Goal: Task Accomplishment & Management: Use online tool/utility

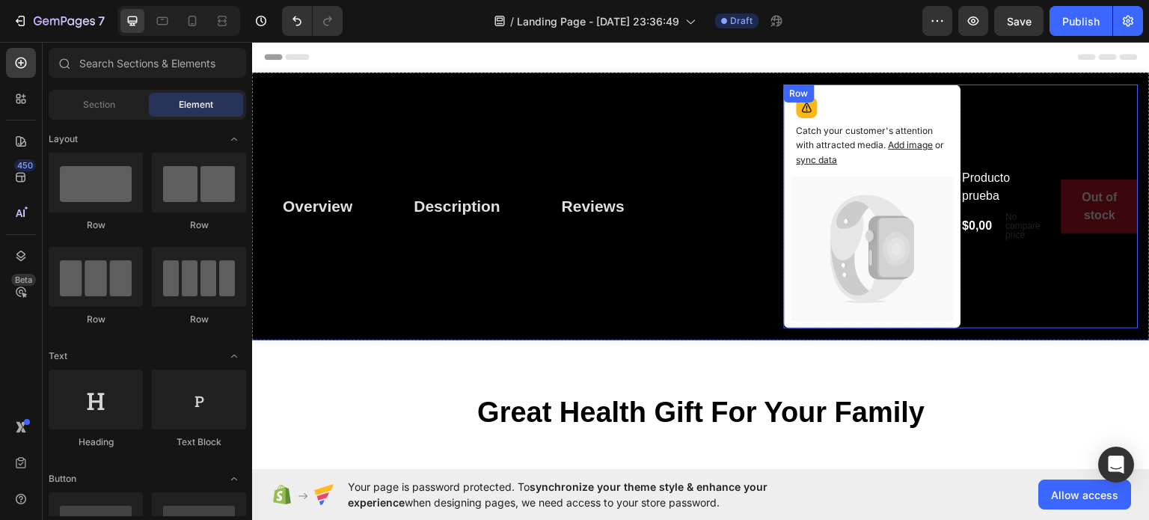
click at [1007, 137] on div "Producto prueba Product Title $0,00 Product Price Product Price No compare pric…" at bounding box center [1049, 206] width 177 height 244
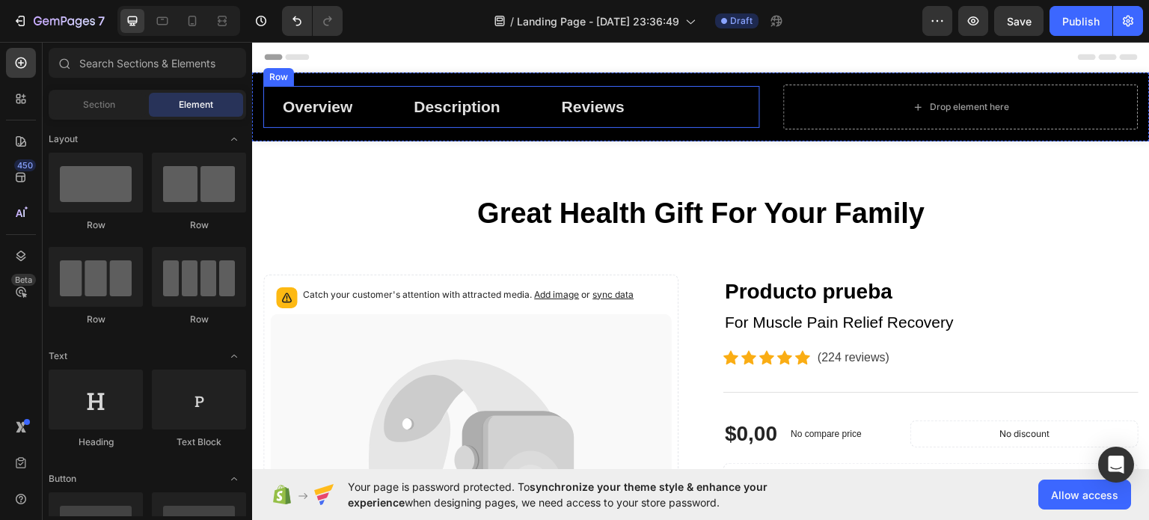
click at [743, 96] on div "Overview Button Description Button Reviews Button Row" at bounding box center [511, 106] width 497 height 42
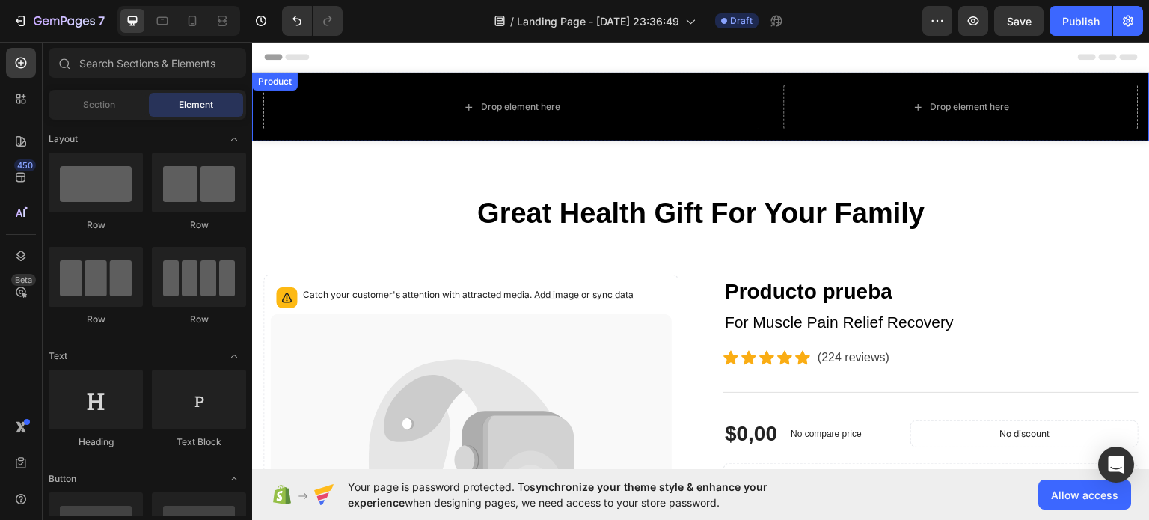
click at [765, 88] on div "Drop element here Drop element here Product" at bounding box center [701, 106] width 898 height 69
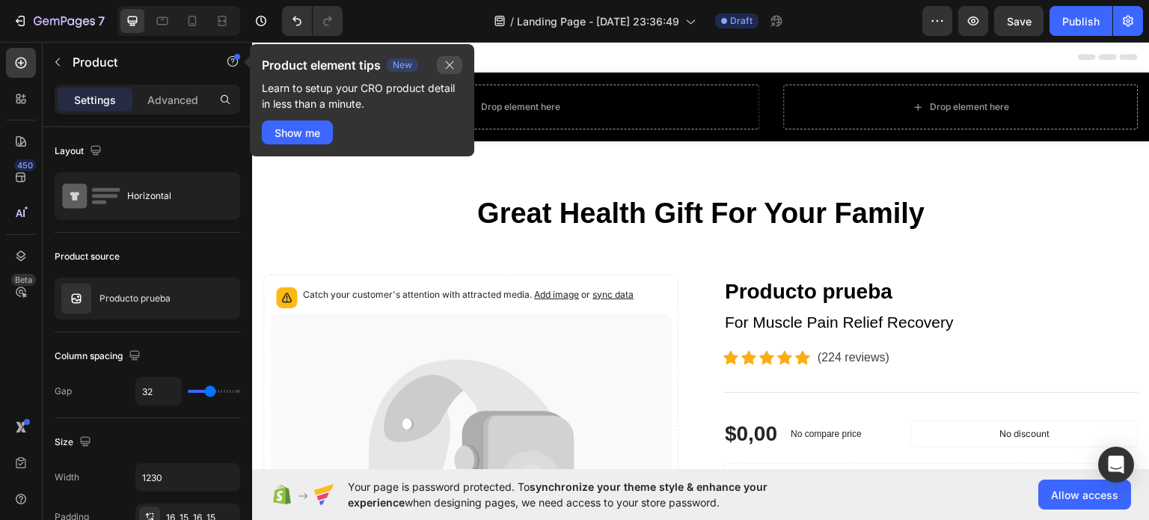
click at [450, 59] on icon "button" at bounding box center [450, 65] width 12 height 12
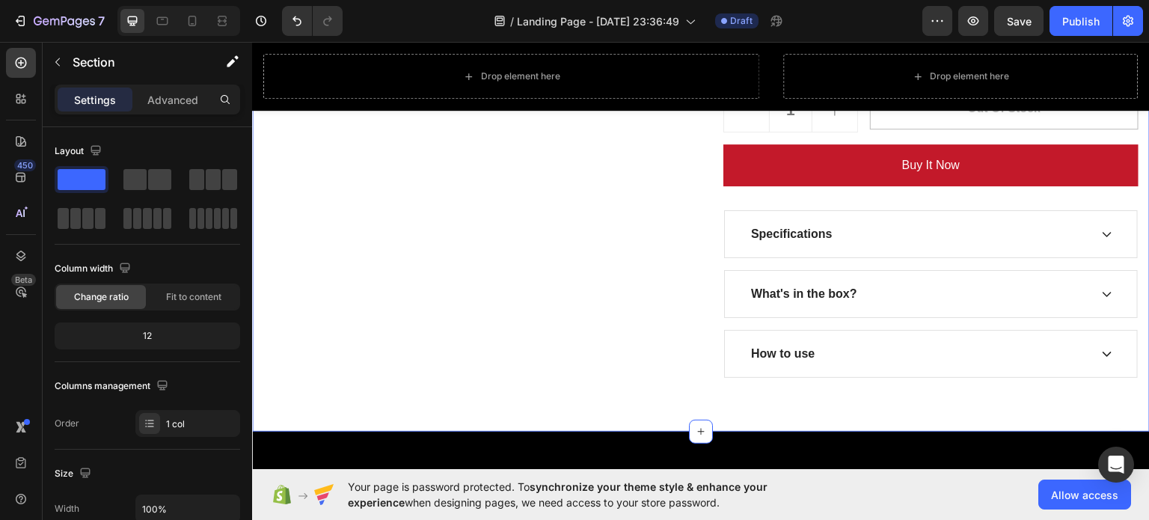
scroll to position [698, 0]
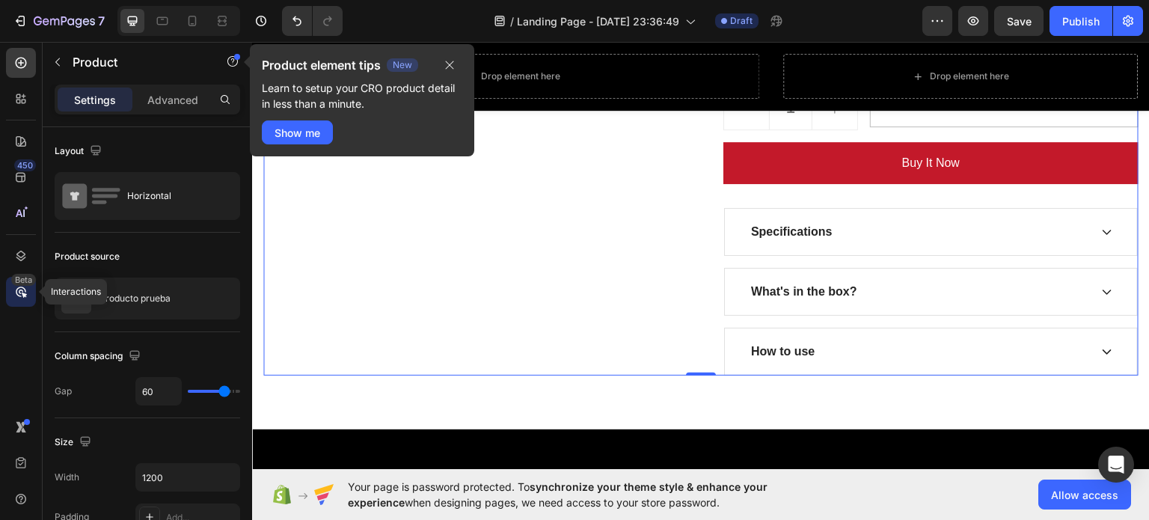
click at [17, 295] on icon at bounding box center [21, 291] width 10 height 10
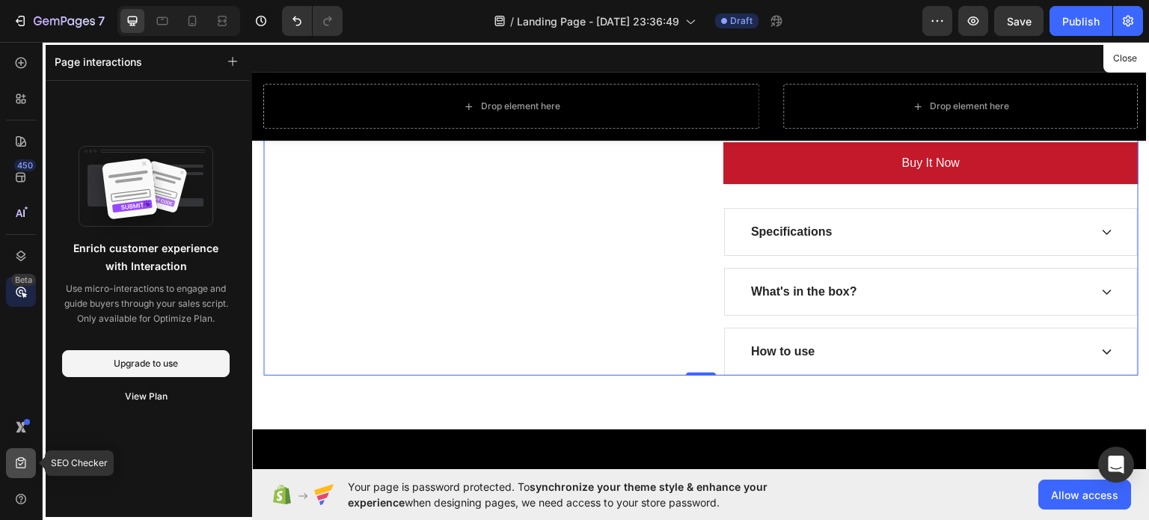
click at [21, 465] on icon at bounding box center [20, 462] width 15 height 15
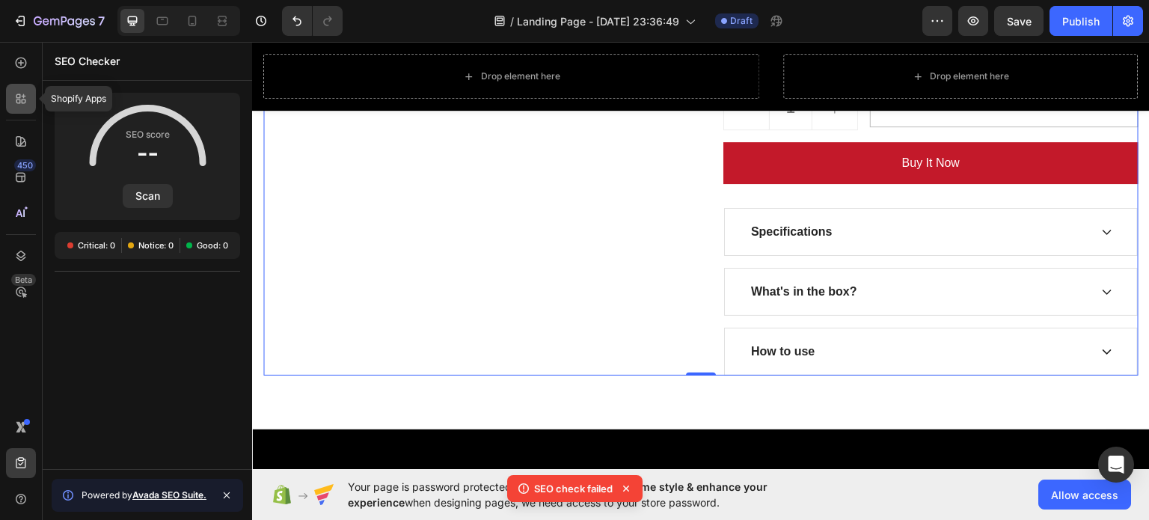
click at [29, 108] on div at bounding box center [21, 99] width 30 height 30
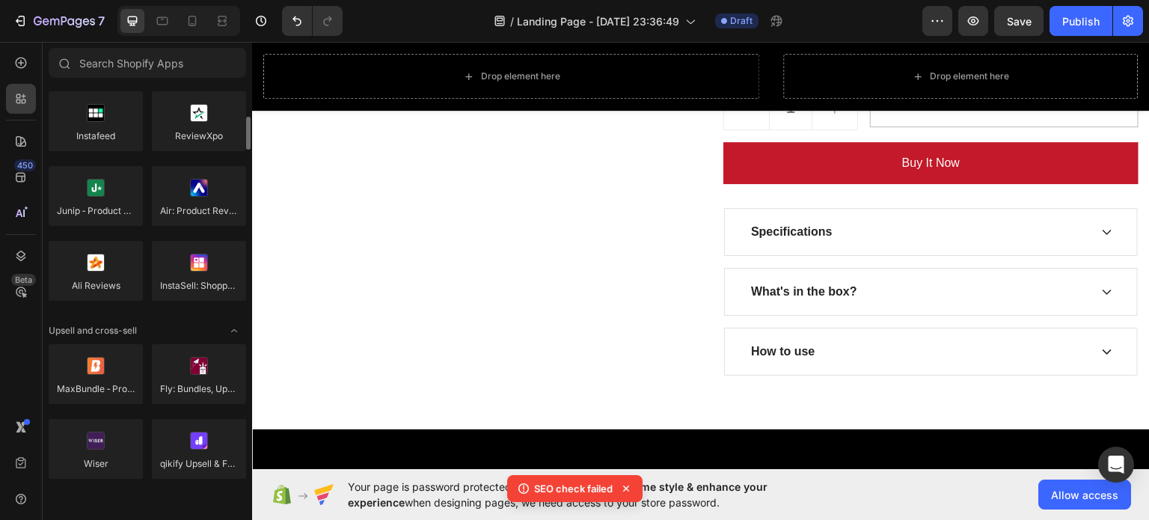
scroll to position [0, 0]
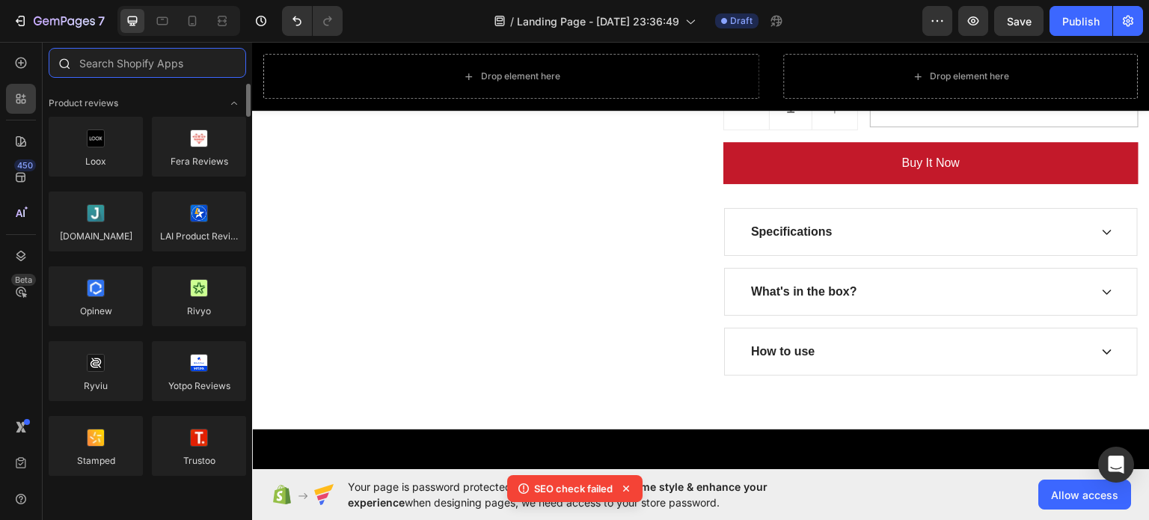
click at [114, 67] on input "text" at bounding box center [147, 63] width 197 height 30
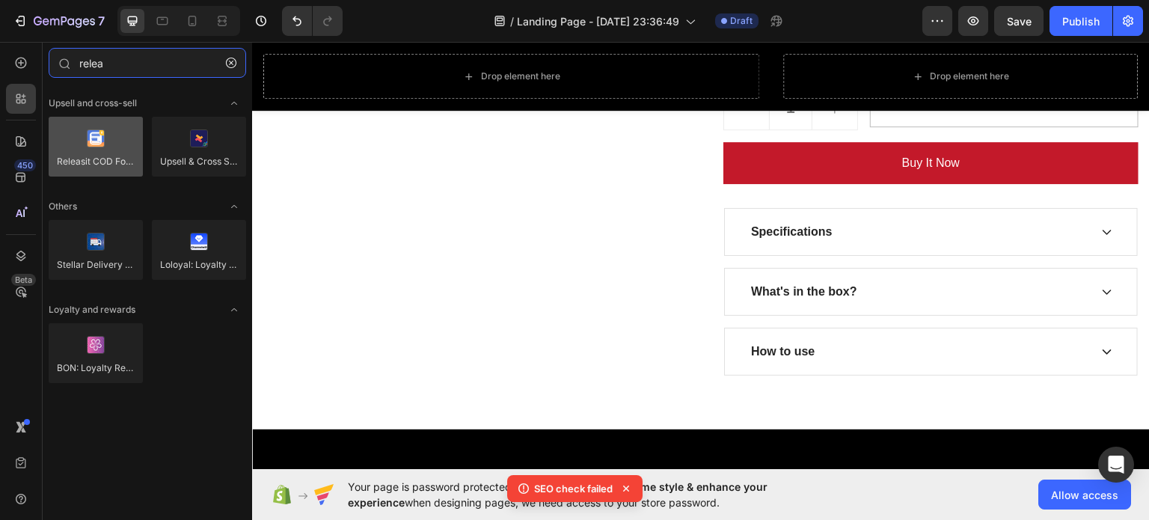
type input "relea"
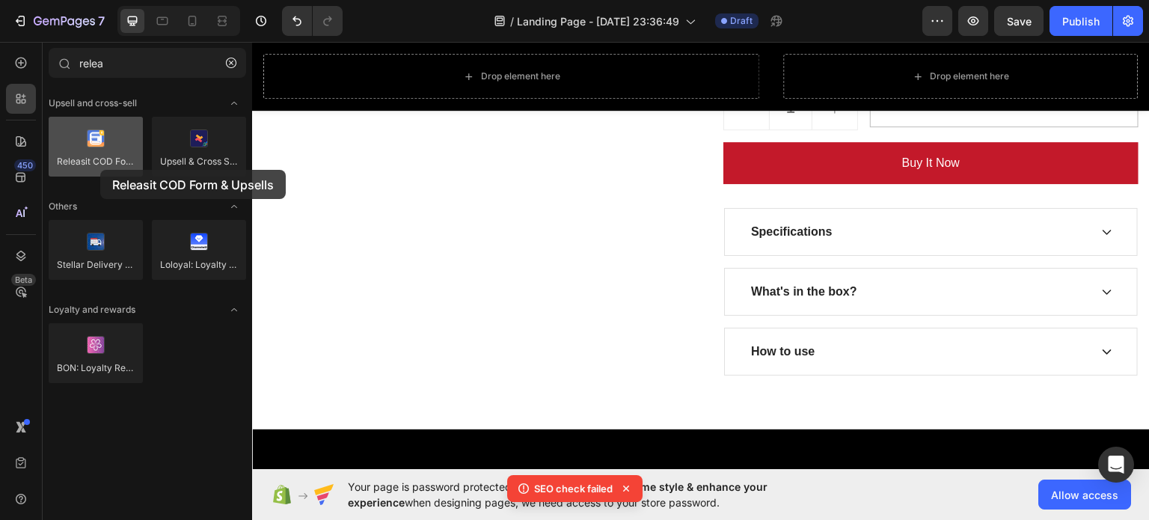
click at [100, 170] on div at bounding box center [96, 147] width 94 height 60
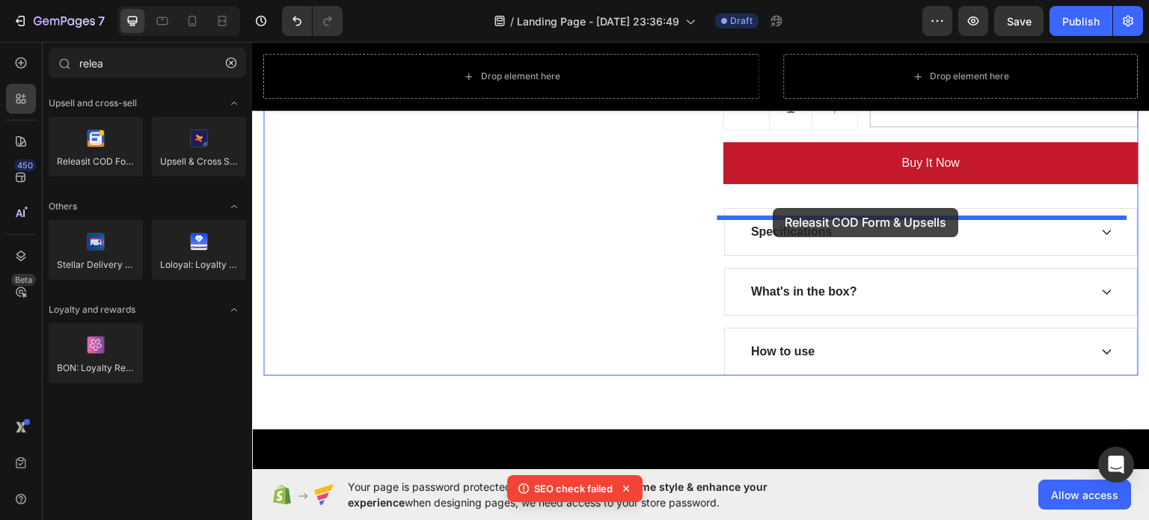
drag, startPoint x: 345, startPoint y: 194, endPoint x: 773, endPoint y: 207, distance: 428.8
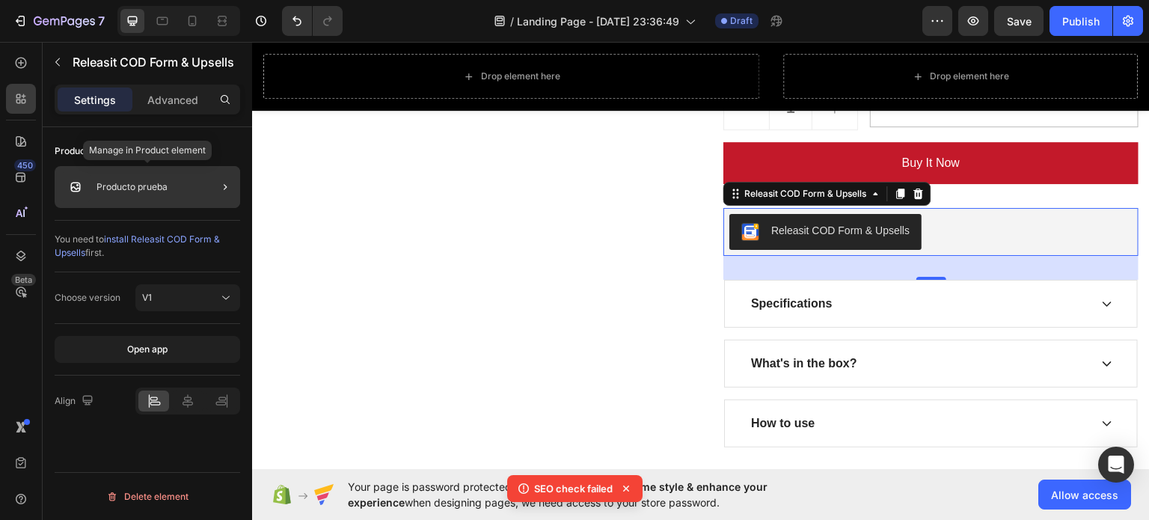
click at [188, 189] on div "Producto prueba" at bounding box center [147, 187] width 185 height 42
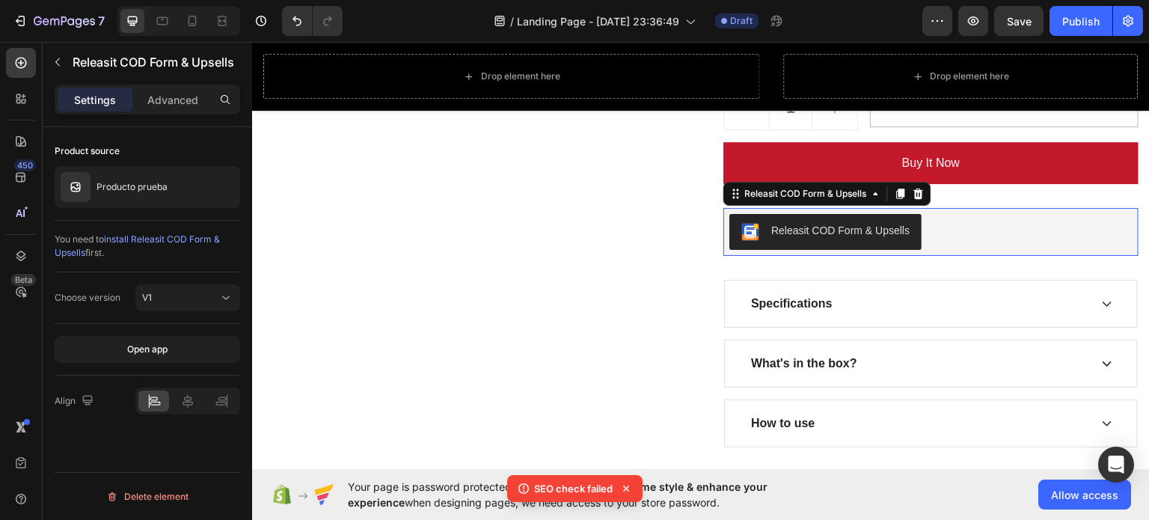
click at [865, 236] on div "Releasit COD Form & Upsells" at bounding box center [840, 230] width 138 height 16
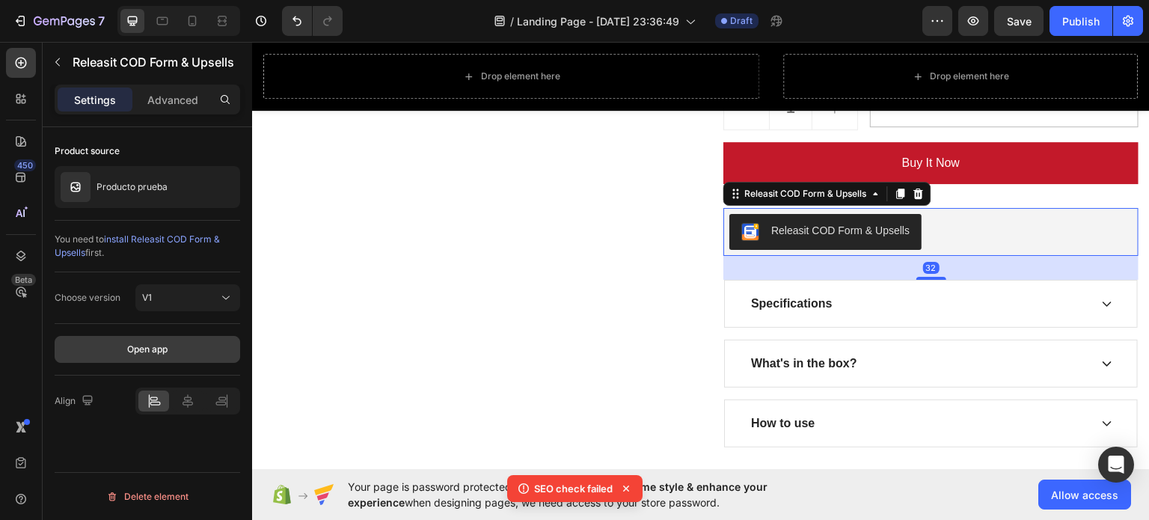
click at [178, 352] on button "Open app" at bounding box center [147, 349] width 185 height 27
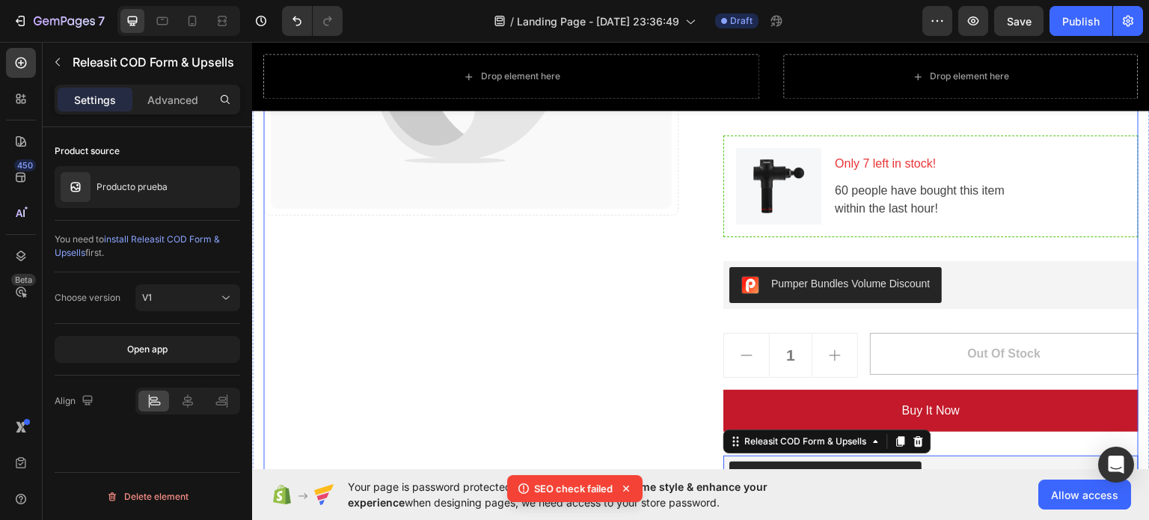
scroll to position [598, 0]
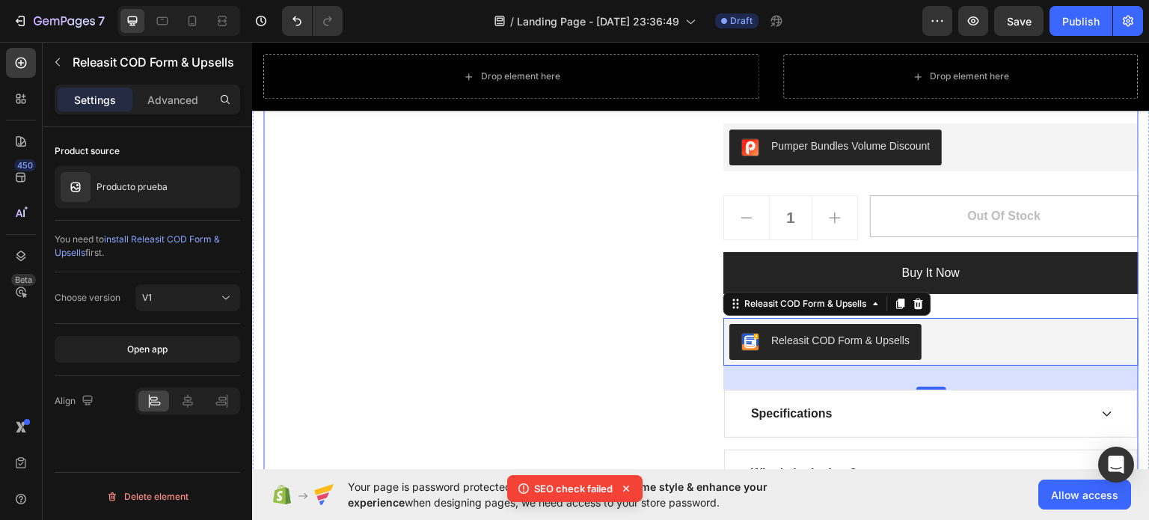
click at [1019, 251] on button "Buy it now" at bounding box center [930, 272] width 415 height 42
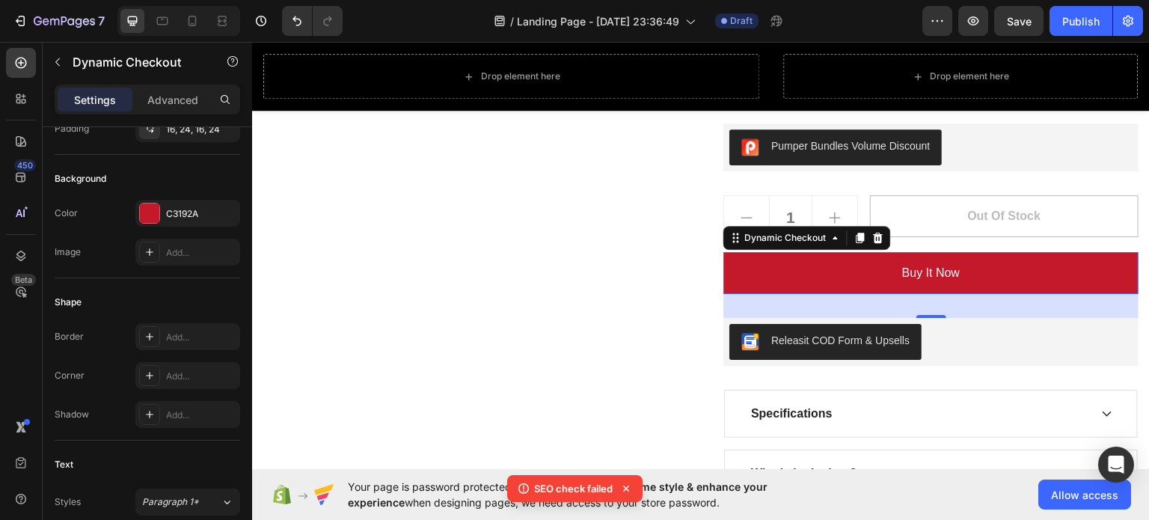
scroll to position [599, 0]
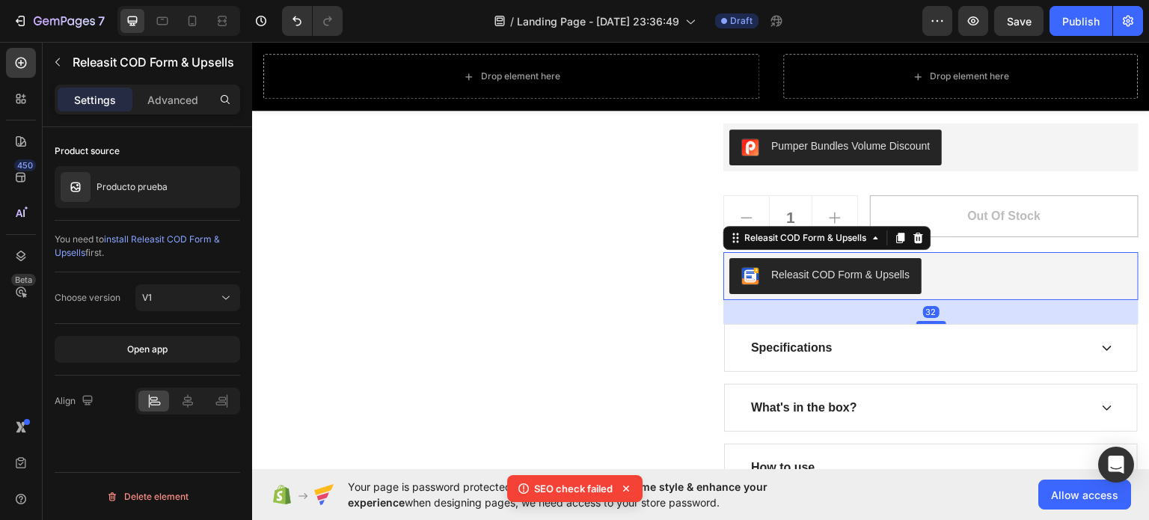
click at [963, 263] on div "Releasit COD Form & Upsells" at bounding box center [930, 275] width 403 height 36
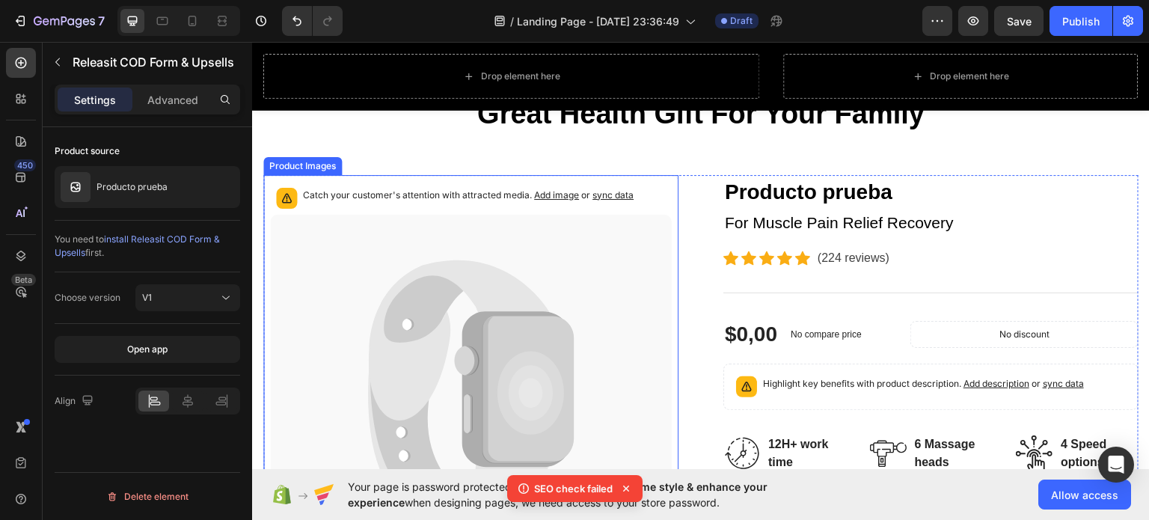
scroll to position [0, 0]
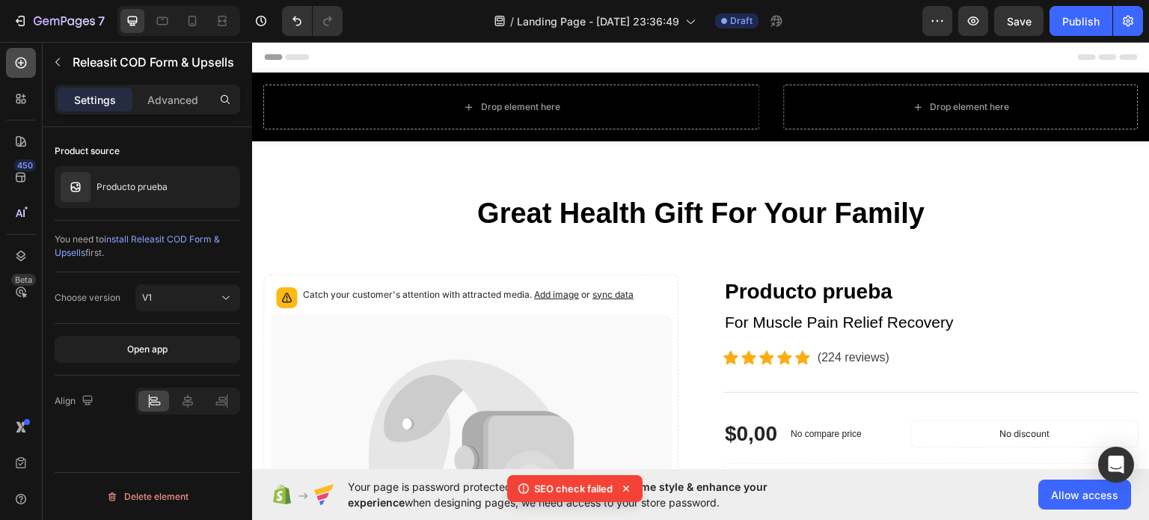
click at [28, 62] on div at bounding box center [21, 63] width 30 height 30
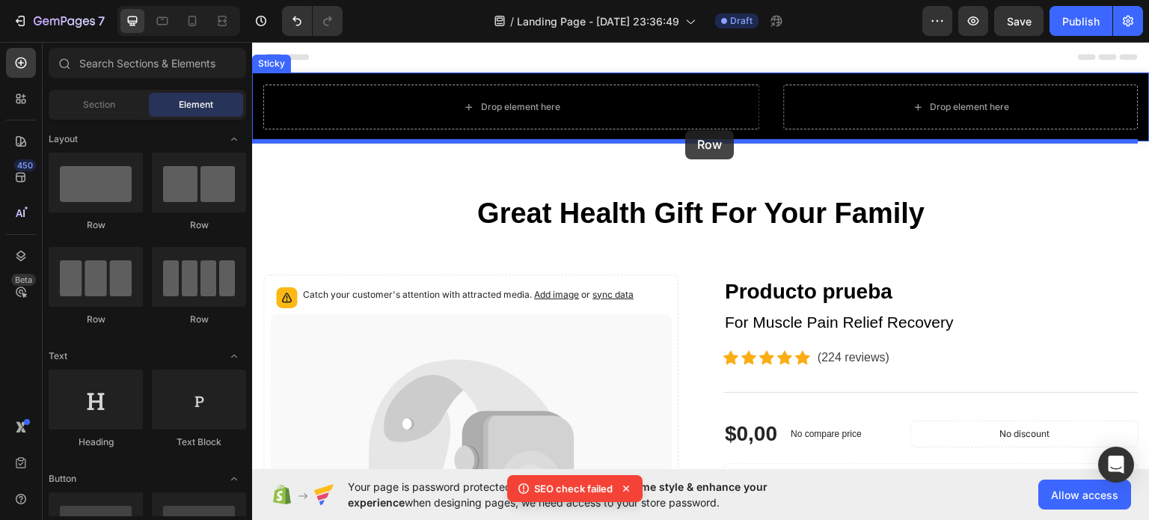
drag, startPoint x: 372, startPoint y: 235, endPoint x: 685, endPoint y: 129, distance: 329.9
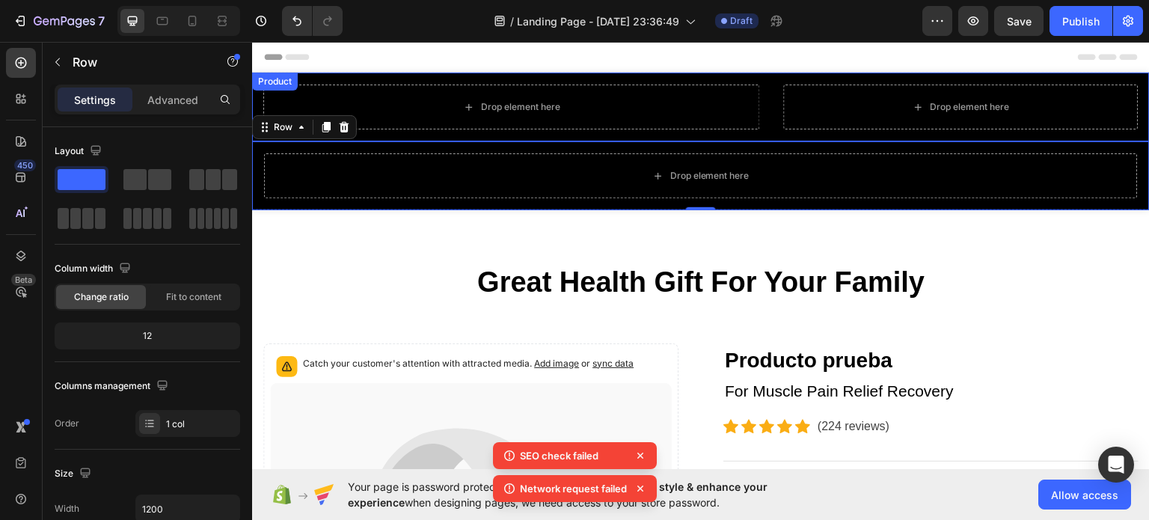
click at [536, 82] on div "Drop element here Drop element here Product" at bounding box center [701, 106] width 898 height 69
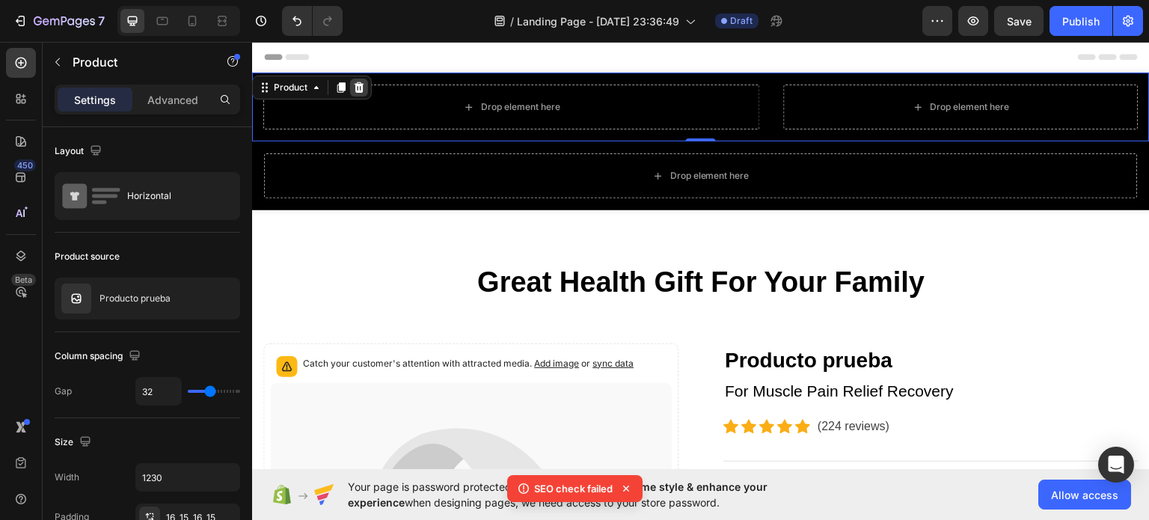
click at [362, 88] on icon at bounding box center [360, 87] width 10 height 10
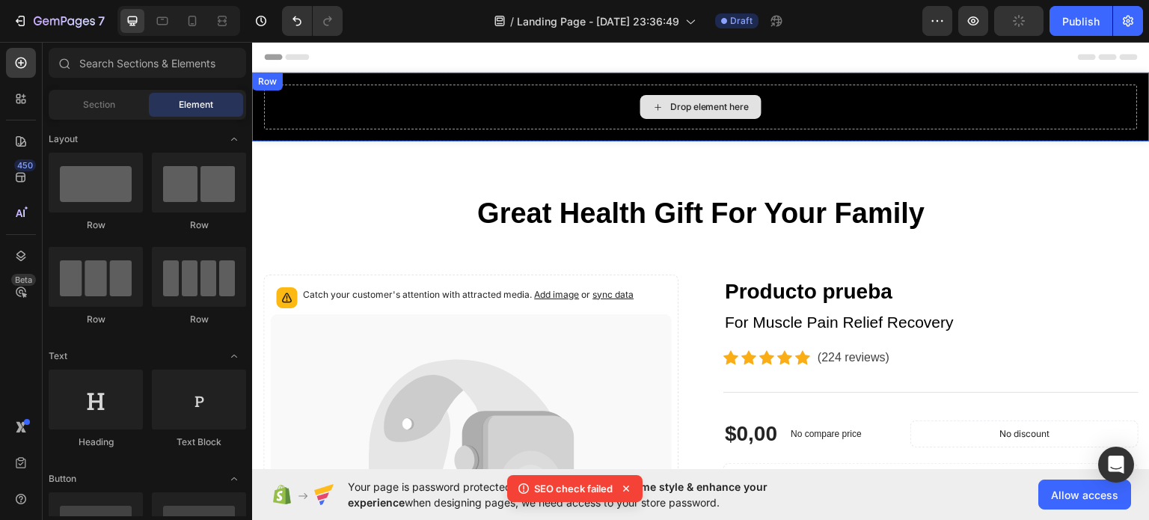
click at [728, 106] on div "Drop element here" at bounding box center [709, 106] width 79 height 12
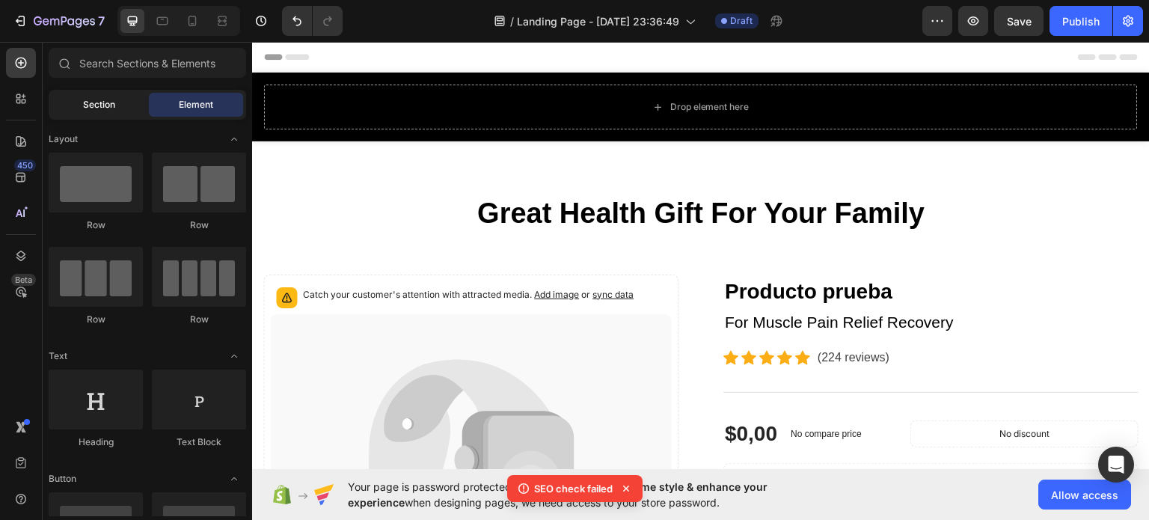
click at [120, 96] on div "Section" at bounding box center [99, 105] width 94 height 24
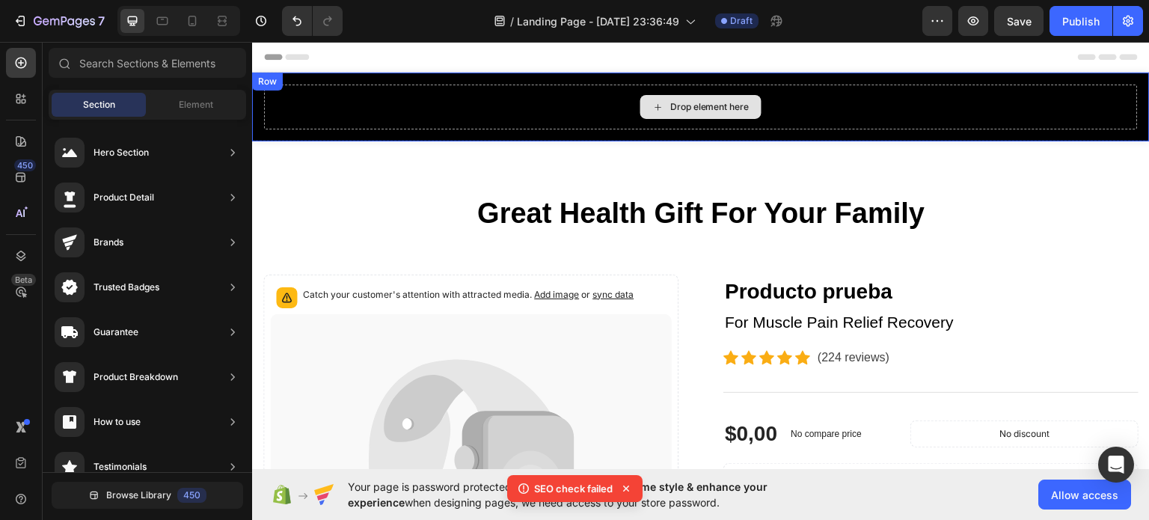
click at [291, 91] on div "Drop element here Row" at bounding box center [701, 106] width 898 height 69
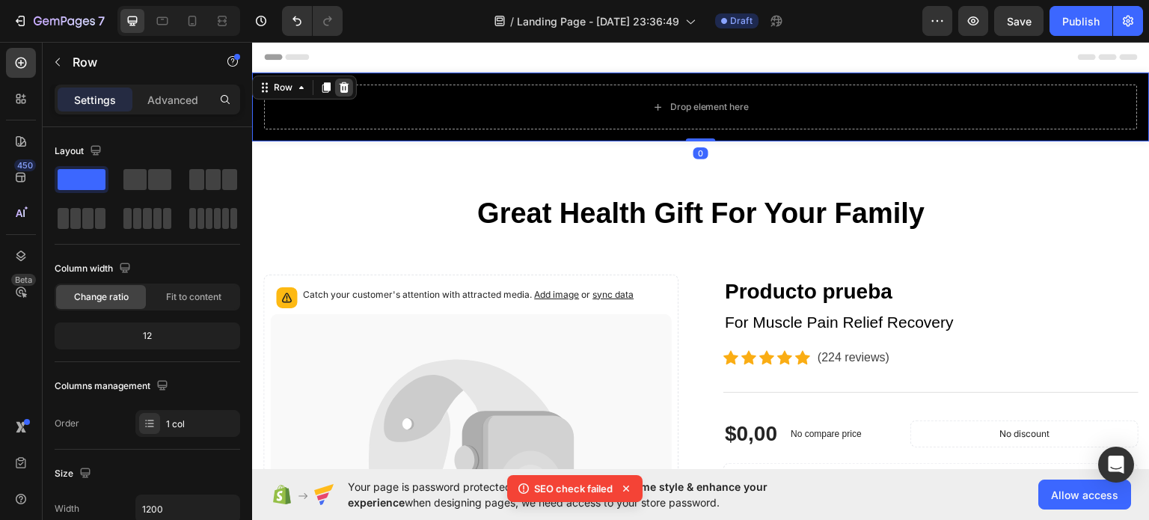
click at [342, 88] on icon at bounding box center [344, 87] width 12 height 12
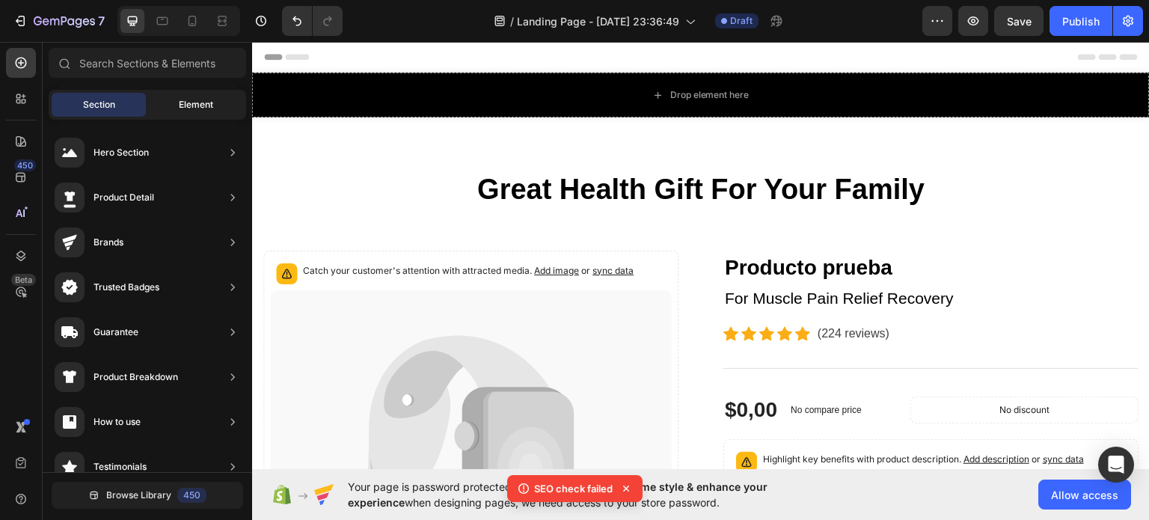
click at [171, 107] on div "Element" at bounding box center [196, 105] width 94 height 24
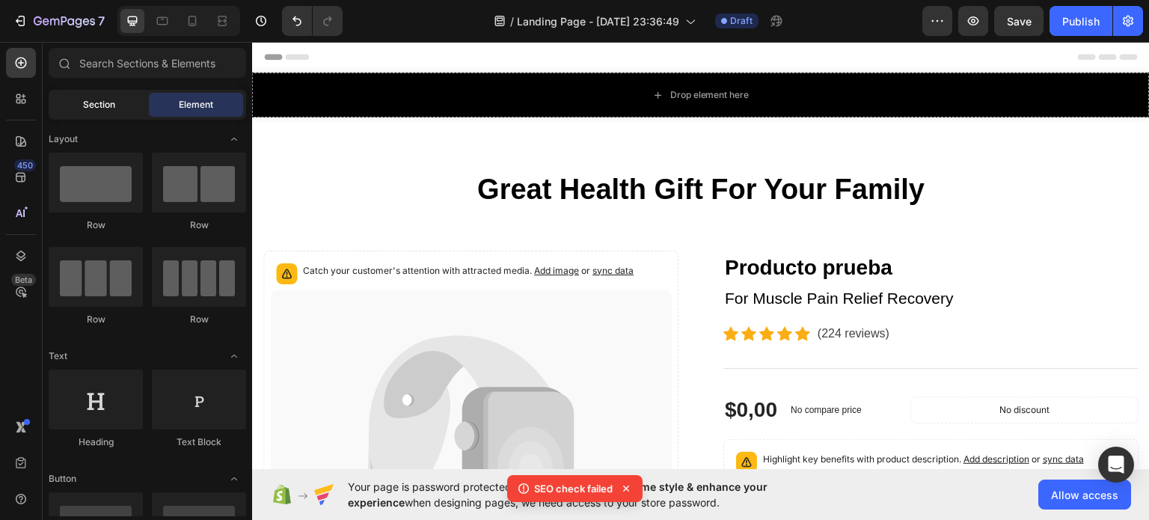
click at [109, 111] on div "Section" at bounding box center [99, 105] width 94 height 24
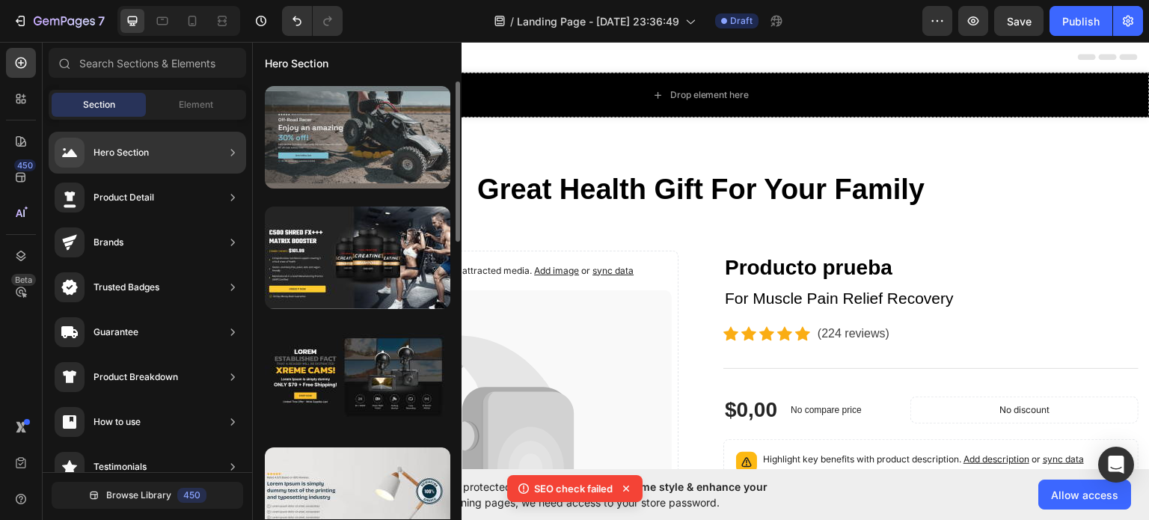
click at [381, 160] on div at bounding box center [357, 137] width 185 height 102
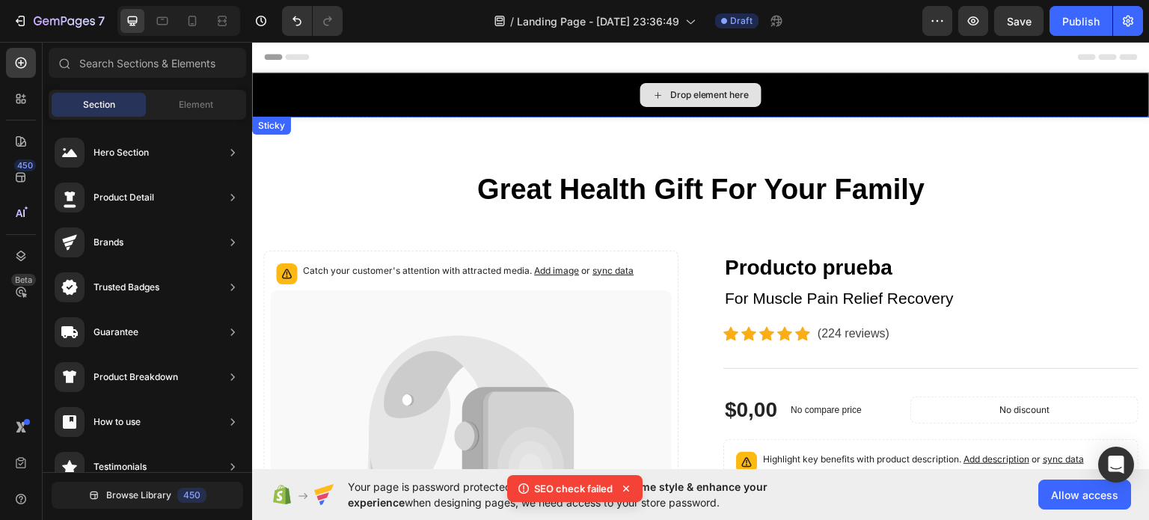
click at [716, 103] on div "Drop element here" at bounding box center [700, 94] width 121 height 24
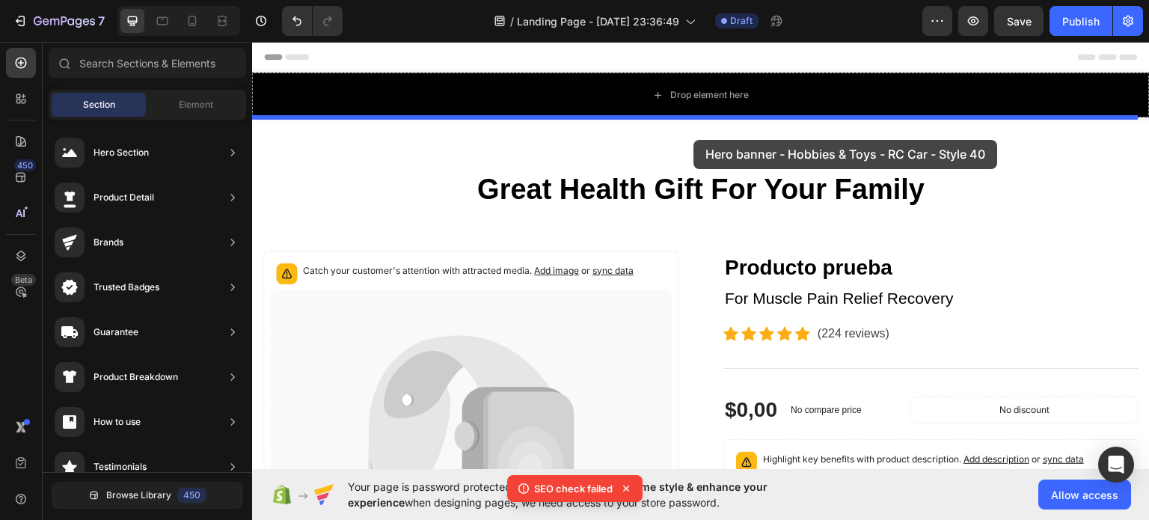
drag, startPoint x: 585, startPoint y: 202, endPoint x: 693, endPoint y: 139, distance: 125.3
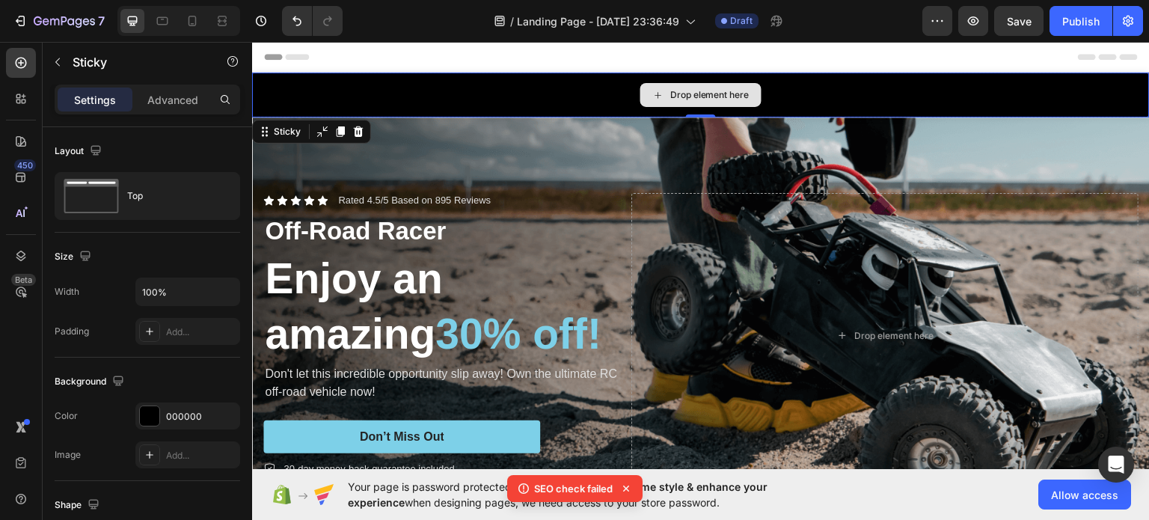
click at [564, 80] on div "Drop element here" at bounding box center [701, 94] width 898 height 45
click at [338, 103] on div "Drop element here" at bounding box center [701, 94] width 898 height 45
click at [363, 132] on icon at bounding box center [358, 131] width 12 height 12
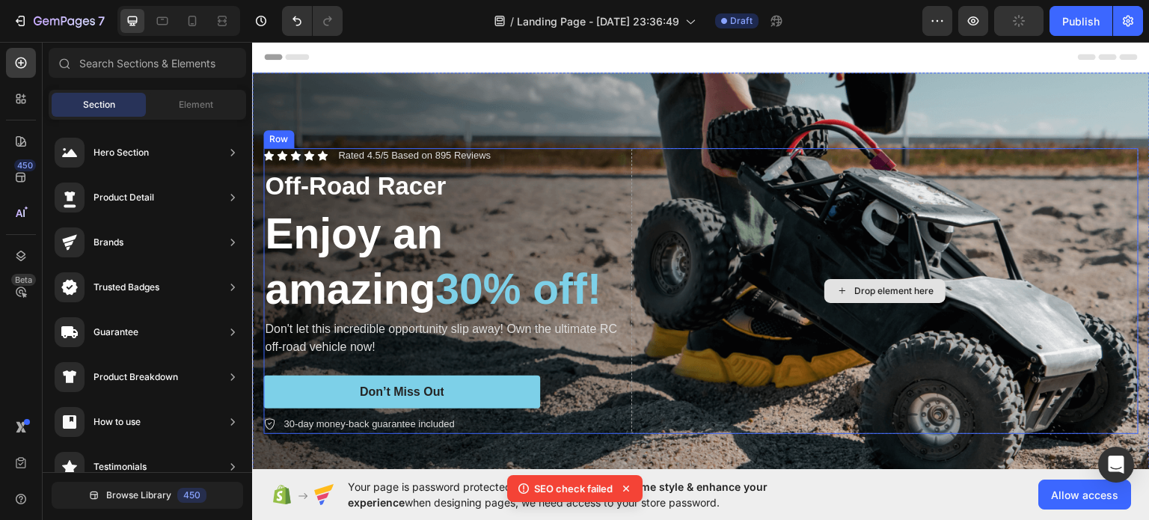
click at [874, 272] on div "Drop element here" at bounding box center [884, 290] width 507 height 286
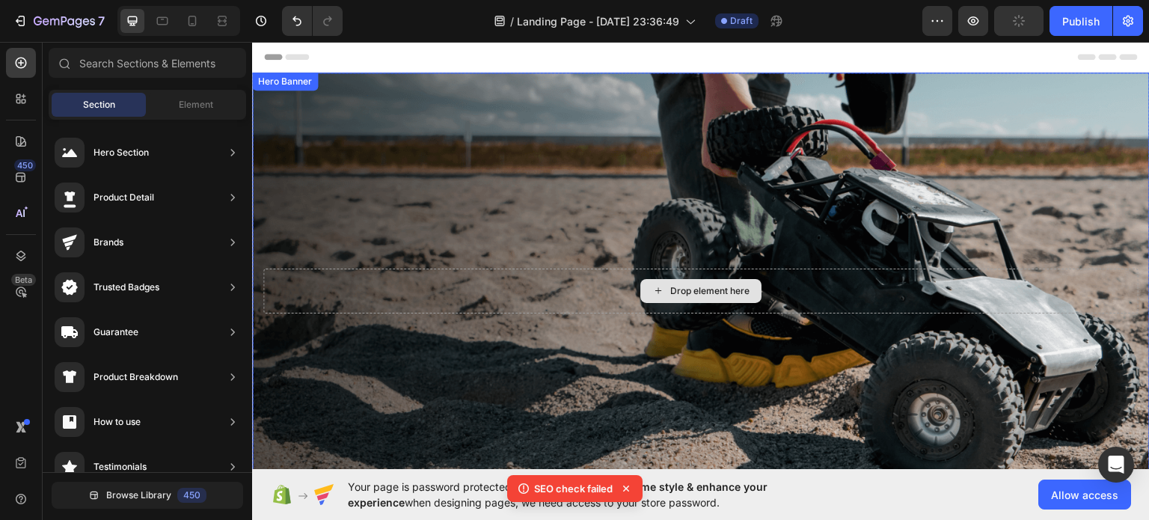
click at [793, 288] on div "Drop element here" at bounding box center [700, 290] width 875 height 45
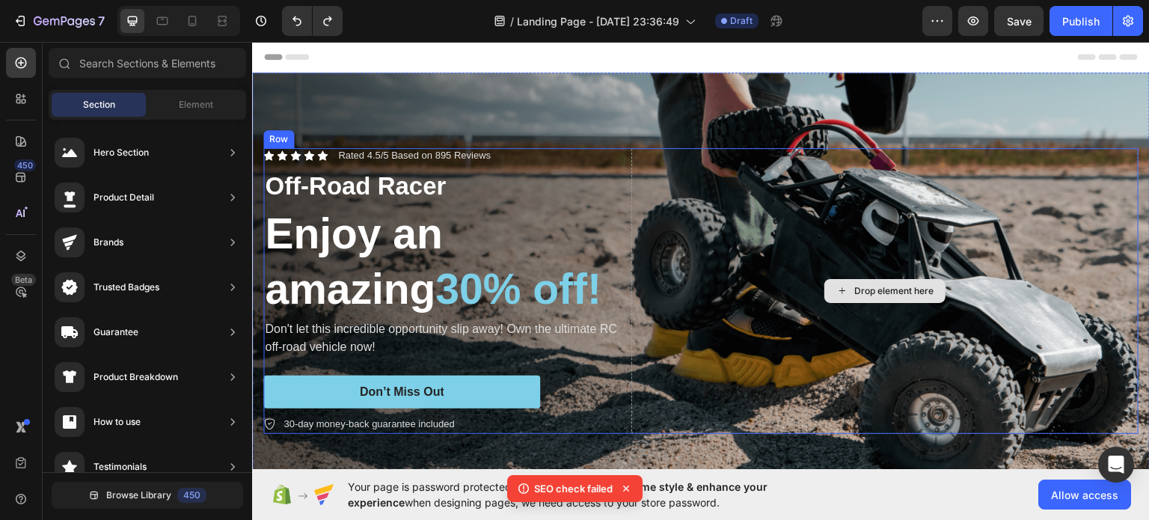
click at [898, 238] on div "Drop element here" at bounding box center [884, 290] width 507 height 286
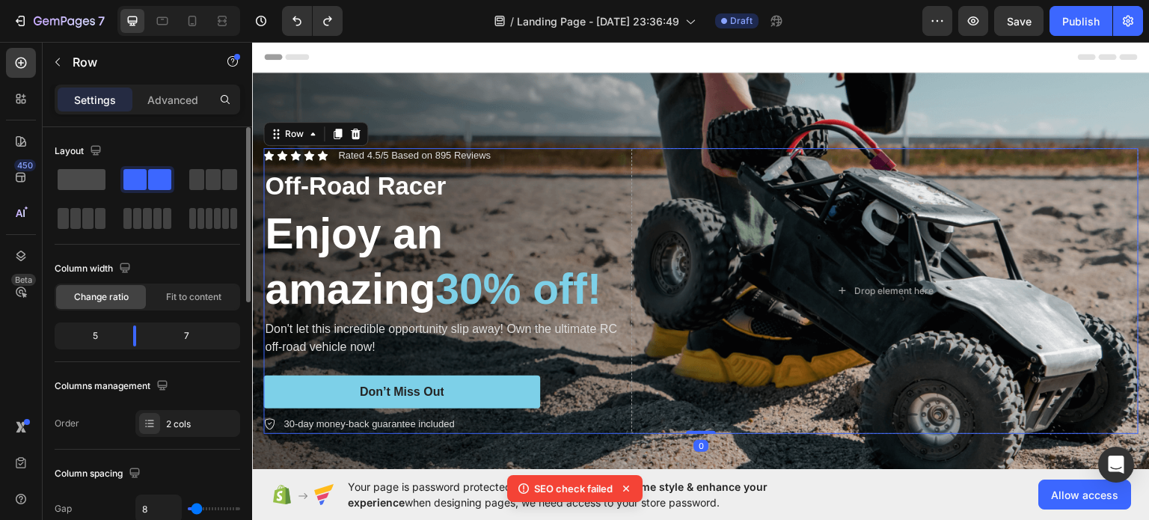
click at [88, 175] on span at bounding box center [82, 179] width 48 height 21
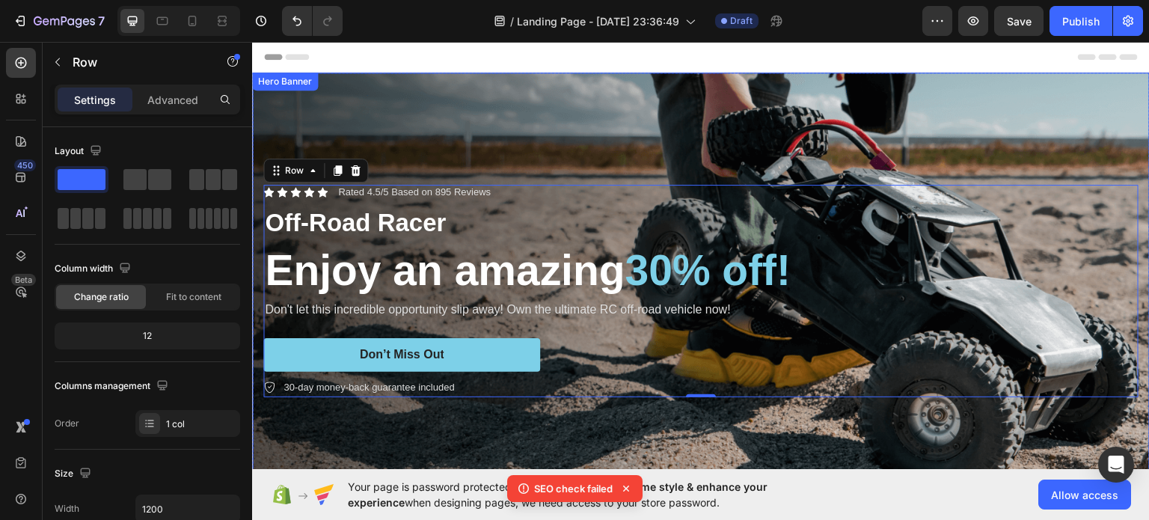
click at [572, 136] on div "Background Image" at bounding box center [701, 290] width 898 height 436
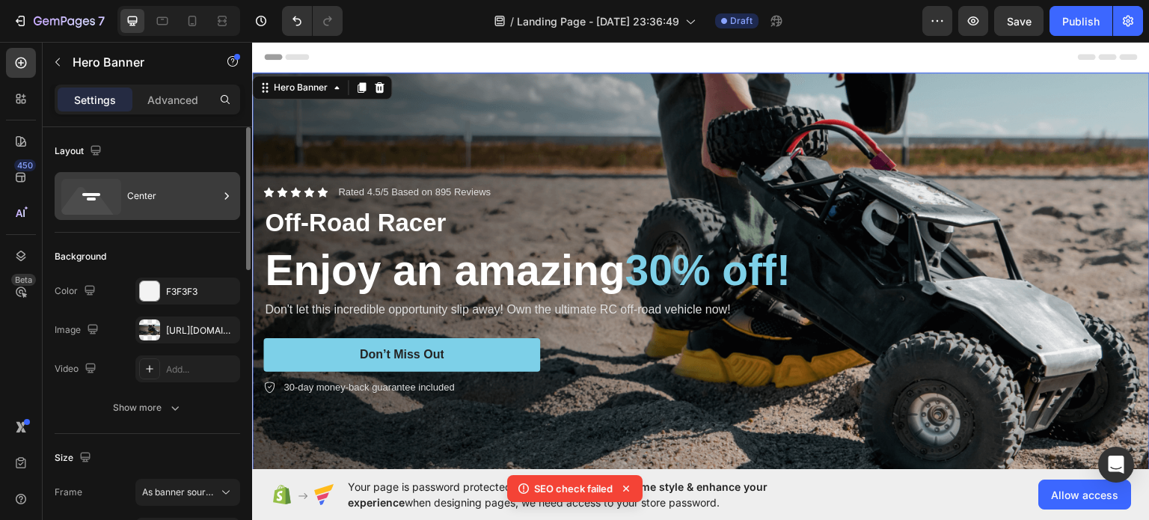
click at [153, 200] on div "Center" at bounding box center [172, 196] width 91 height 34
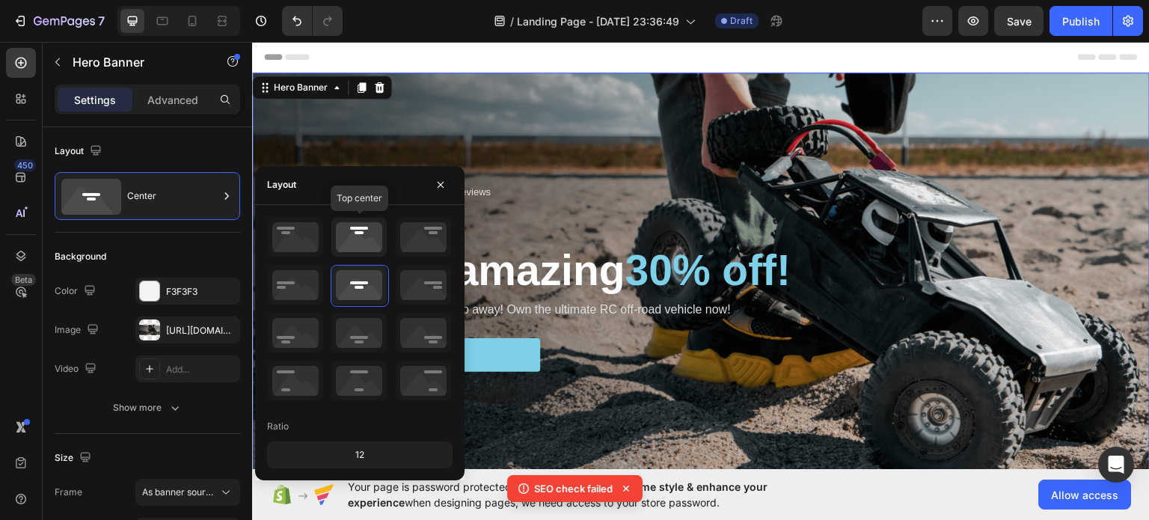
click at [368, 252] on icon at bounding box center [358, 237] width 55 height 39
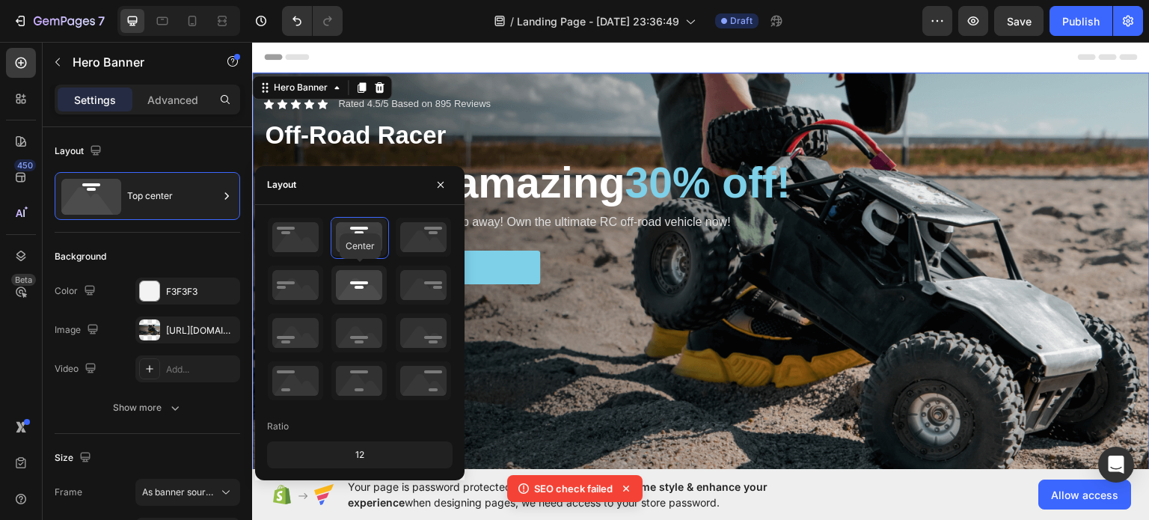
click at [363, 289] on icon at bounding box center [358, 285] width 55 height 39
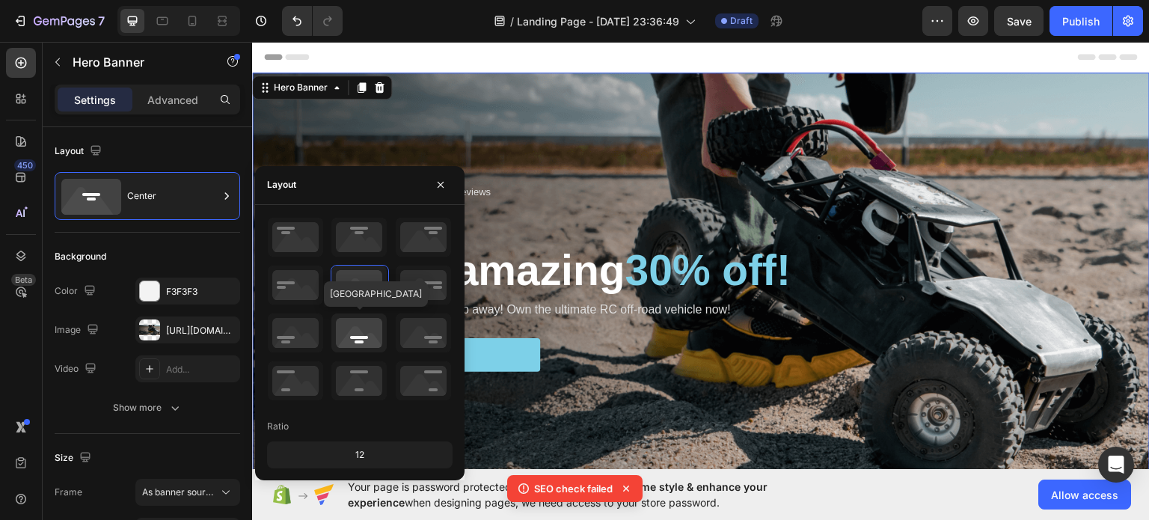
click at [362, 333] on icon at bounding box center [358, 332] width 55 height 39
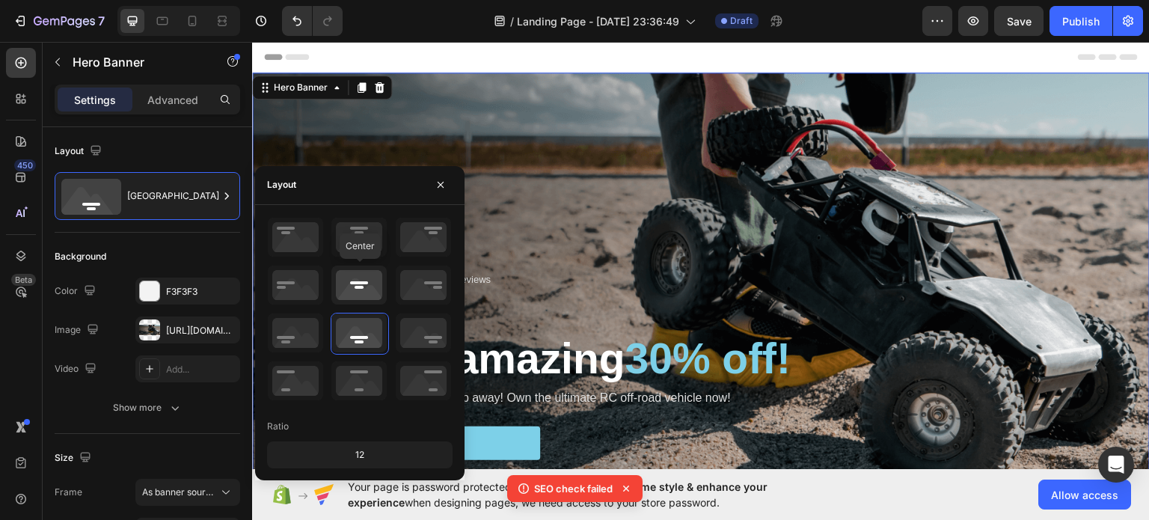
click at [361, 288] on icon at bounding box center [358, 285] width 55 height 39
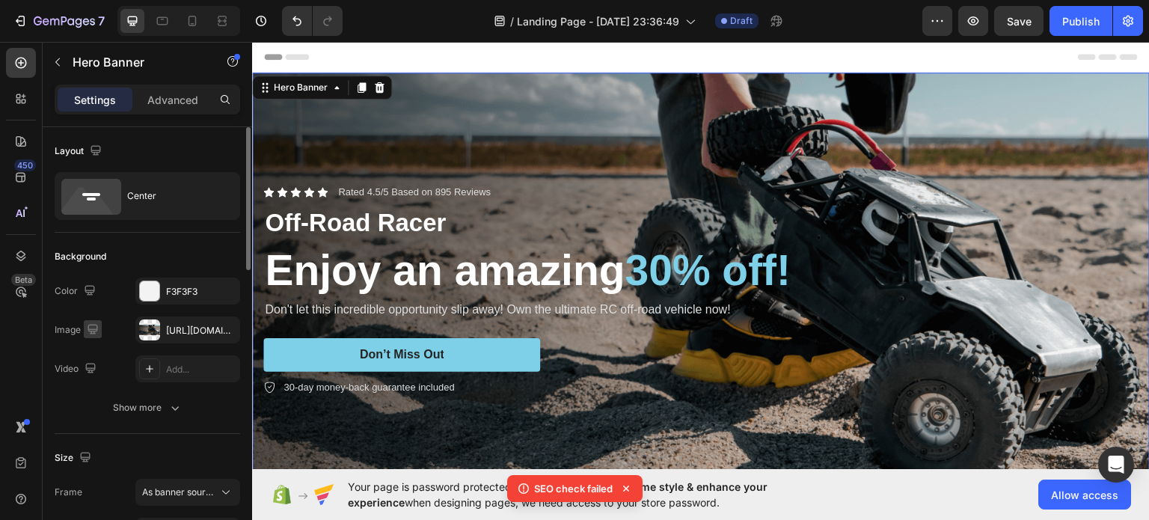
click at [93, 327] on icon "button" at bounding box center [92, 329] width 15 height 15
click at [96, 408] on icon "button" at bounding box center [95, 406] width 15 height 15
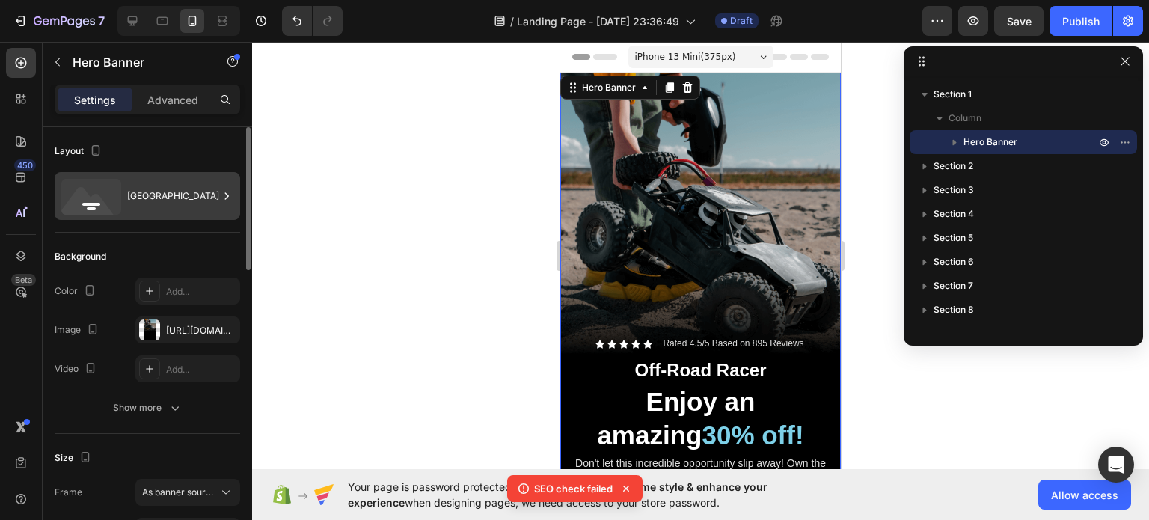
click at [79, 194] on icon at bounding box center [88, 205] width 54 height 36
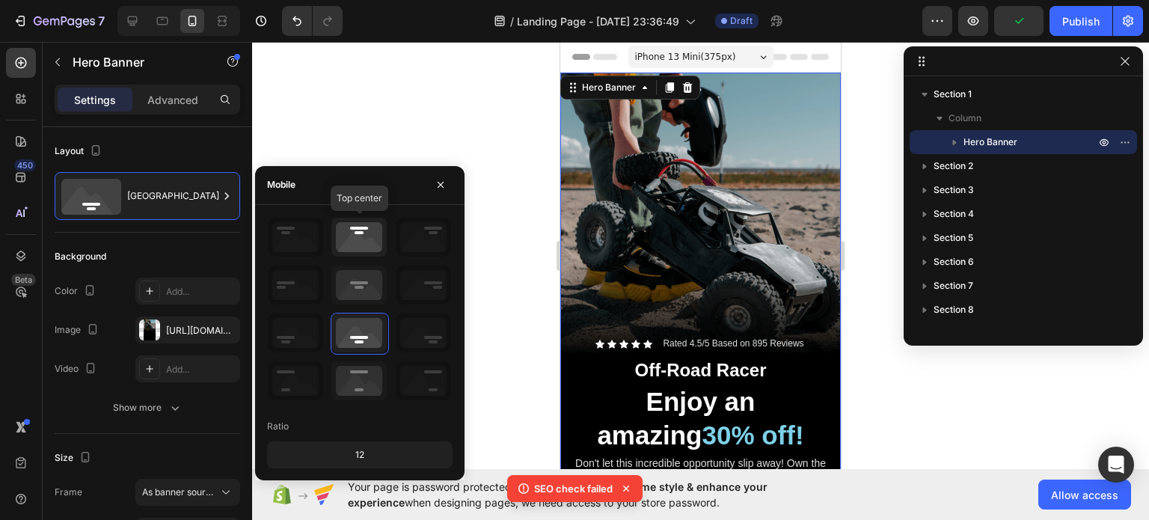
click at [334, 228] on icon at bounding box center [358, 237] width 55 height 39
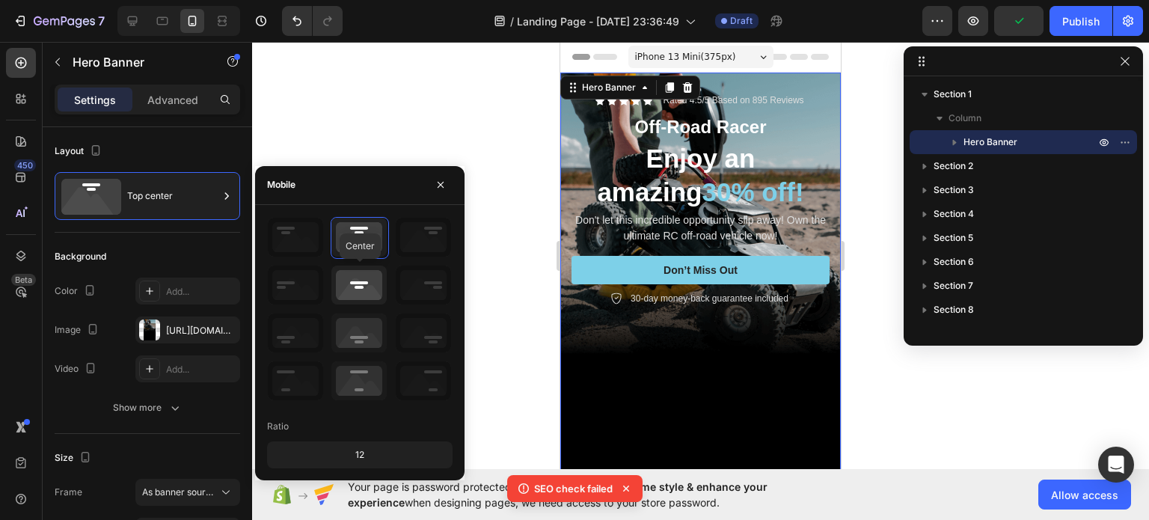
click at [358, 286] on icon at bounding box center [358, 285] width 55 height 39
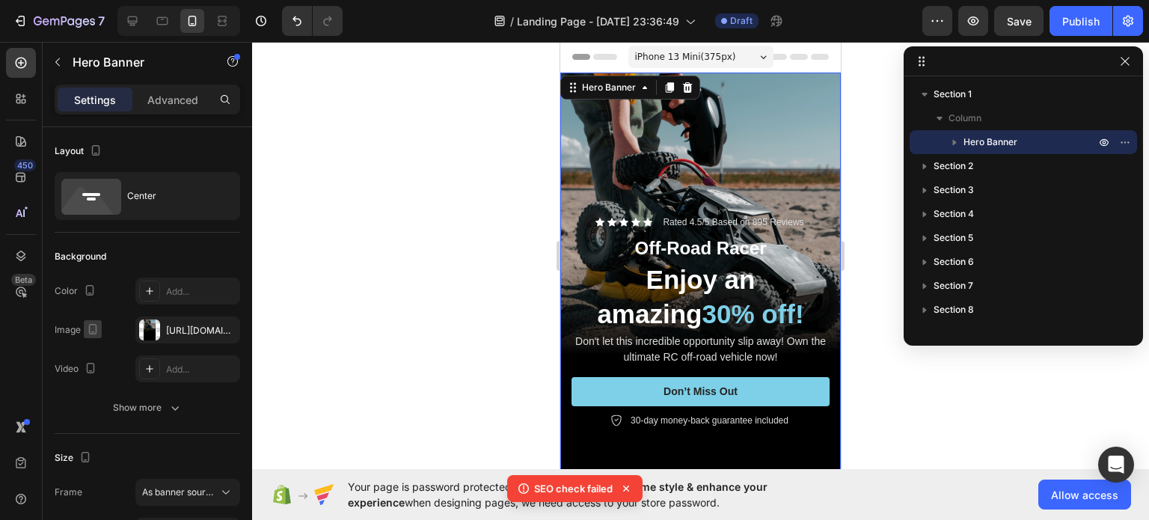
click at [90, 328] on icon "button" at bounding box center [93, 329] width 8 height 10
click at [94, 348] on icon "button" at bounding box center [96, 353] width 10 height 10
type input "1200"
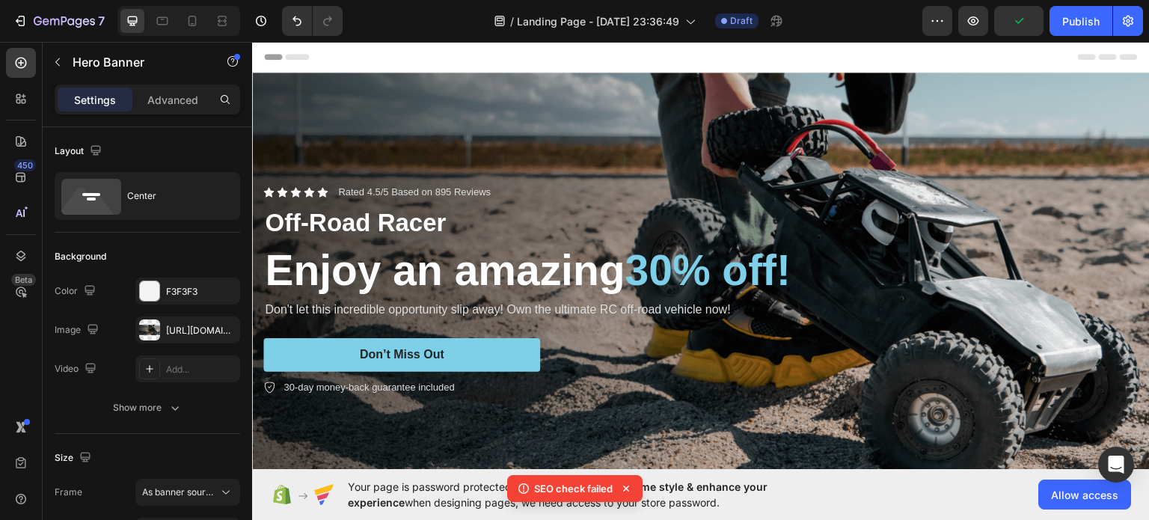
click at [809, 113] on div "Background Image" at bounding box center [701, 290] width 898 height 436
click at [978, 25] on icon "button" at bounding box center [973, 20] width 15 height 15
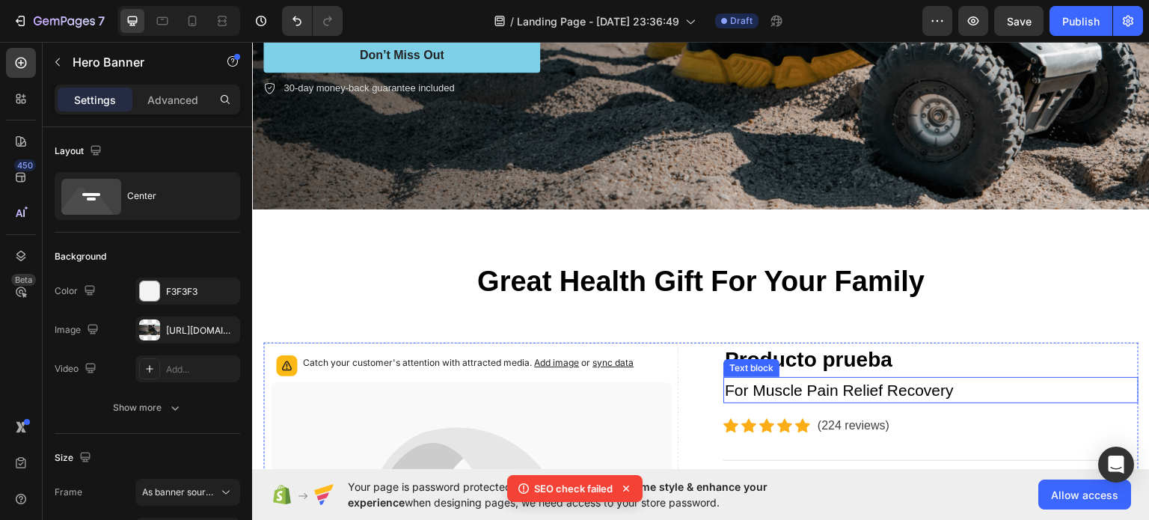
scroll to position [199, 0]
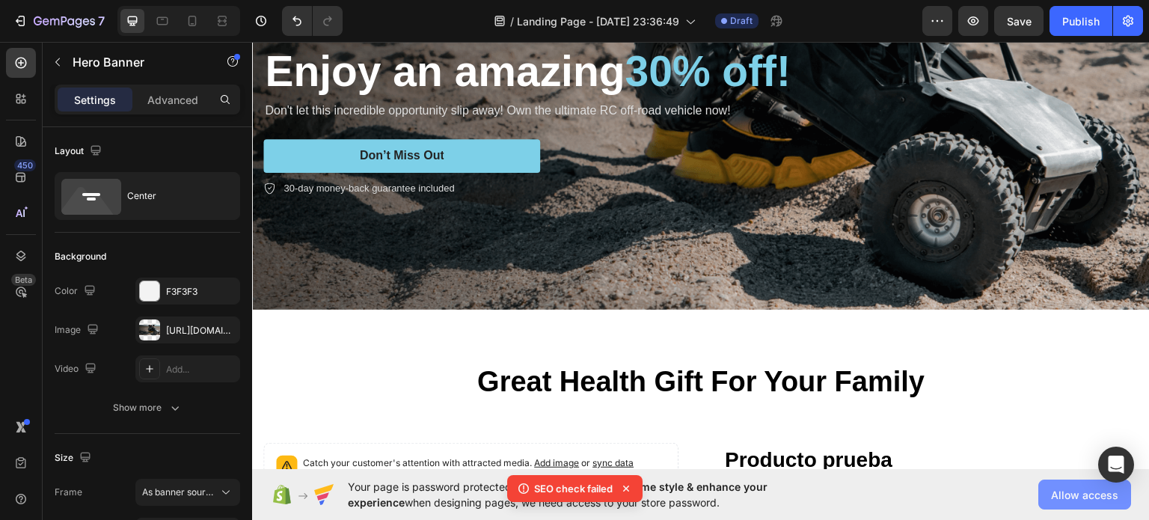
click at [1093, 503] on button "Allow access" at bounding box center [1084, 494] width 93 height 30
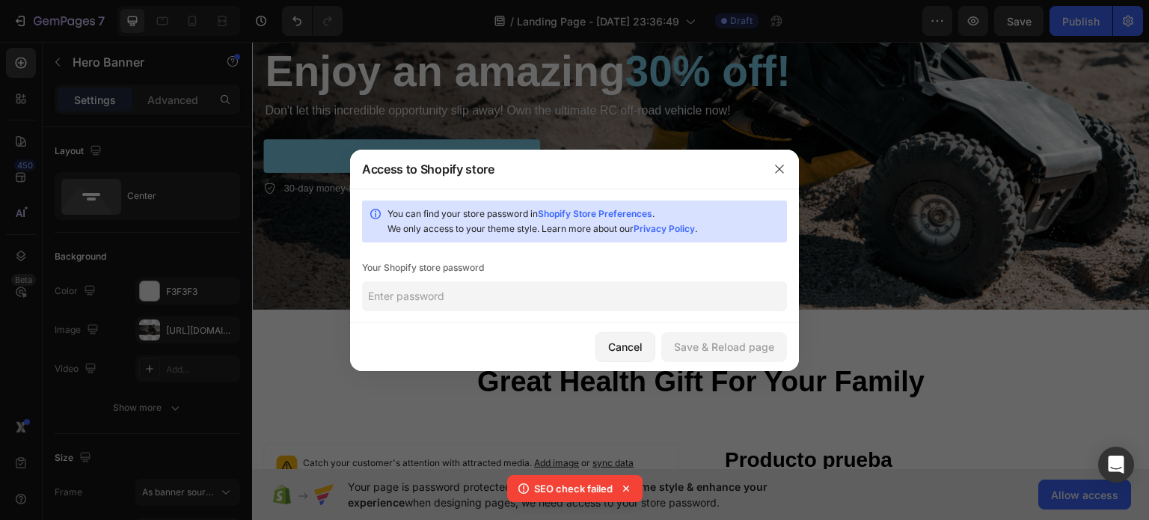
click at [419, 292] on input "text" at bounding box center [574, 296] width 425 height 30
click at [467, 285] on input "text" at bounding box center [574, 296] width 425 height 30
type input "todosuper"
click at [728, 346] on div "Save & Reload page" at bounding box center [724, 347] width 100 height 16
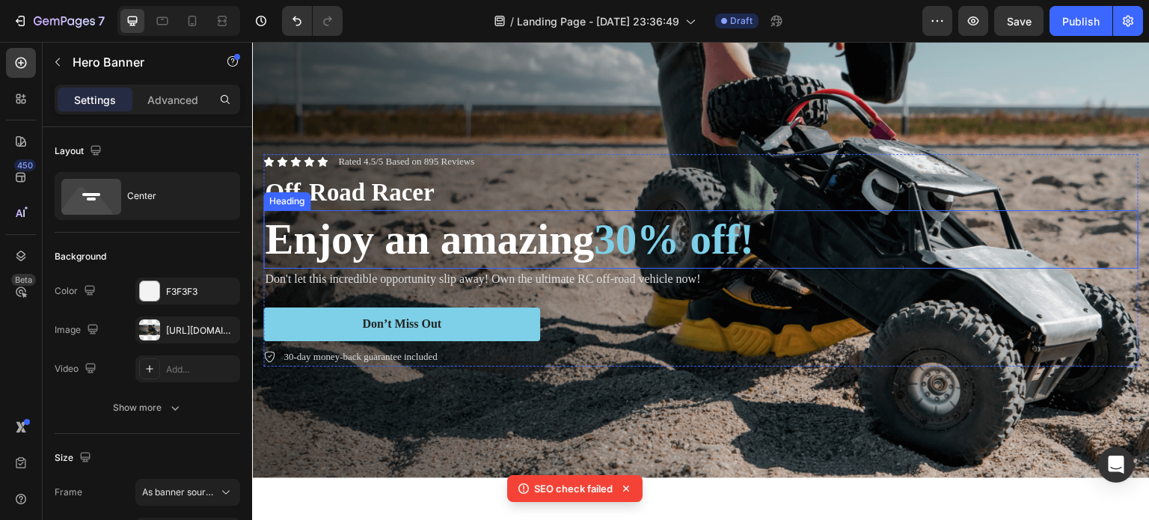
scroll to position [0, 0]
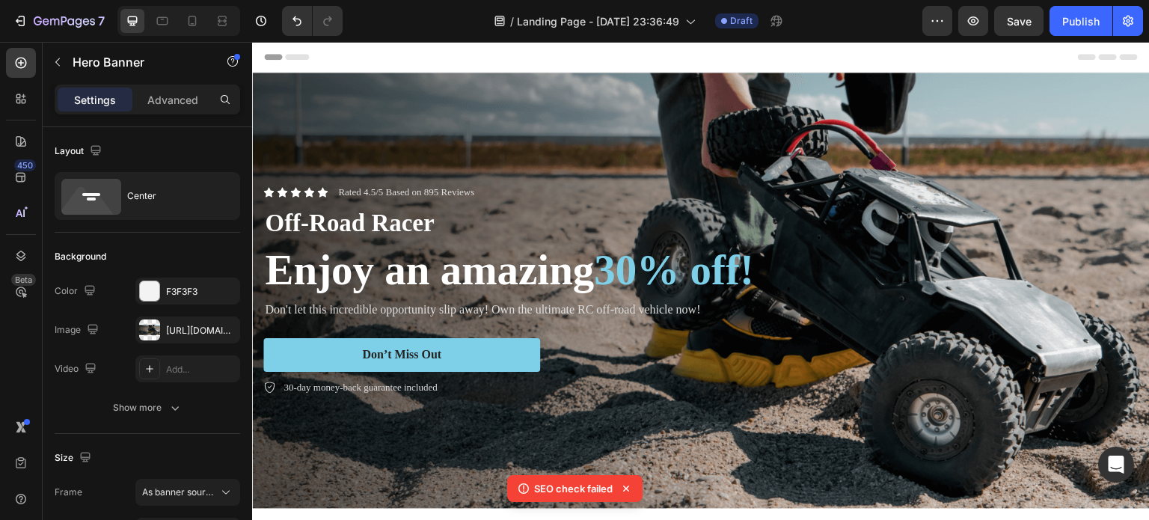
click at [817, 131] on div "Background Image" at bounding box center [701, 291] width 898 height 436
click at [223, 325] on icon "button" at bounding box center [224, 330] width 12 height 12
type input "Auto"
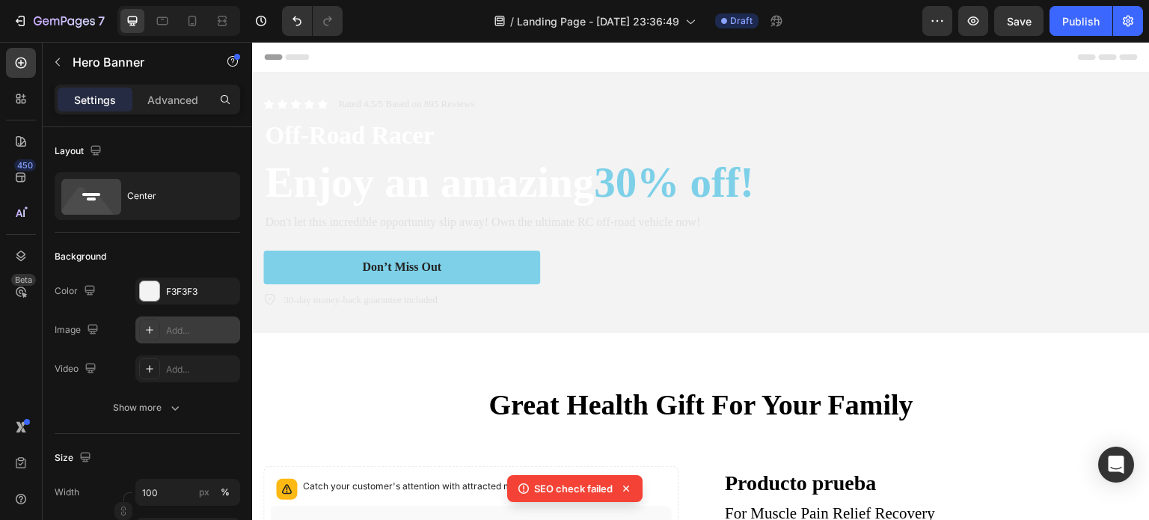
click at [752, 89] on div "Icon Icon Icon Icon Icon Icon List Rated 4.5/5 Based on 895 Reviews Text Block …" at bounding box center [701, 203] width 898 height 260
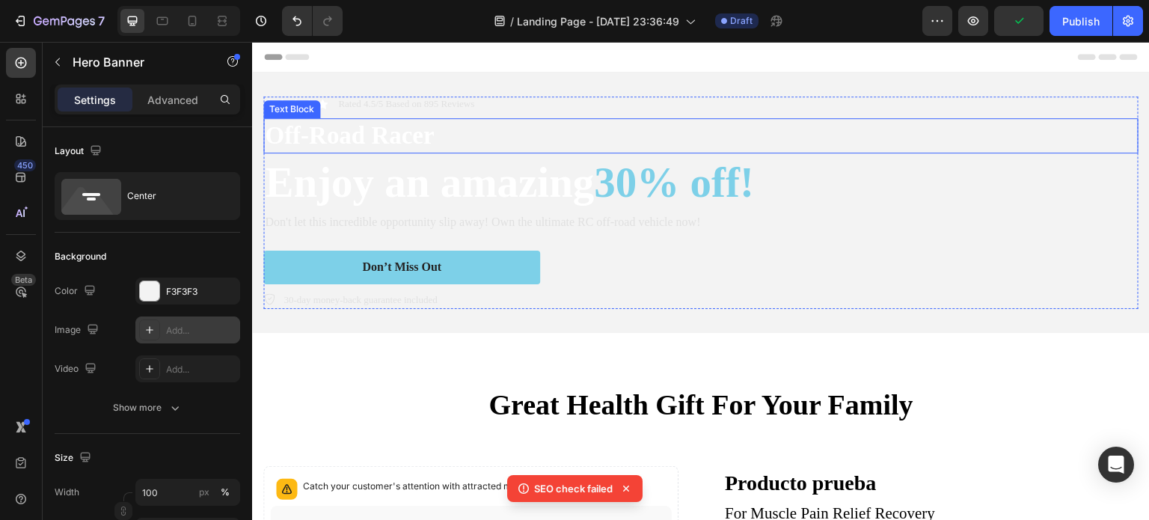
click at [737, 128] on p "Off-Road Racer" at bounding box center [701, 136] width 872 height 32
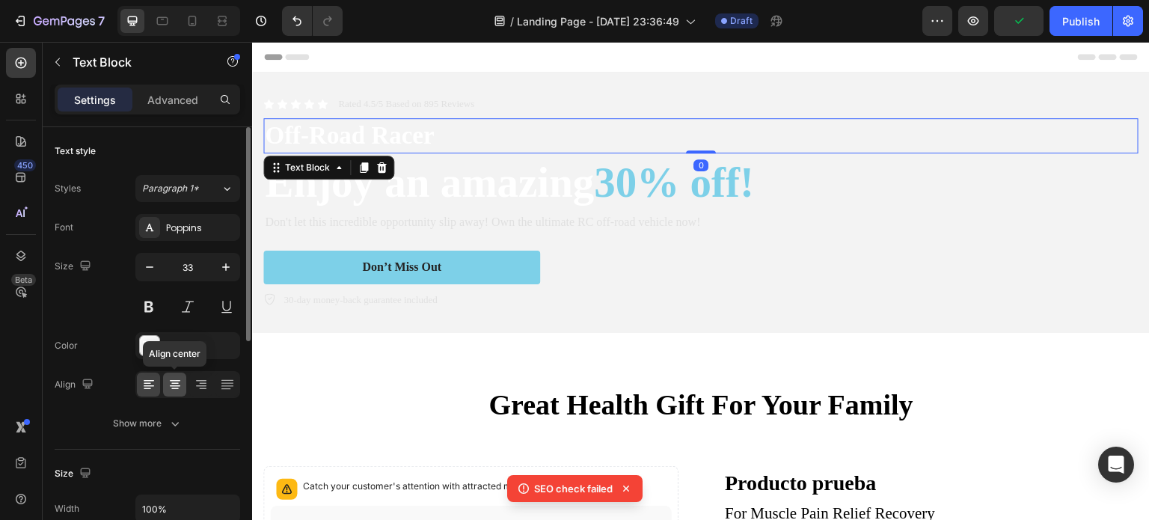
click at [179, 387] on icon at bounding box center [175, 384] width 15 height 15
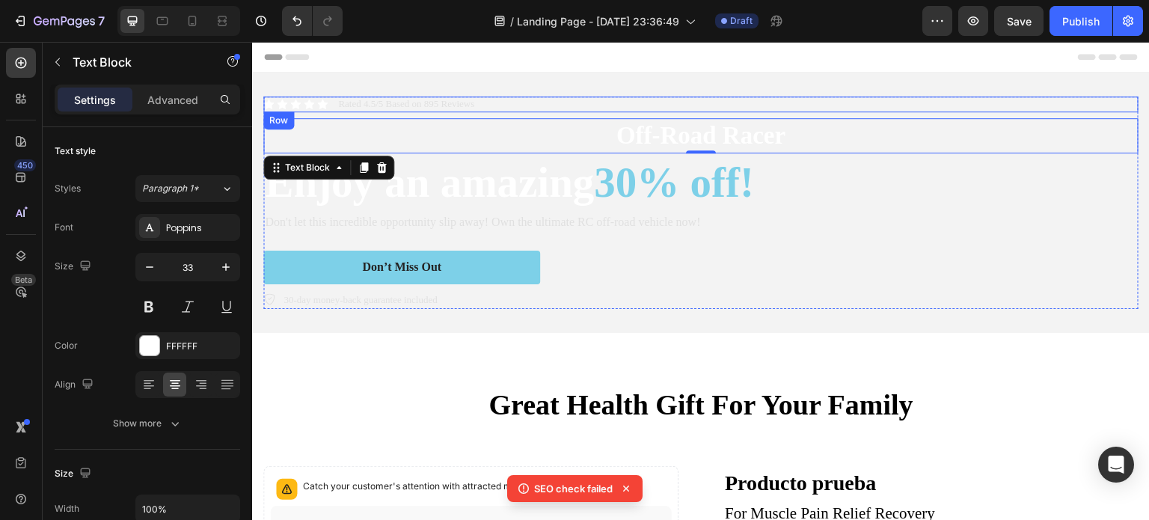
click at [782, 107] on div "Icon Icon Icon Icon Icon Icon List Rated 4.5/5 Based on 895 Reviews Text Block …" at bounding box center [700, 104] width 875 height 16
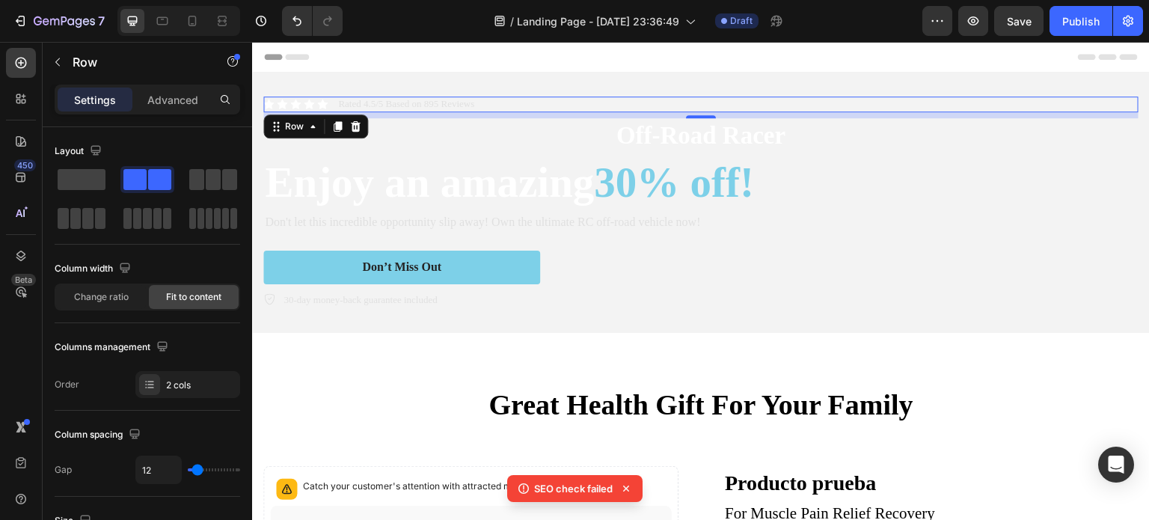
click at [601, 103] on div "Icon Icon Icon Icon Icon Icon List Rated 4.5/5 Based on 895 Reviews Text Block …" at bounding box center [700, 104] width 875 height 16
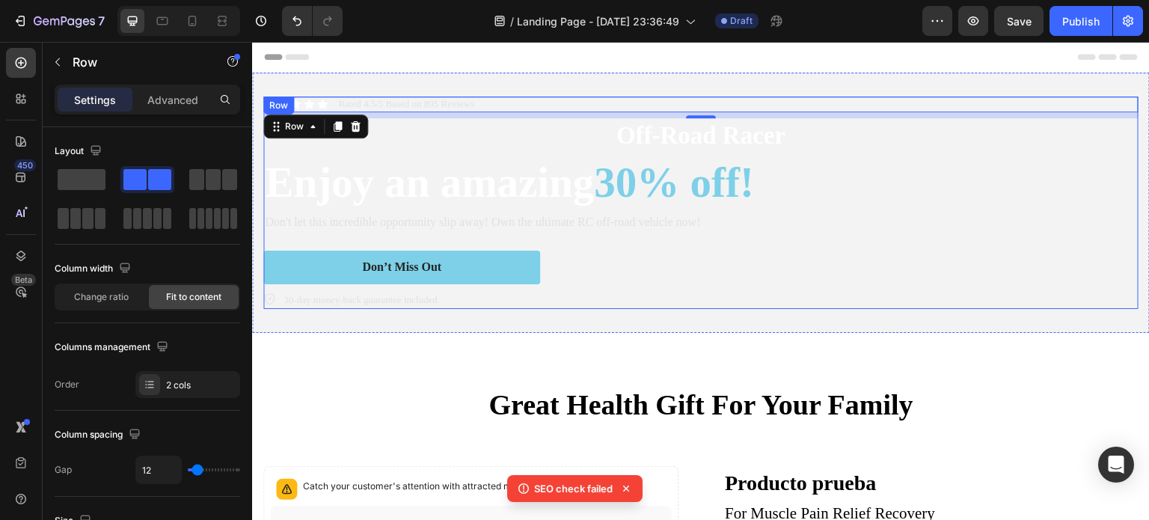
click at [566, 274] on div "Don’t Miss Out Button" at bounding box center [700, 268] width 875 height 34
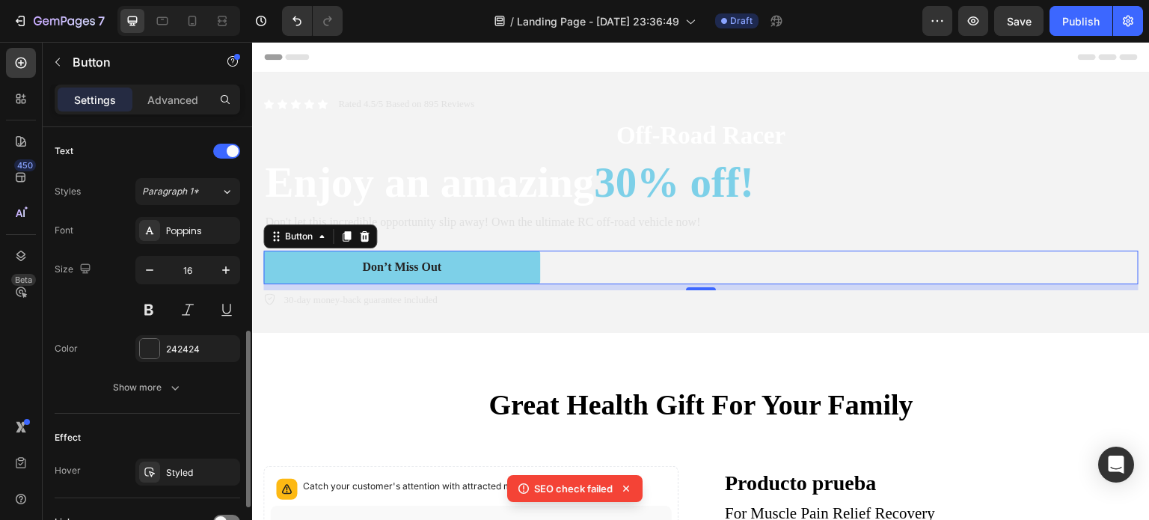
scroll to position [634, 0]
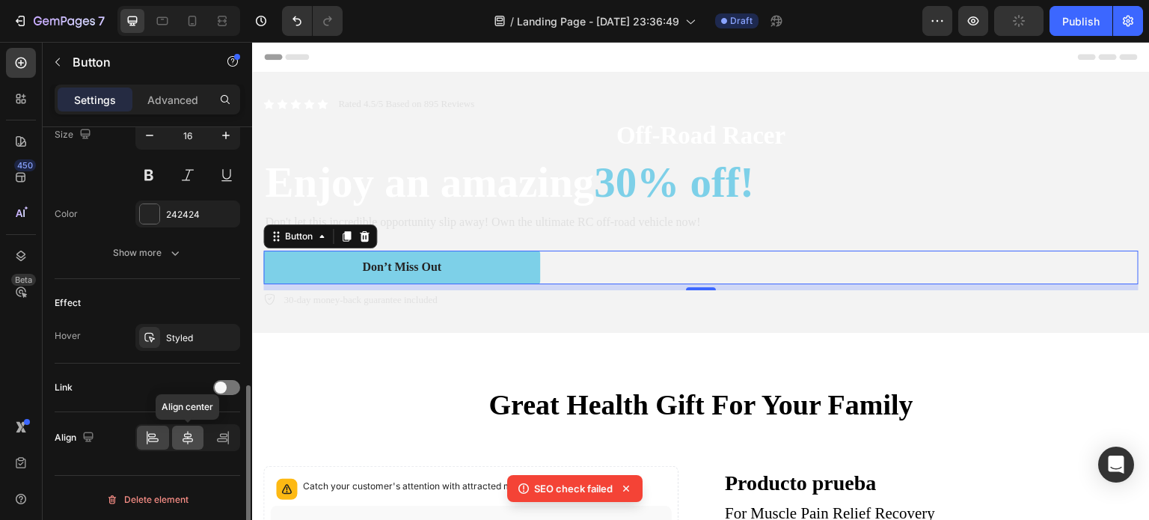
click at [191, 442] on icon at bounding box center [187, 437] width 15 height 15
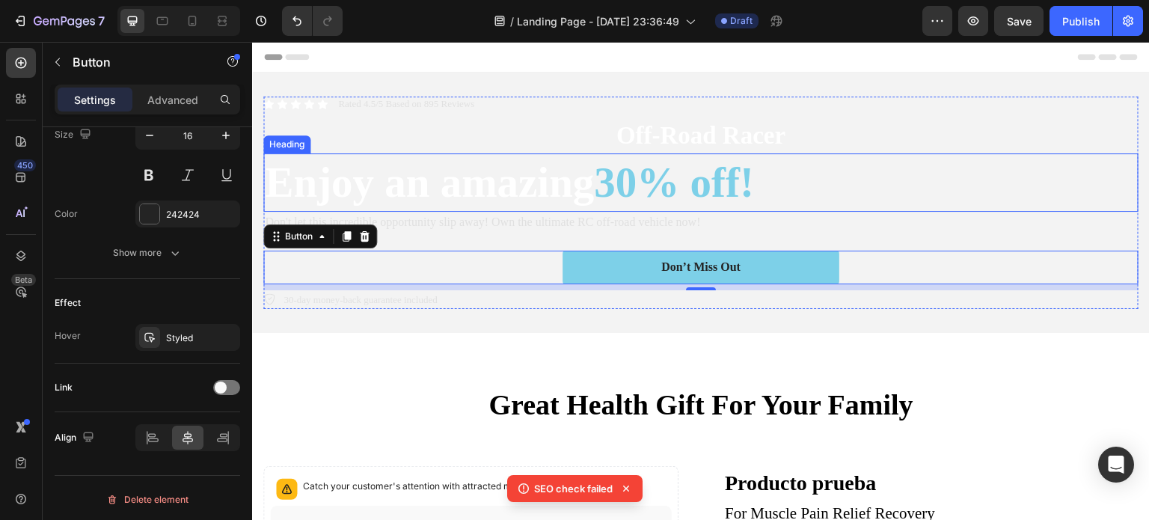
click at [840, 182] on h2 "Enjoy an amazing 30% off!" at bounding box center [700, 182] width 875 height 58
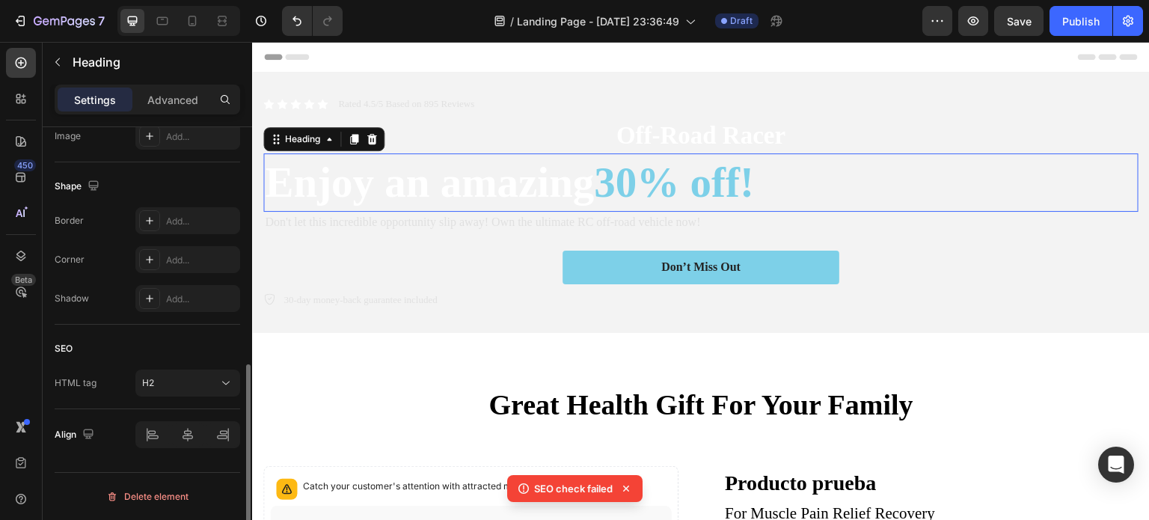
scroll to position [0, 0]
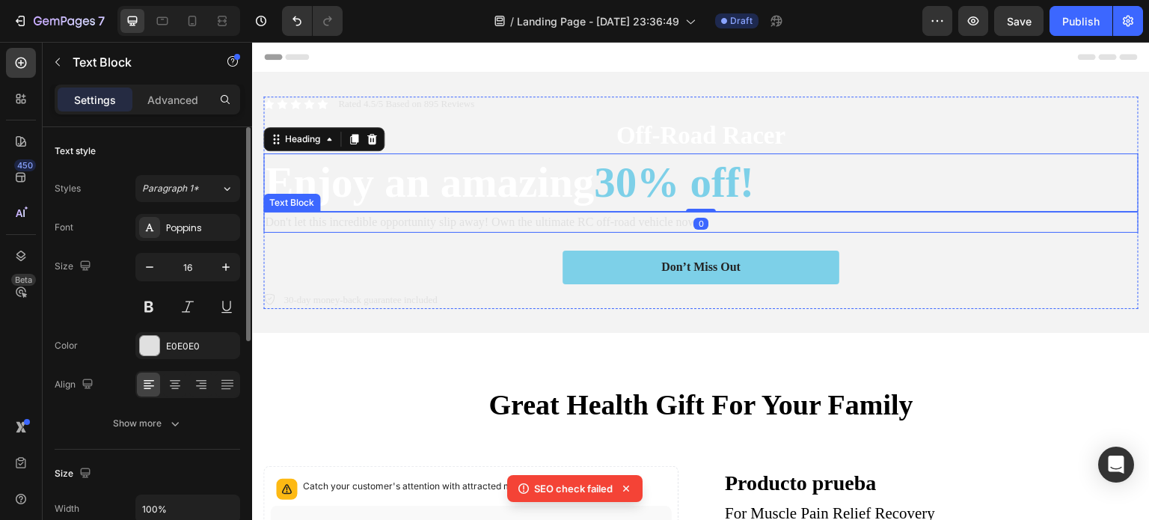
click at [810, 232] on div "Don't let this incredible opportunity slip away! Own the ultimate RC off-road v…" at bounding box center [700, 222] width 875 height 21
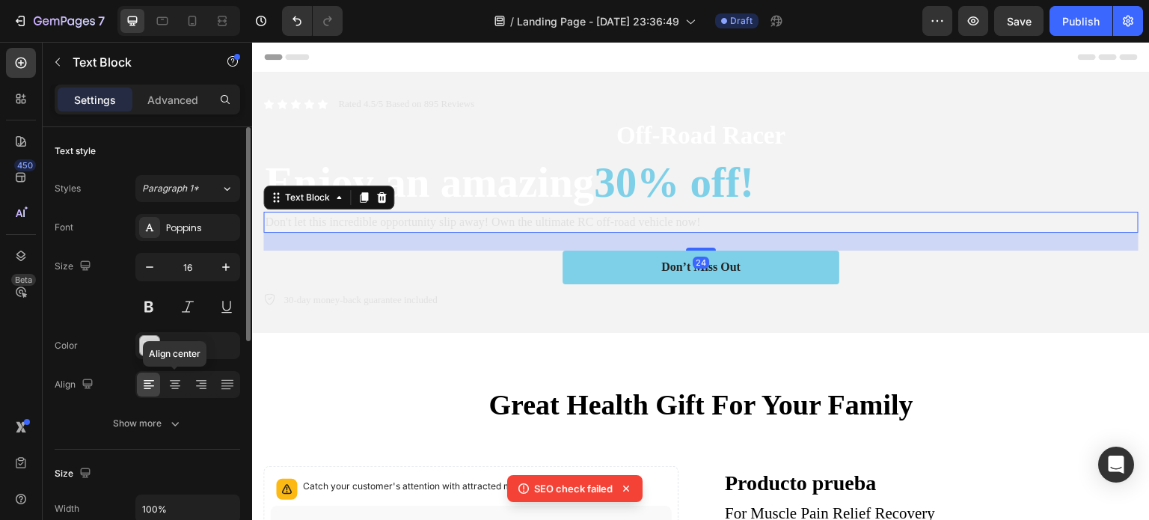
drag, startPoint x: 173, startPoint y: 383, endPoint x: 218, endPoint y: 368, distance: 47.3
click at [173, 382] on icon at bounding box center [175, 384] width 15 height 15
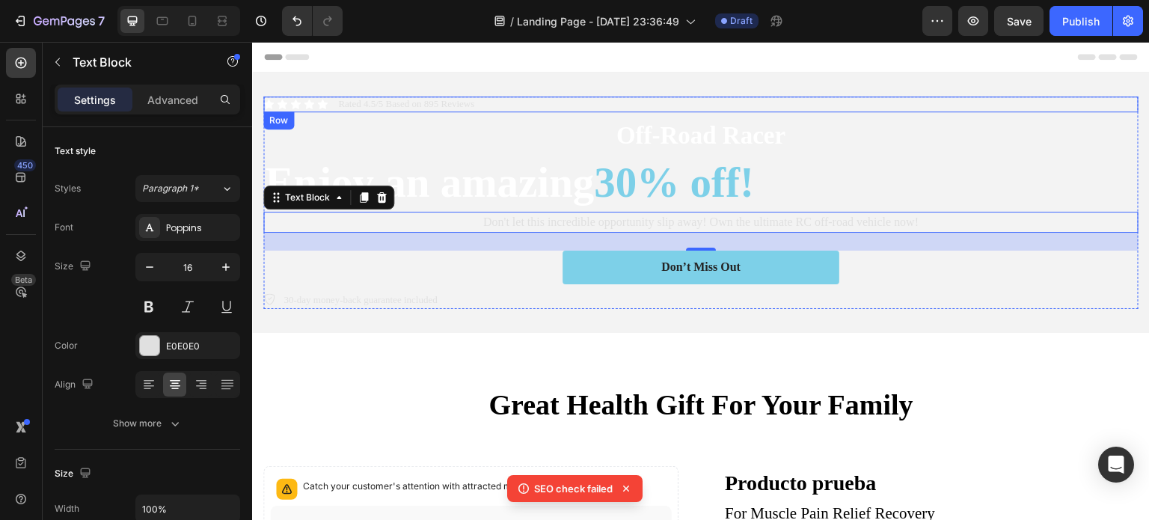
click at [735, 104] on div "Icon Icon Icon Icon Icon Icon List Rated 4.5/5 Based on 895 Reviews Text Block …" at bounding box center [700, 104] width 875 height 16
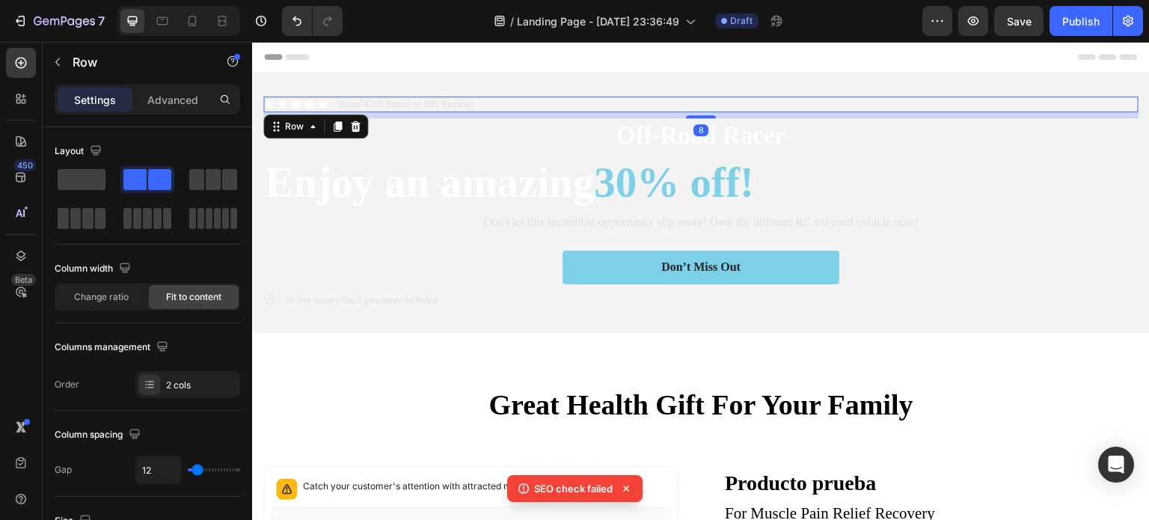
scroll to position [200, 0]
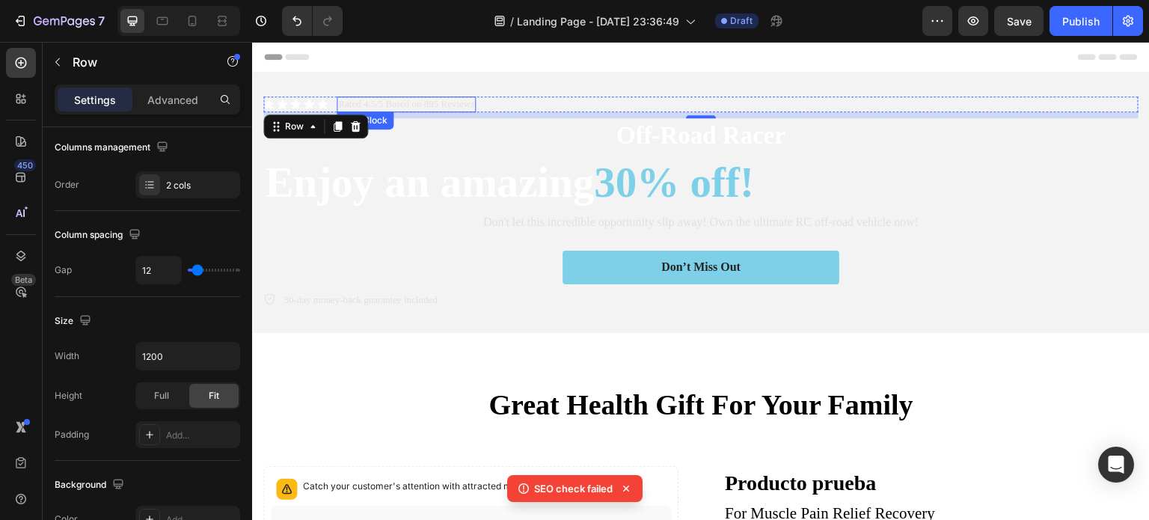
click at [435, 107] on p "Rated 4.5/5 Based on 895 Reviews" at bounding box center [406, 104] width 136 height 13
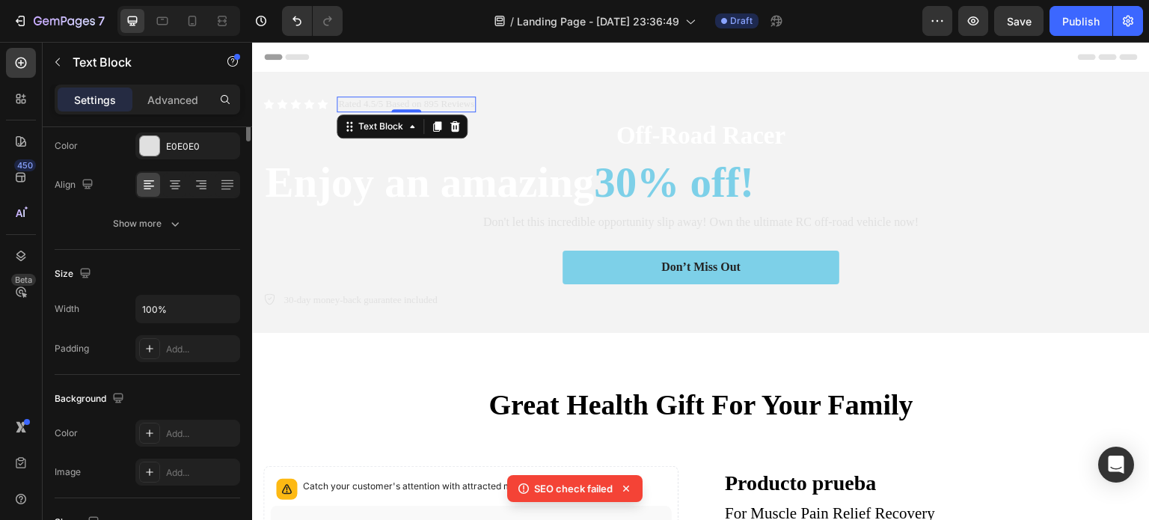
scroll to position [0, 0]
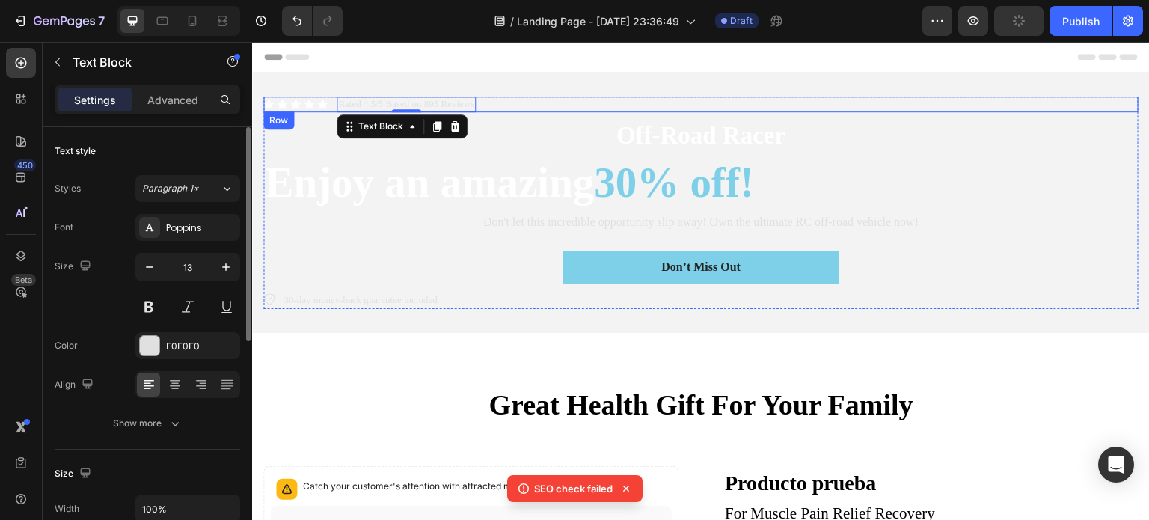
click at [495, 98] on div "Icon Icon Icon Icon Icon Icon List Rated 4.5/5 Based on 895 Reviews Text Block …" at bounding box center [700, 104] width 875 height 16
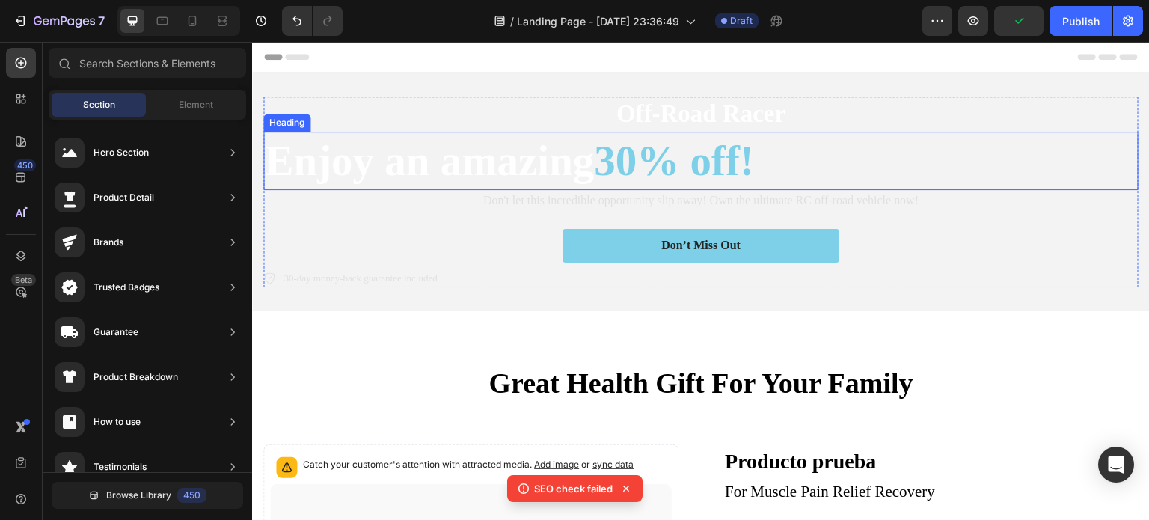
click at [669, 153] on span "30% off!" at bounding box center [674, 160] width 160 height 47
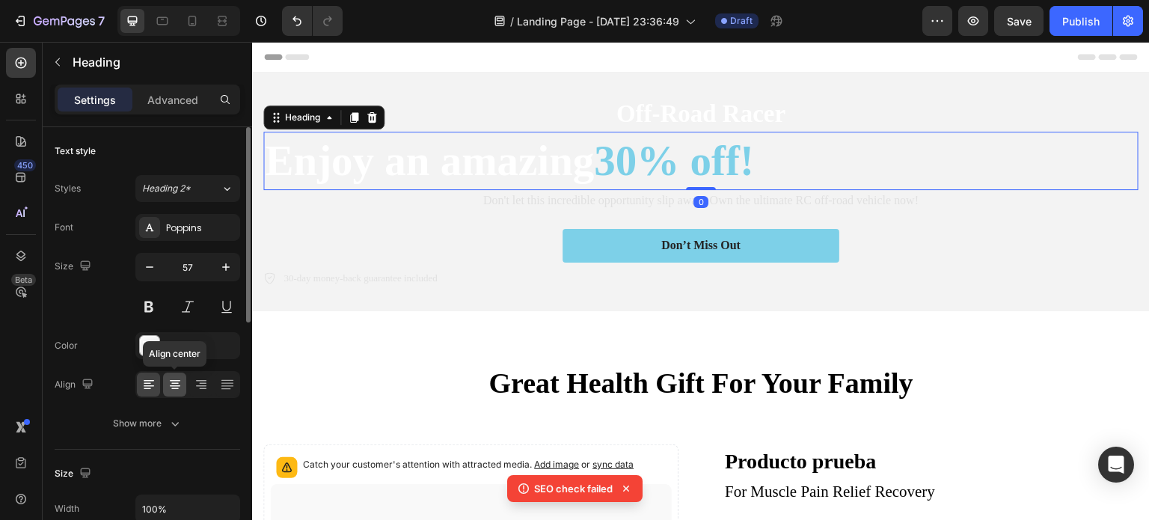
click at [167, 385] on div at bounding box center [174, 384] width 23 height 24
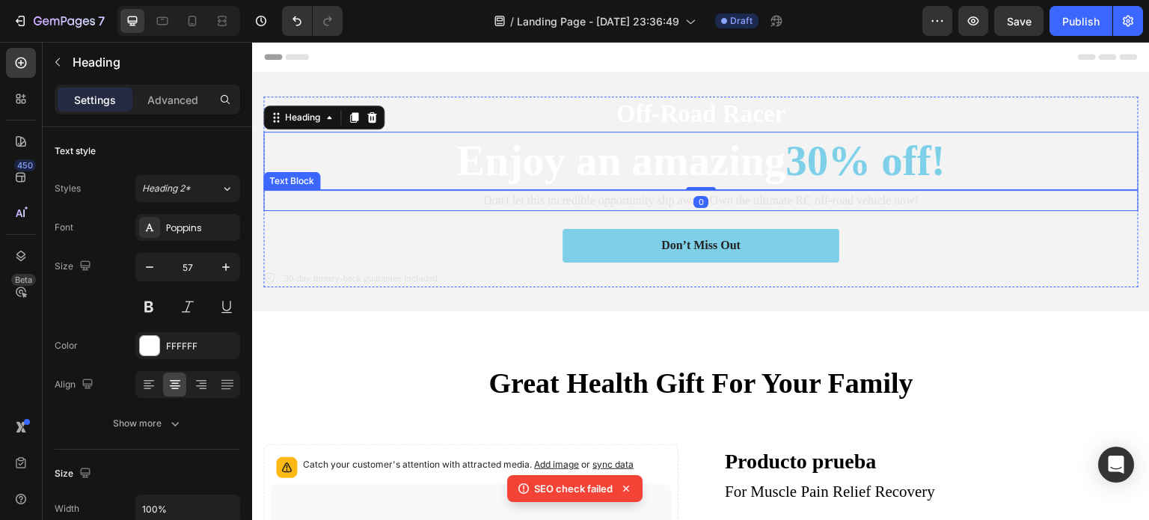
click at [809, 204] on p "Don't let this incredible opportunity slip away! Own the ultimate RC off-road v…" at bounding box center [701, 200] width 872 height 18
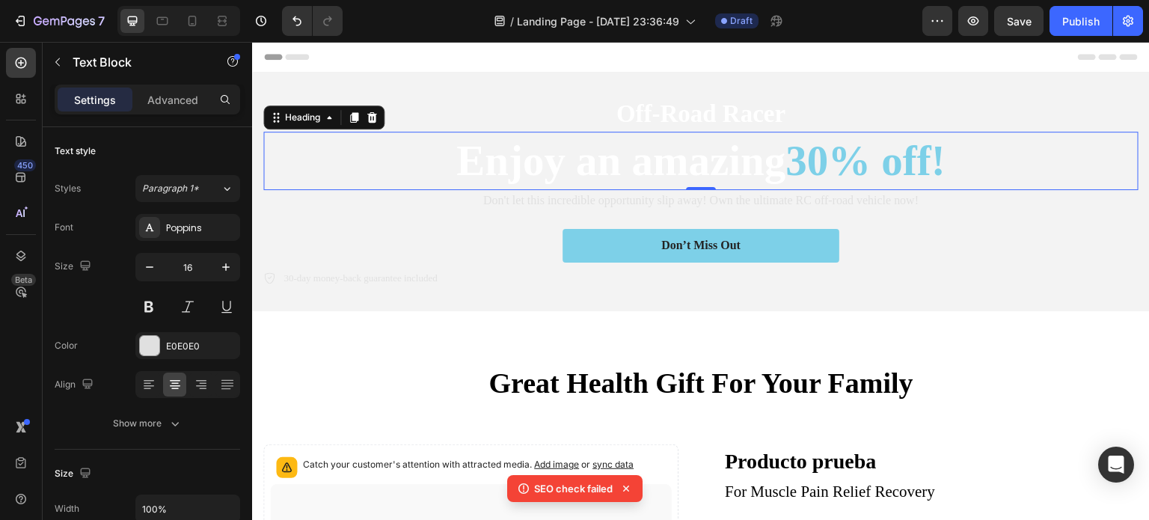
click at [591, 156] on h2 "Enjoy an amazing 30% off!" at bounding box center [700, 161] width 875 height 58
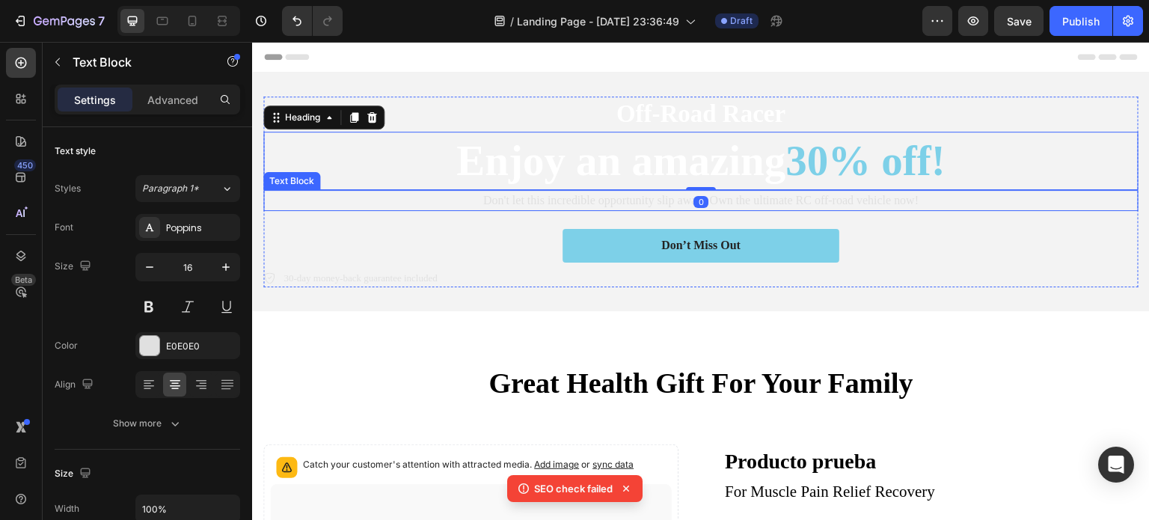
click at [892, 206] on p "Don't let this incredible opportunity slip away! Own the ultimate RC off-road v…" at bounding box center [701, 200] width 872 height 18
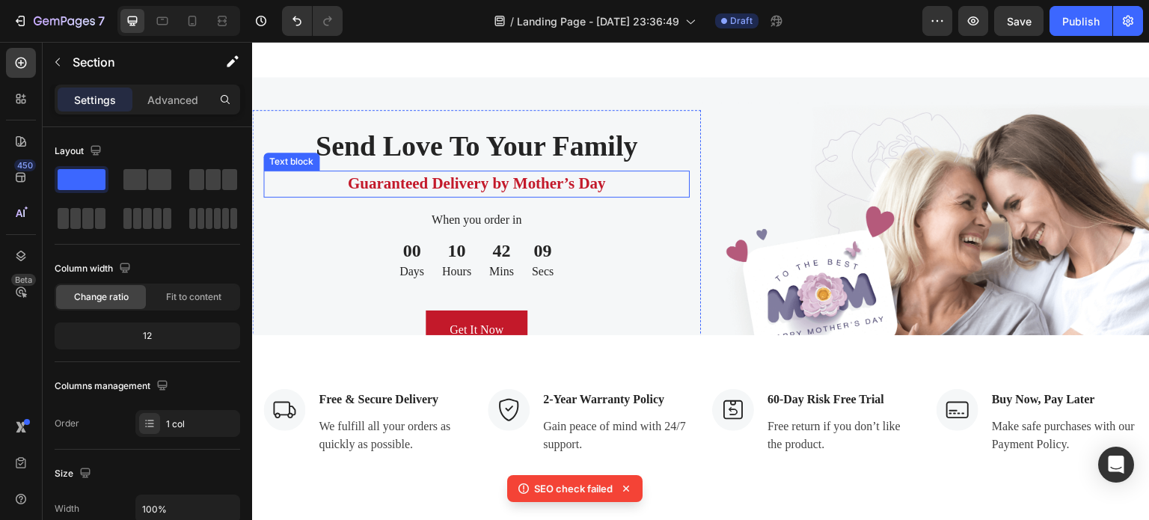
scroll to position [3490, 0]
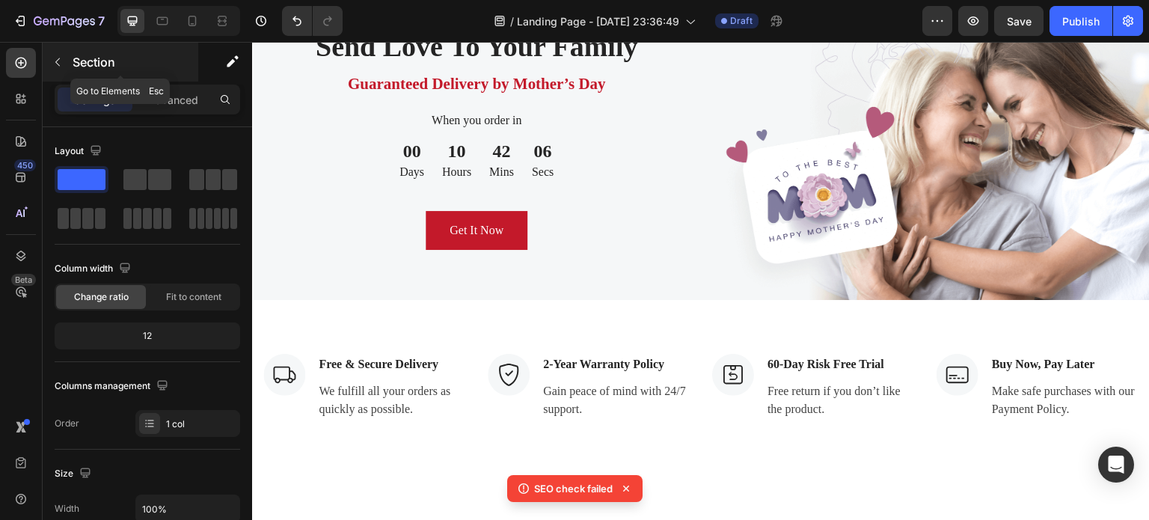
click at [61, 65] on icon "button" at bounding box center [58, 62] width 12 height 12
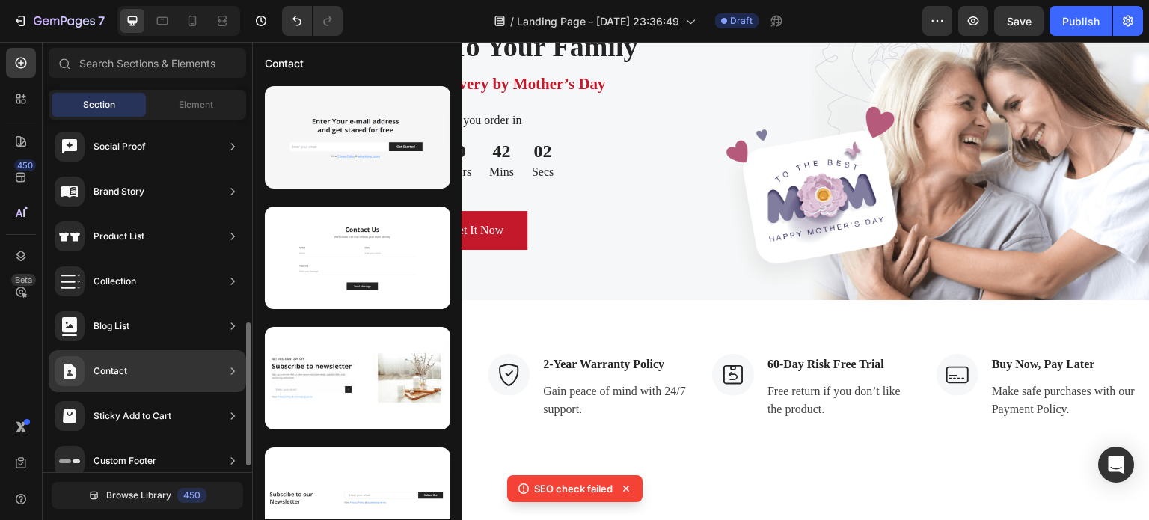
scroll to position [0, 0]
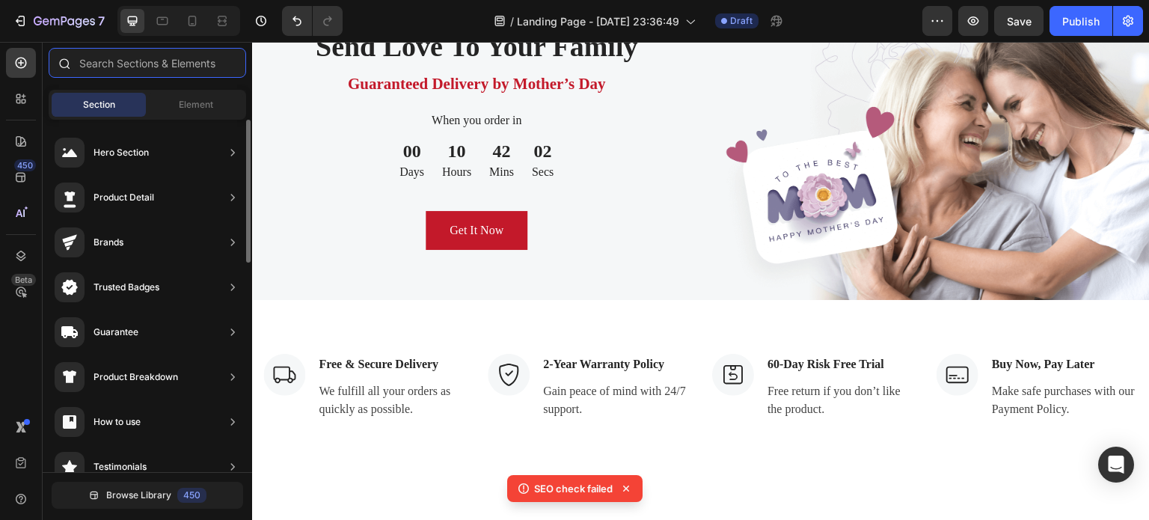
click at [114, 66] on input "text" at bounding box center [147, 63] width 197 height 30
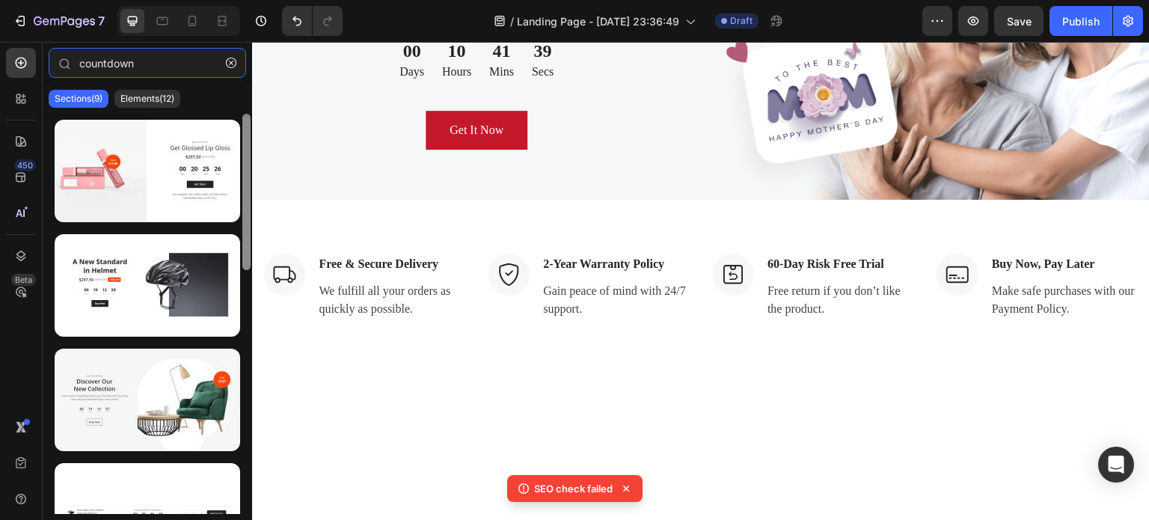
drag, startPoint x: 248, startPoint y: 413, endPoint x: 242, endPoint y: 134, distance: 279.0
click at [242, 134] on div at bounding box center [246, 192] width 8 height 156
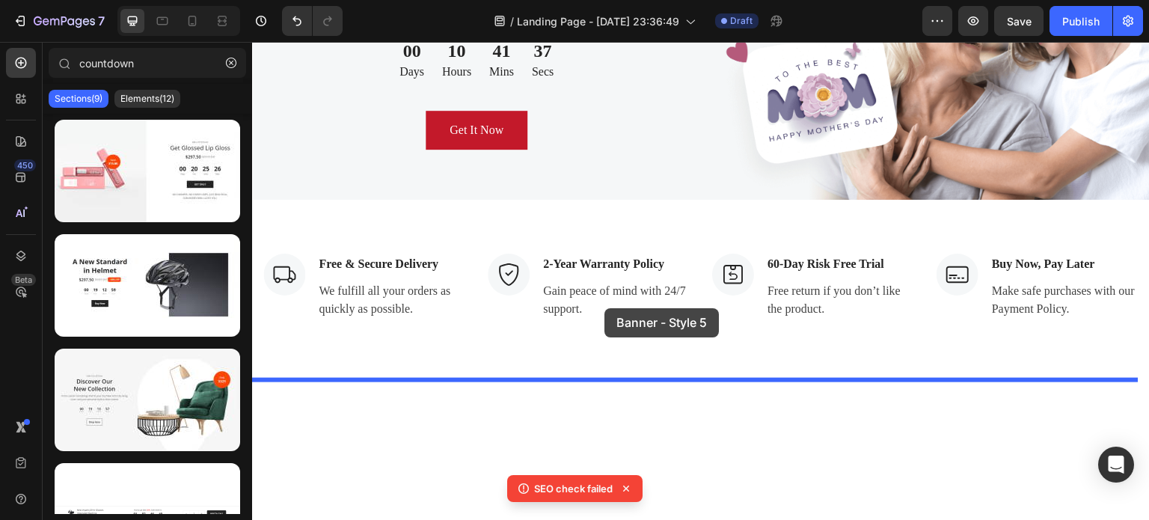
drag, startPoint x: 355, startPoint y: 343, endPoint x: 604, endPoint y: 308, distance: 252.2
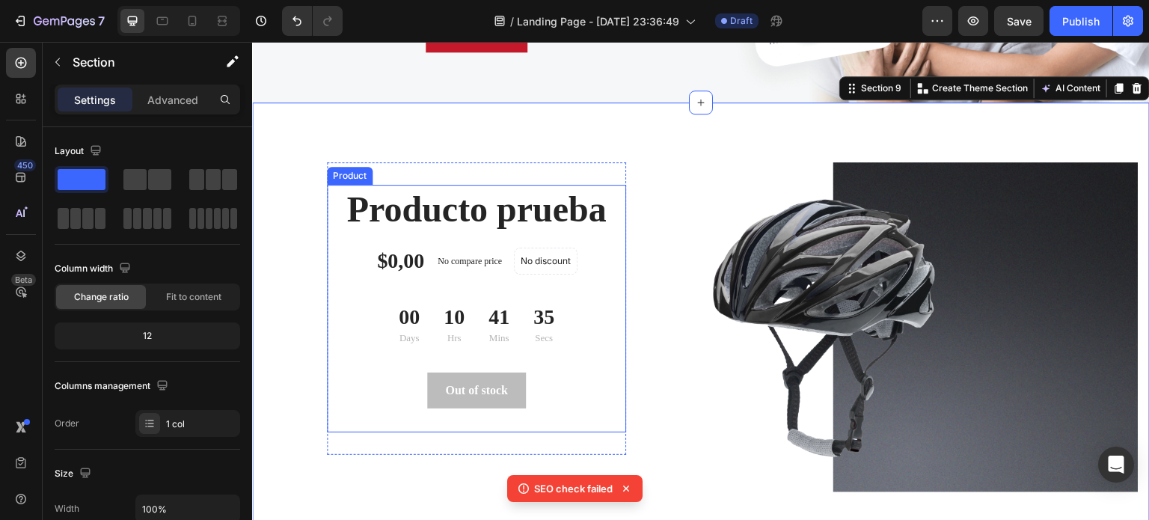
scroll to position [3876, 0]
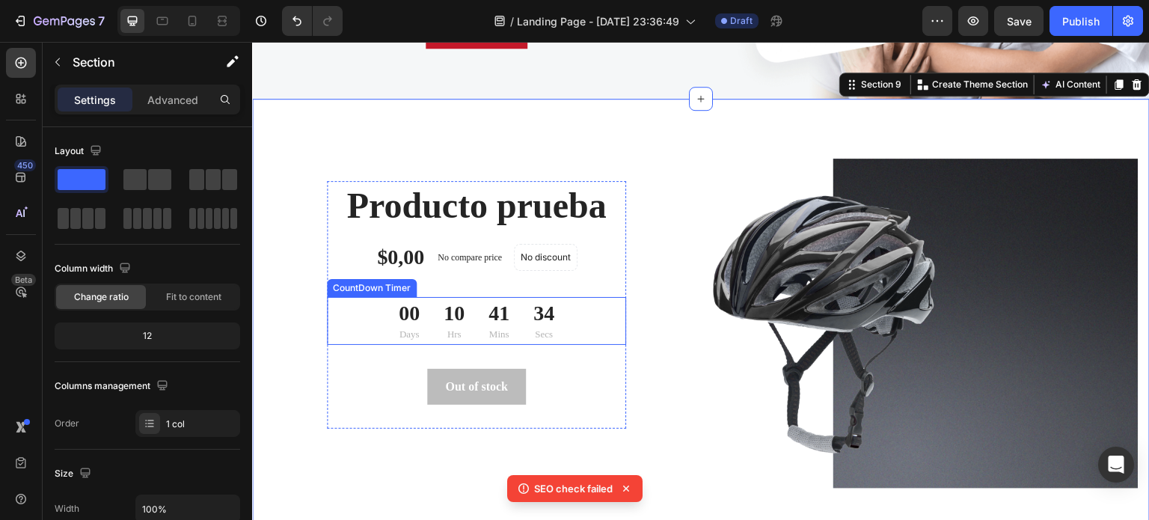
click at [479, 311] on div "41 Mins" at bounding box center [498, 321] width 45 height 48
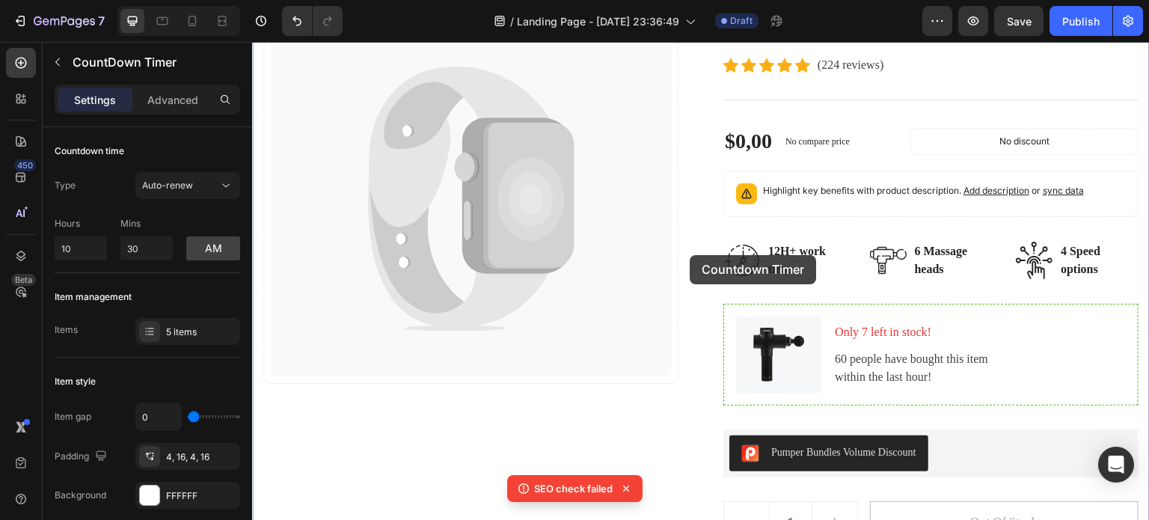
scroll to position [0, 0]
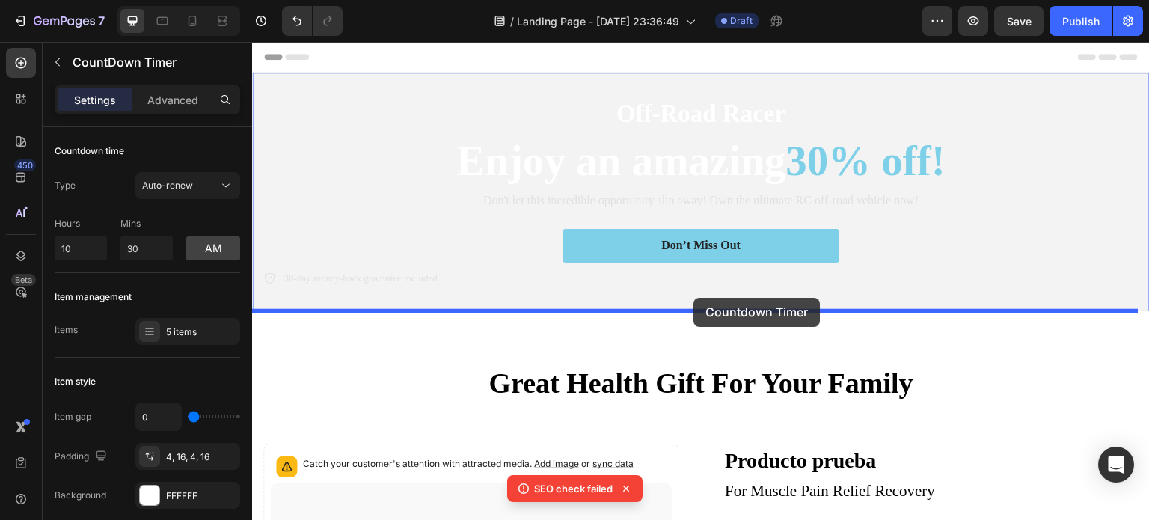
drag, startPoint x: 479, startPoint y: 312, endPoint x: 693, endPoint y: 298, distance: 215.1
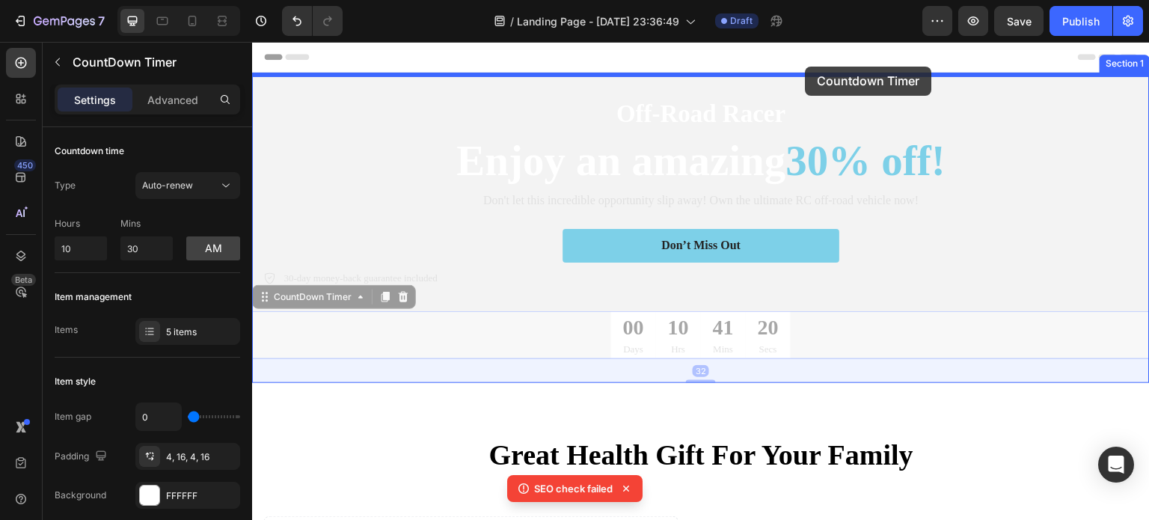
drag, startPoint x: 799, startPoint y: 247, endPoint x: 806, endPoint y: 67, distance: 180.4
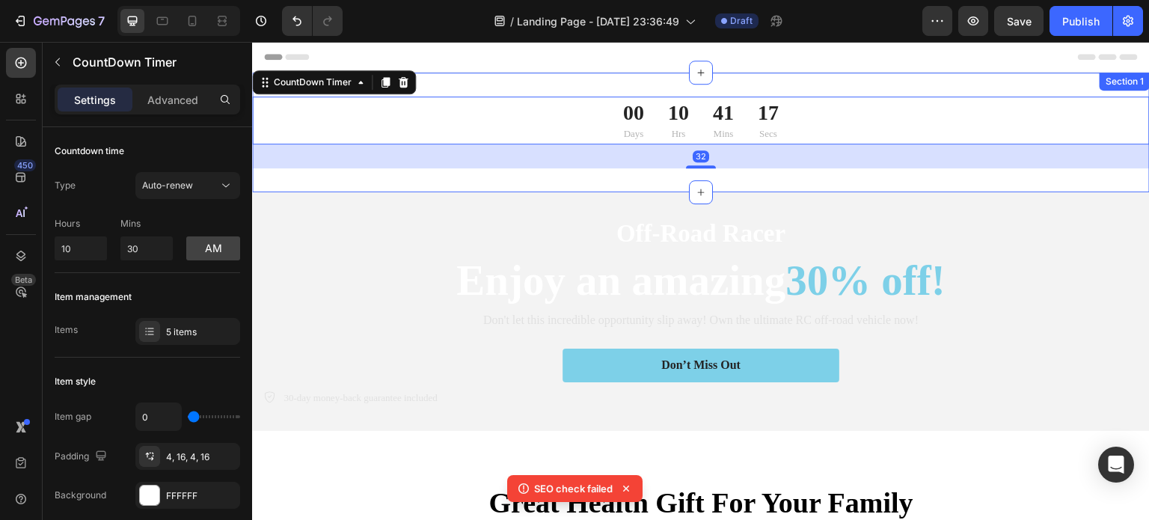
click at [721, 175] on div "00 Days 10 Hrs 41 Mins 17 Secs CountDown Timer 32 Section 1" at bounding box center [701, 133] width 898 height 120
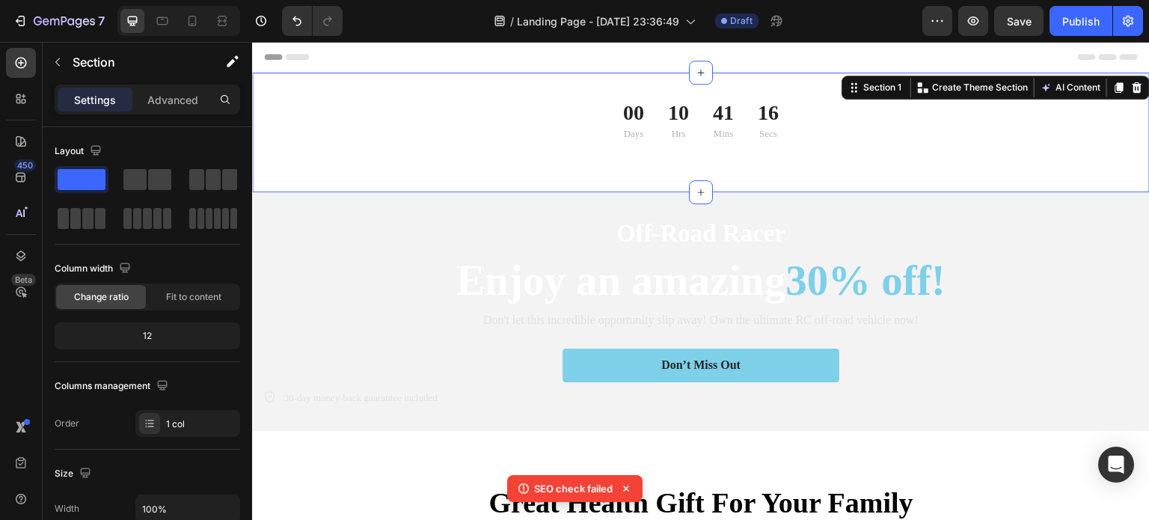
click at [755, 161] on div "00 Days 10 Hrs 41 Mins 16 Secs CountDown Timer" at bounding box center [701, 132] width 898 height 72
click at [746, 86] on div "00 Days 10 Hrs 41 Mins 15 Secs CountDown Timer Section 1 You can create reusabl…" at bounding box center [701, 133] width 898 height 120
click at [737, 119] on div "41 Mins" at bounding box center [723, 120] width 45 height 48
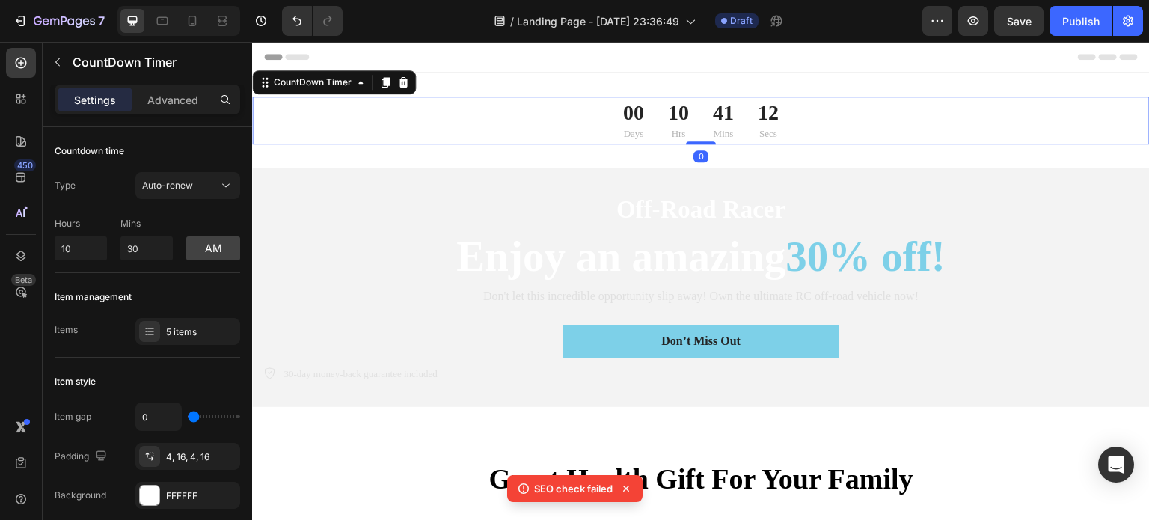
click at [711, 126] on div "00 Days 10 Hrs 41 Mins 12 Secs CountDown Timer 0" at bounding box center [701, 120] width 898 height 48
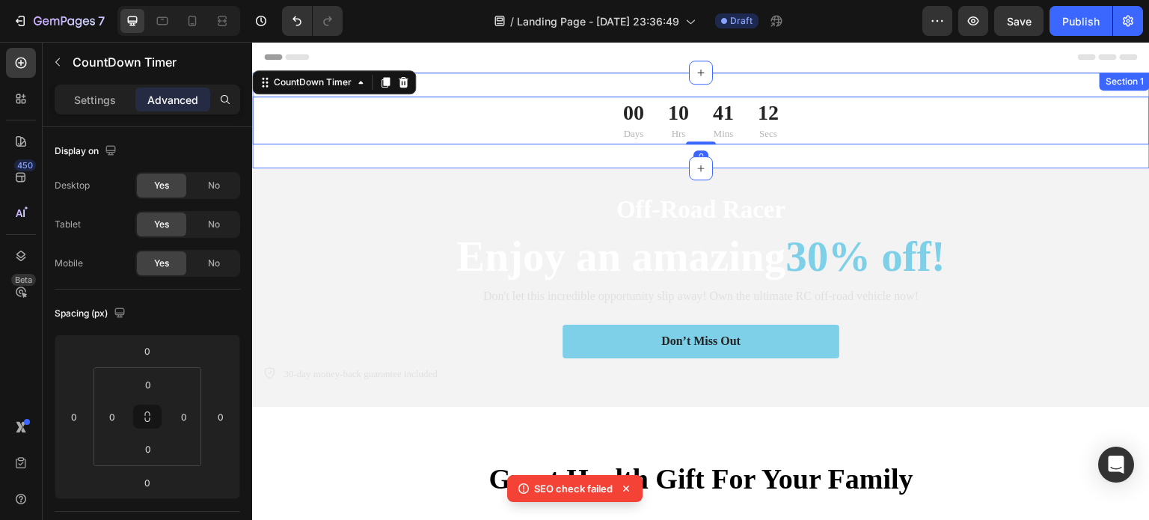
click at [709, 166] on div "00 Days 10 Hrs 41 Mins 12 Secs CountDown Timer 0 Section 1" at bounding box center [701, 121] width 898 height 96
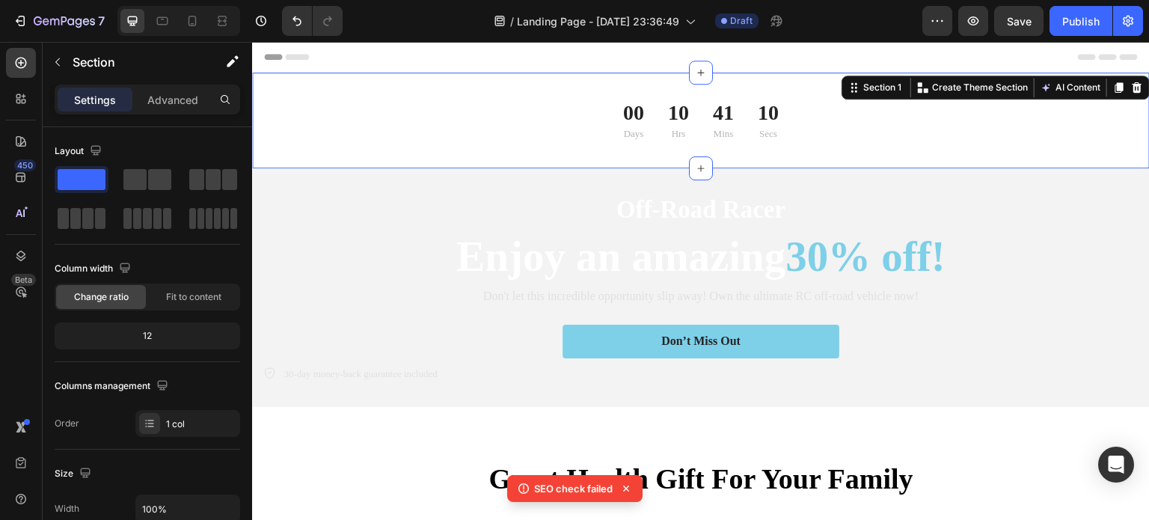
click at [661, 167] on div "00 Days 10 Hrs 41 Mins 10 Secs CountDown Timer Section 1 You can create reusabl…" at bounding box center [701, 121] width 898 height 96
click at [571, 130] on div "00 Days 10 Hrs 41 Mins 09 Secs" at bounding box center [701, 120] width 898 height 48
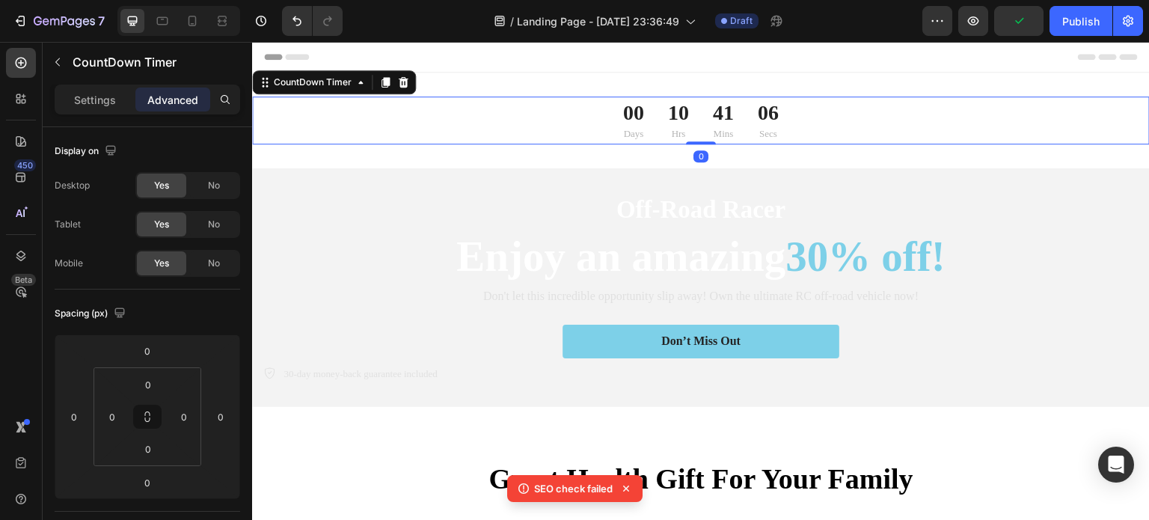
drag, startPoint x: 702, startPoint y: 141, endPoint x: 713, endPoint y: 176, distance: 36.2
click at [701, 101] on div "00 Days 10 Hrs 41 Mins 06 Secs CountDown Timer 0" at bounding box center [701, 120] width 898 height 48
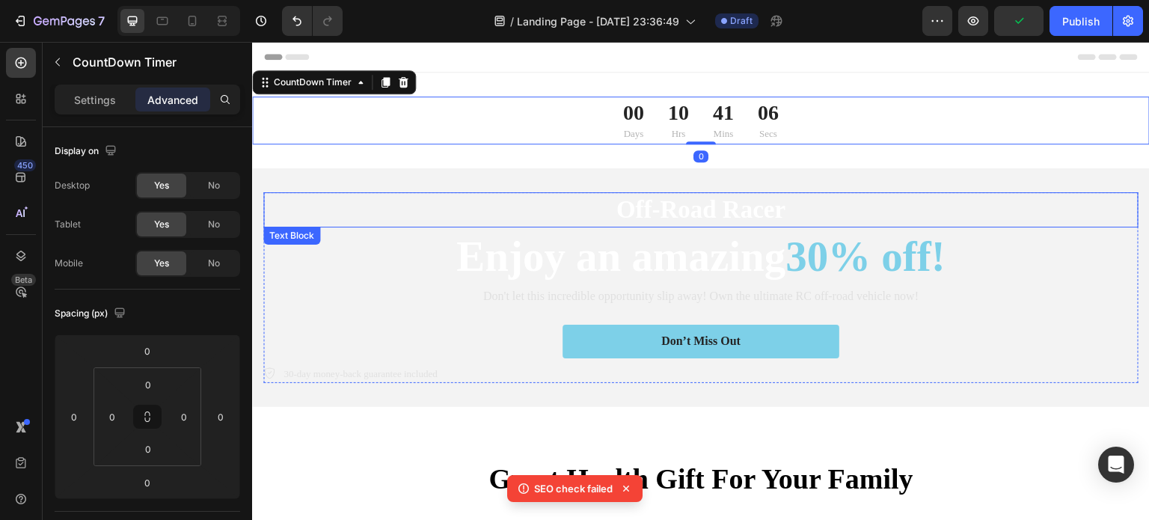
click at [734, 171] on div "Off-Road Racer Text Block Enjoy an amazing 30% off! Heading Don't let this incr…" at bounding box center [701, 287] width 898 height 239
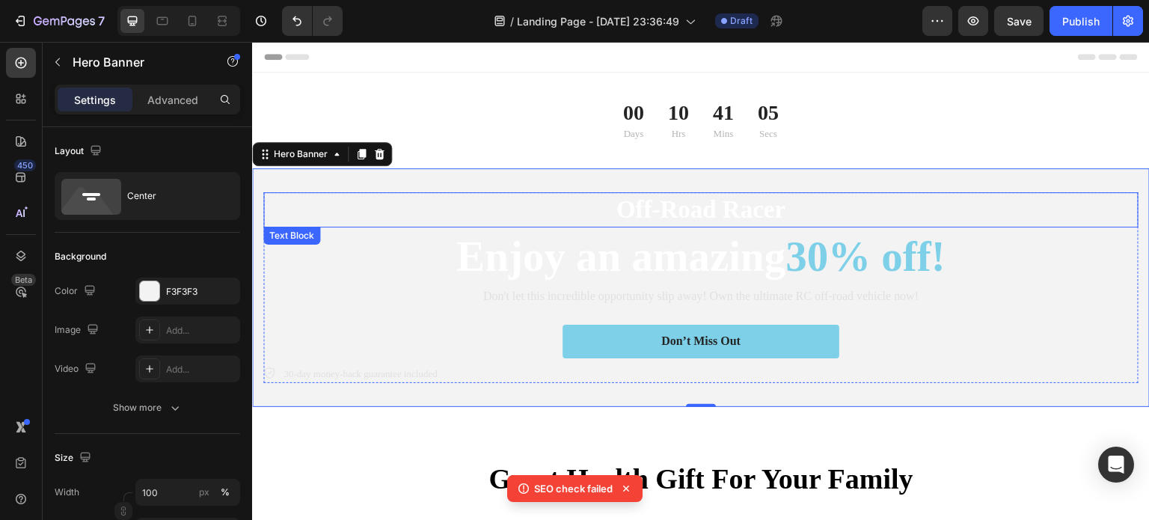
click at [727, 197] on p "Off-Road Racer" at bounding box center [701, 210] width 872 height 32
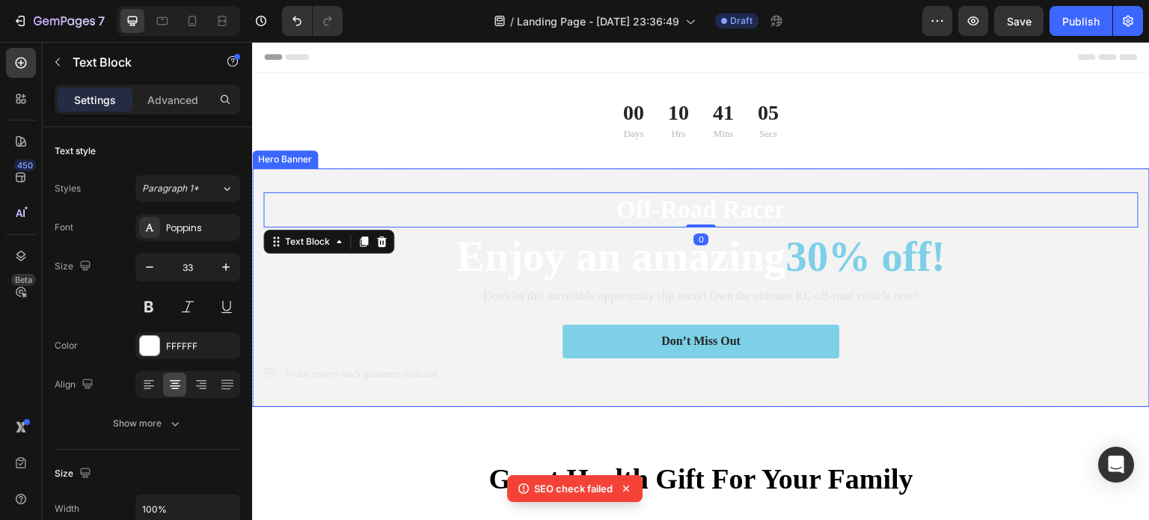
click at [784, 190] on div "Off-Road Racer Text Block 0 Enjoy an amazing 30% off! Heading Don't let this in…" at bounding box center [701, 287] width 898 height 239
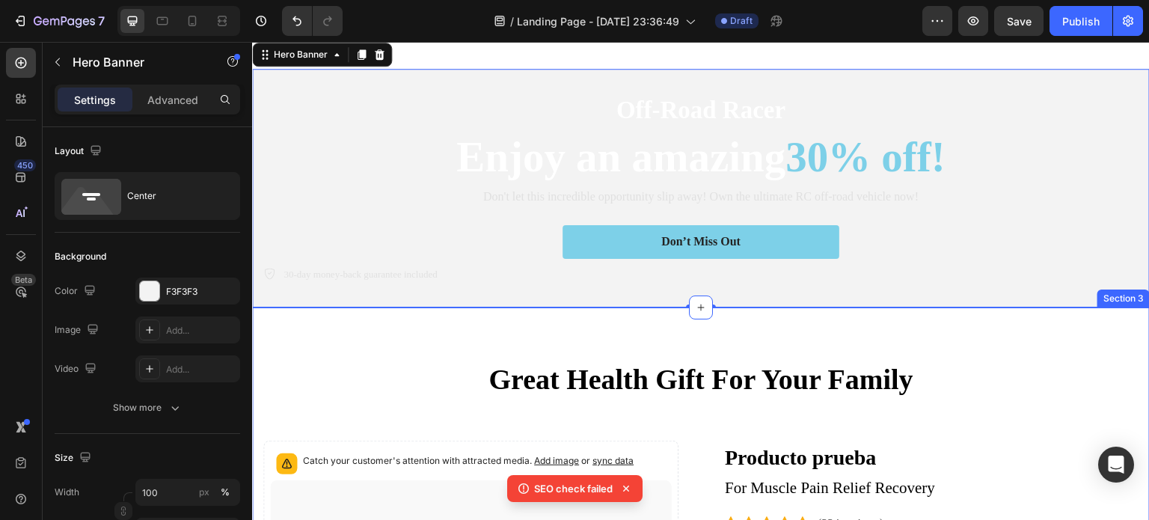
scroll to position [199, 0]
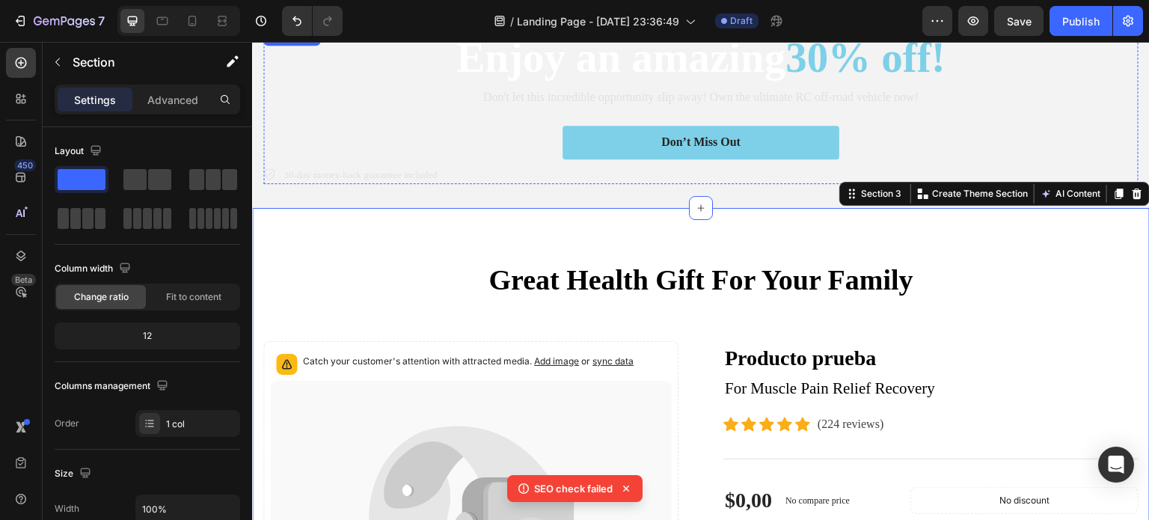
scroll to position [0, 0]
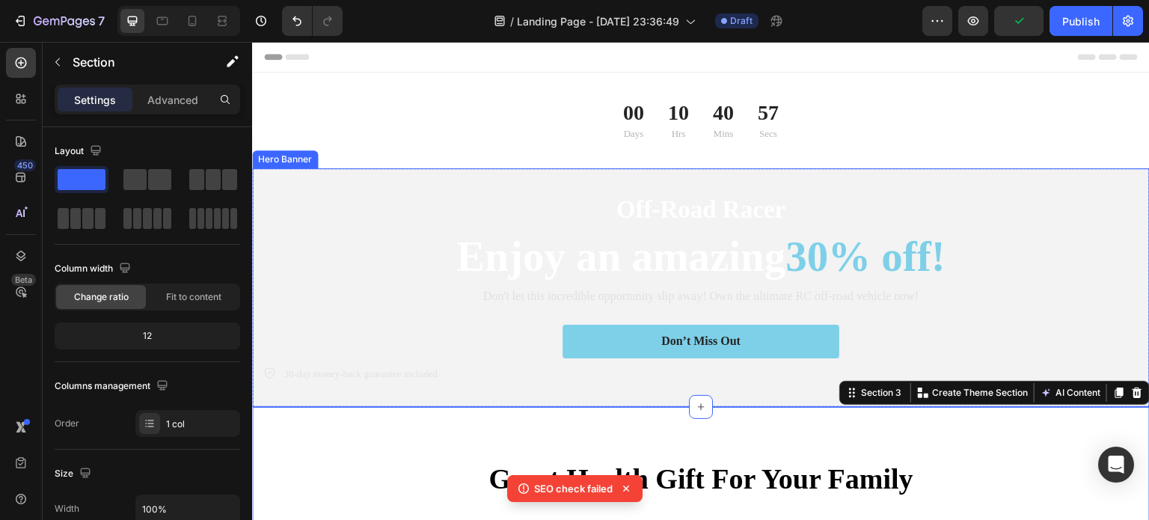
click at [730, 185] on div "Off-Road Racer Text Block Enjoy an amazing 30% off! Heading Don't let this incr…" at bounding box center [701, 287] width 898 height 239
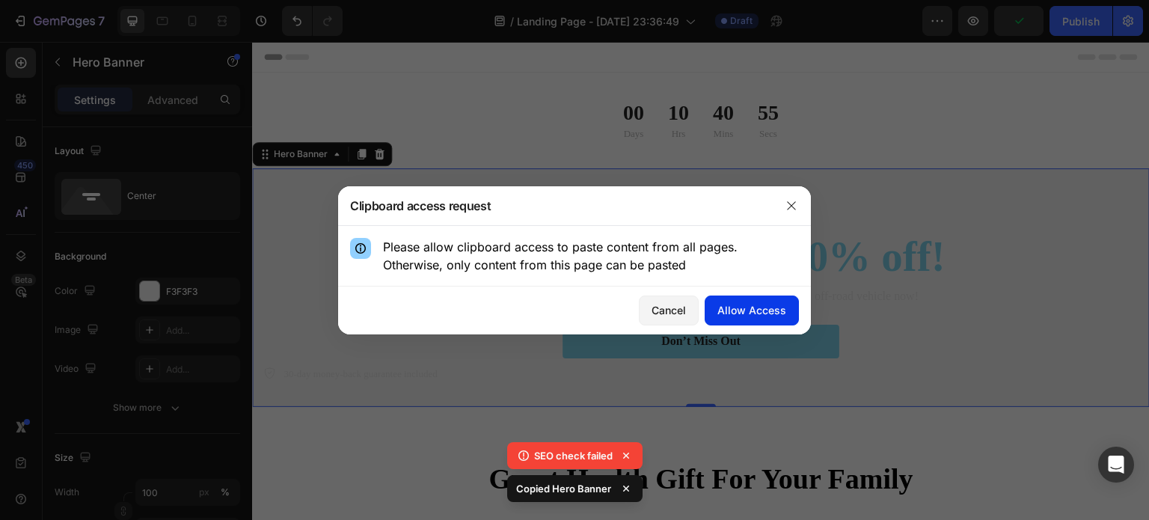
click at [756, 307] on div "Allow Access" at bounding box center [751, 310] width 69 height 16
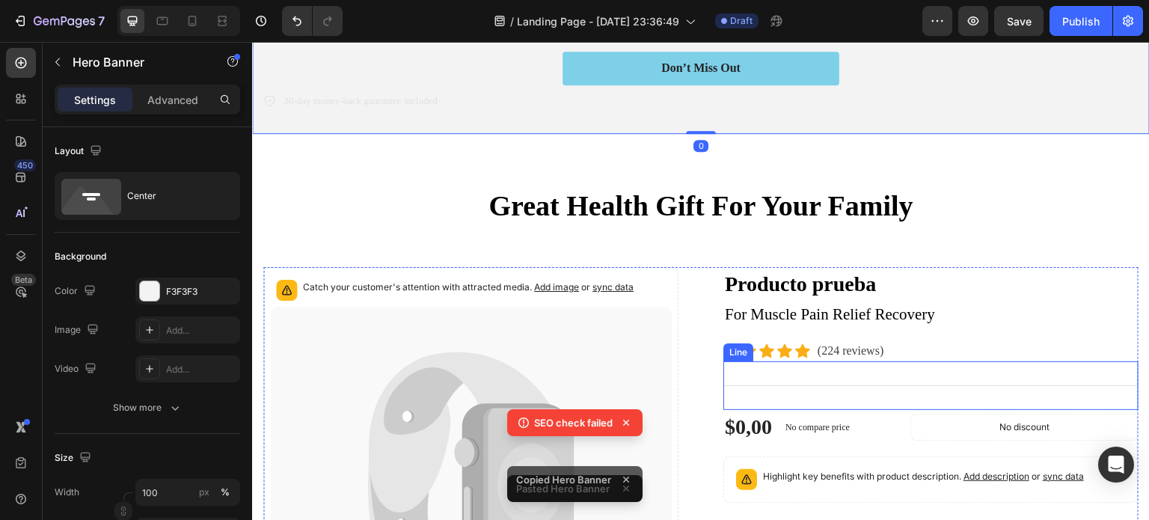
scroll to position [212, 0]
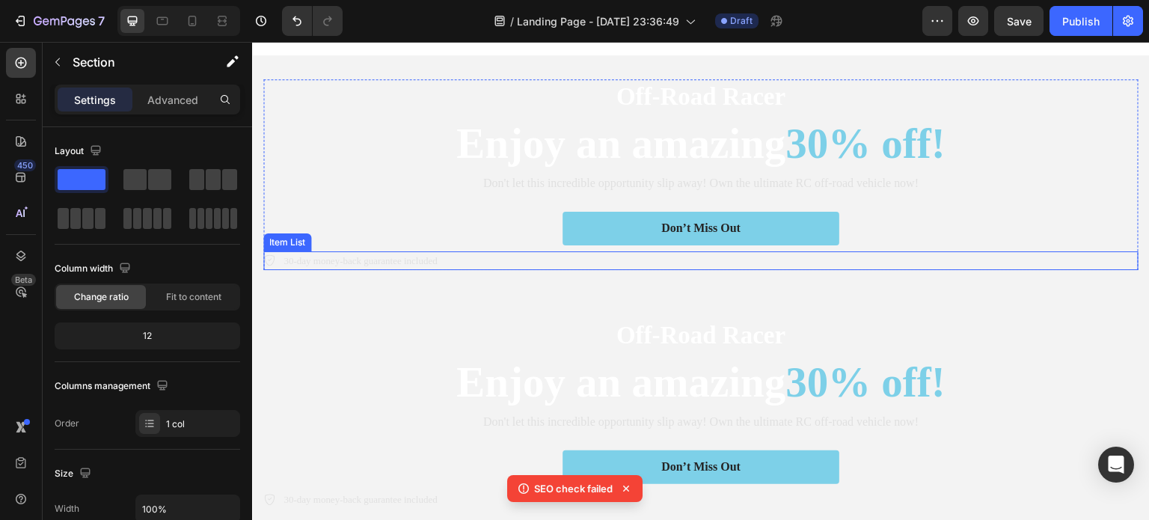
scroll to position [312, 0]
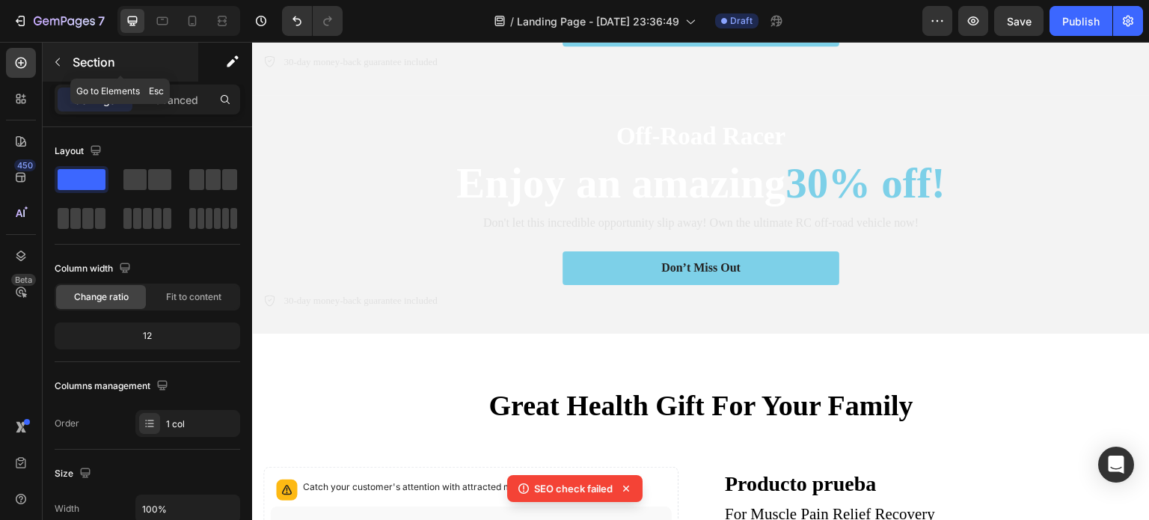
click at [57, 53] on button "button" at bounding box center [58, 62] width 24 height 24
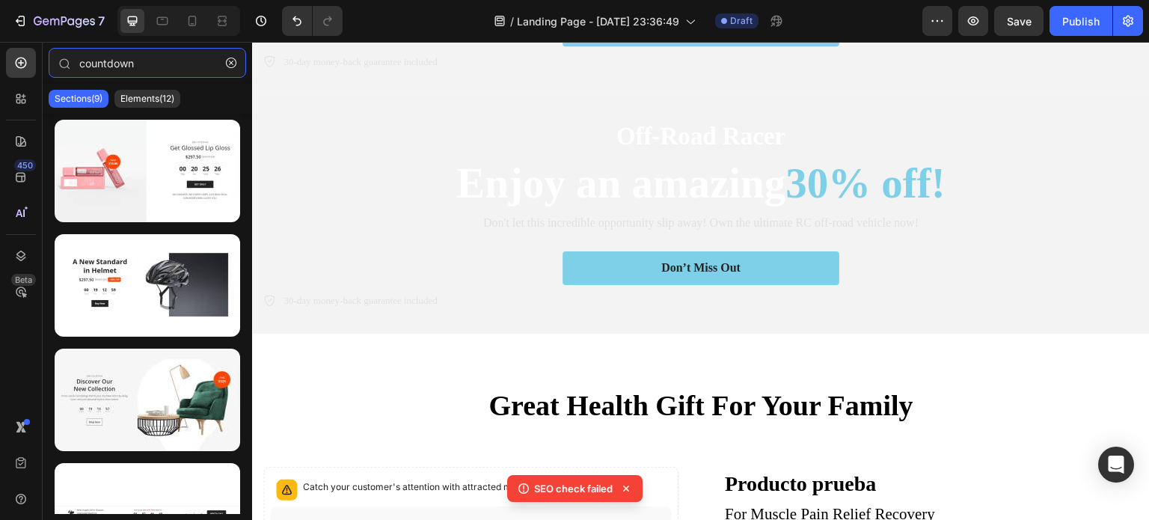
drag, startPoint x: 141, startPoint y: 61, endPoint x: 33, endPoint y: 38, distance: 110.2
click at [31, 0] on div "7 / Landing Page - [DATE] 23:36:49 Draft Preview Save Publish 450 Beta countdow…" at bounding box center [574, 0] width 1149 height 0
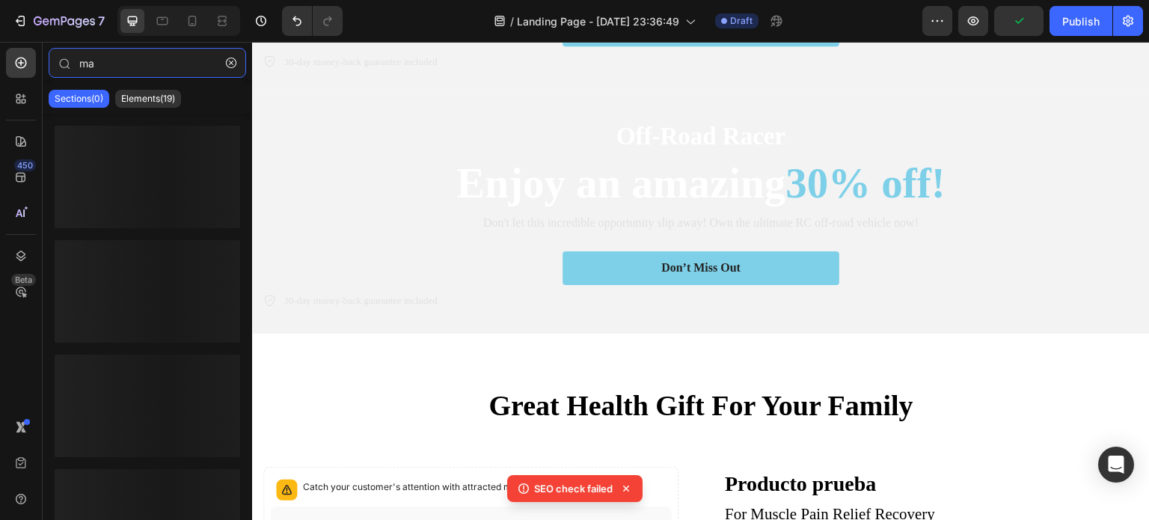
type input "m"
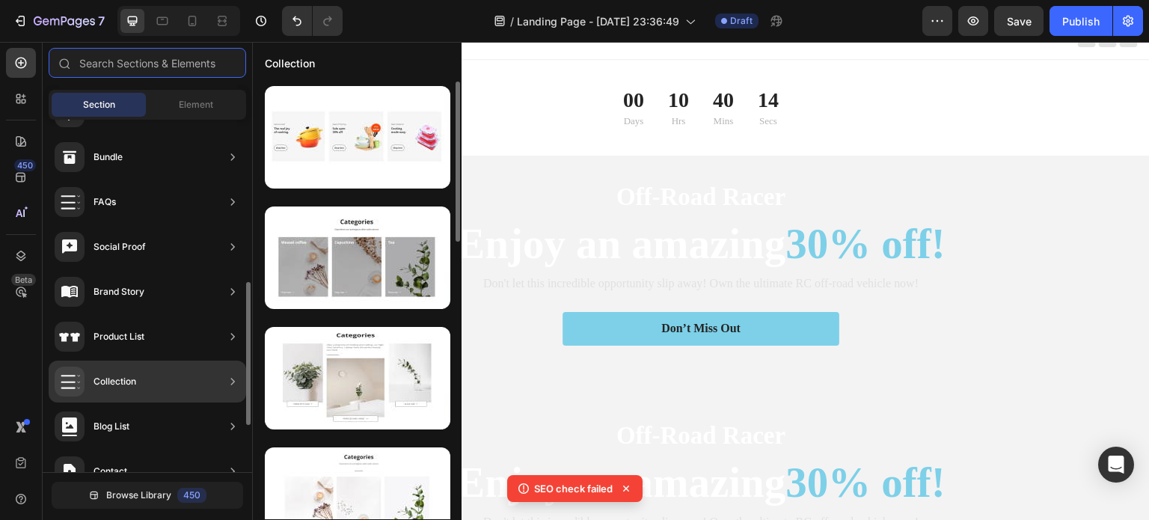
scroll to position [515, 0]
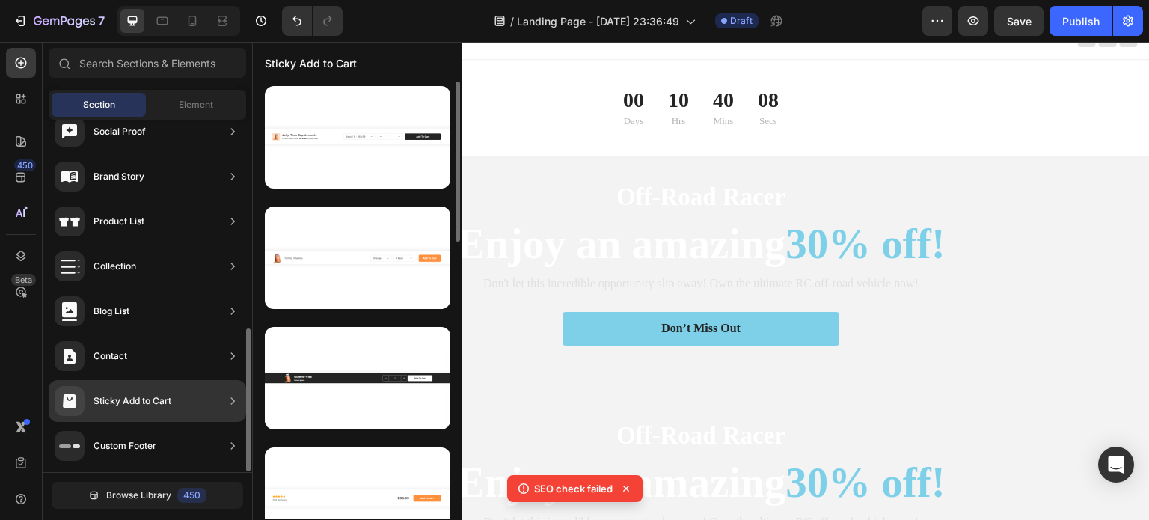
click at [185, 397] on div "Sticky Add to Cart" at bounding box center [147, 401] width 197 height 42
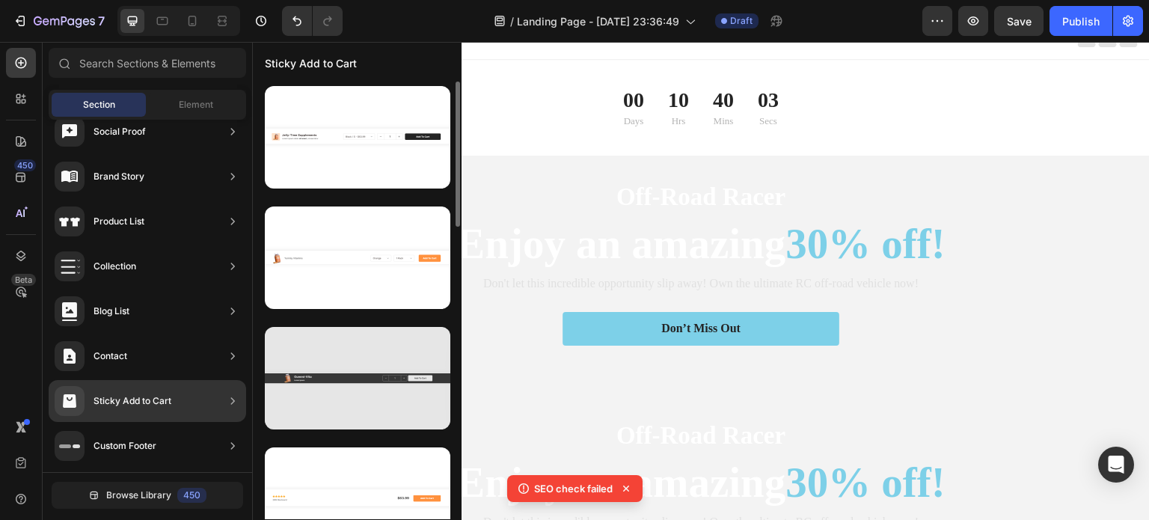
scroll to position [0, 0]
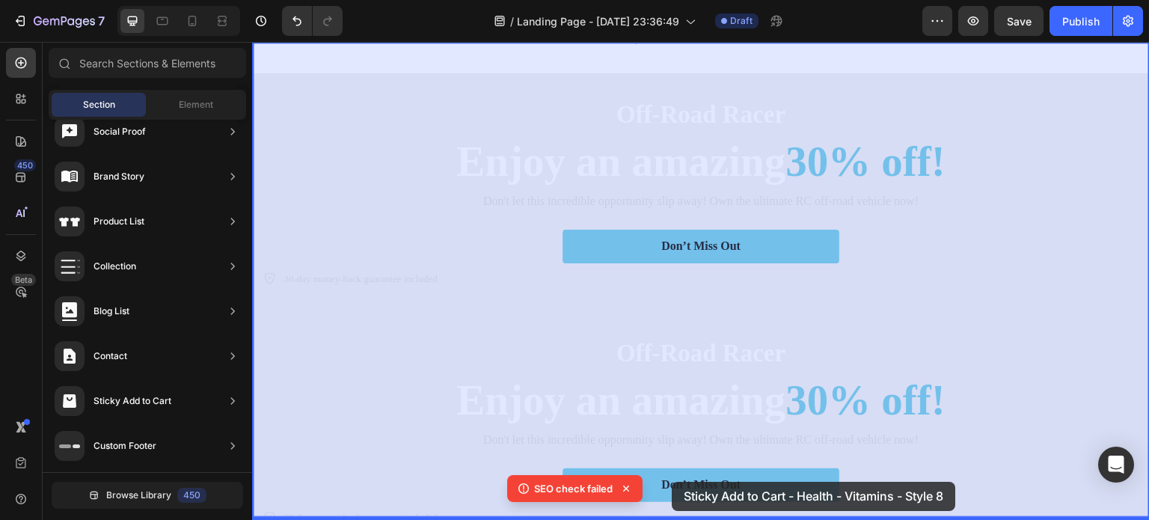
drag, startPoint x: 617, startPoint y: 203, endPoint x: 672, endPoint y: 482, distance: 284.3
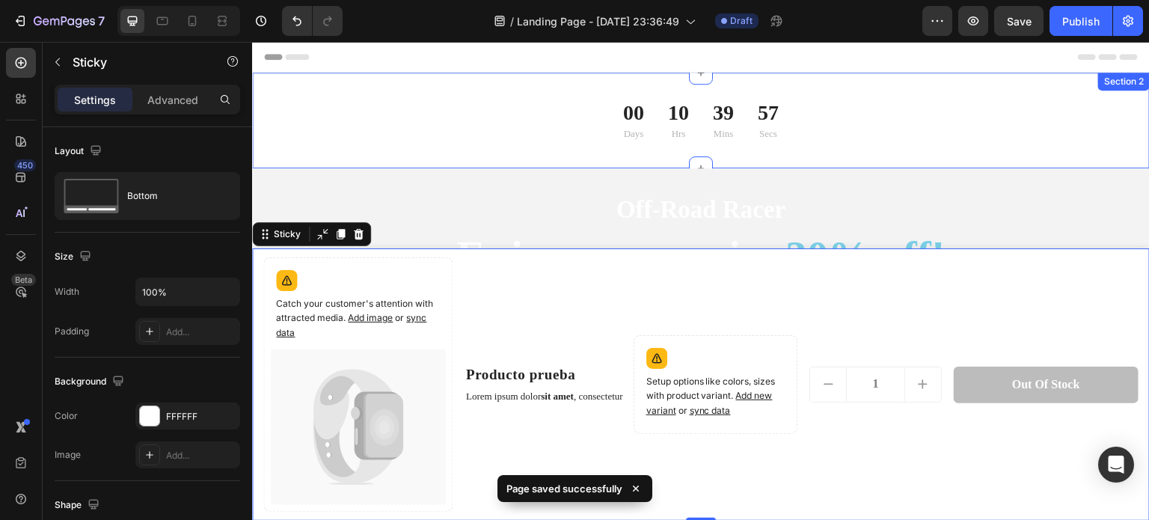
click at [1099, 155] on div "00 Days 10 Hrs 39 Mins 57 Secs CountDown Timer Section 2" at bounding box center [701, 121] width 898 height 96
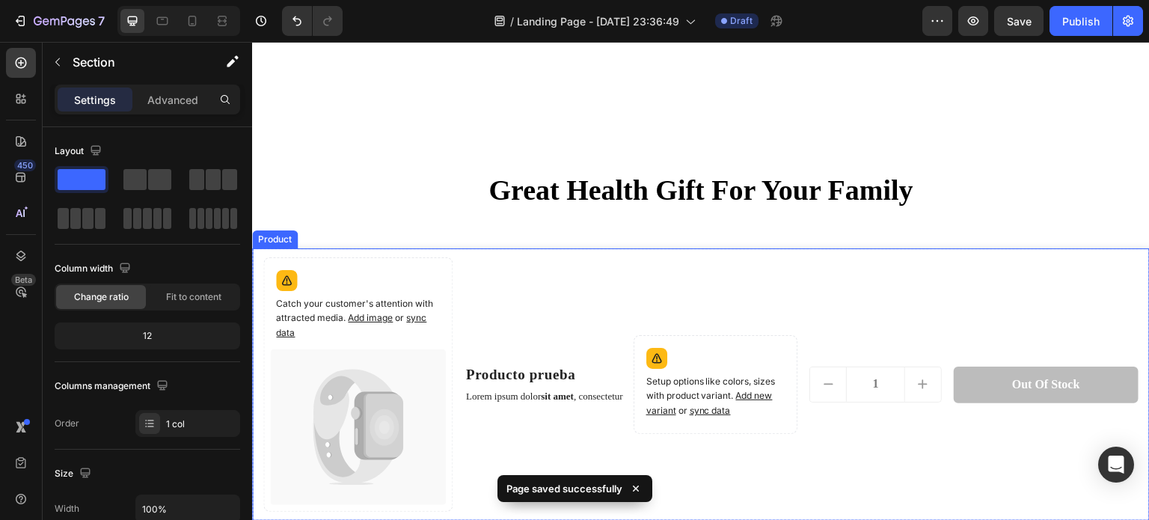
scroll to position [898, 0]
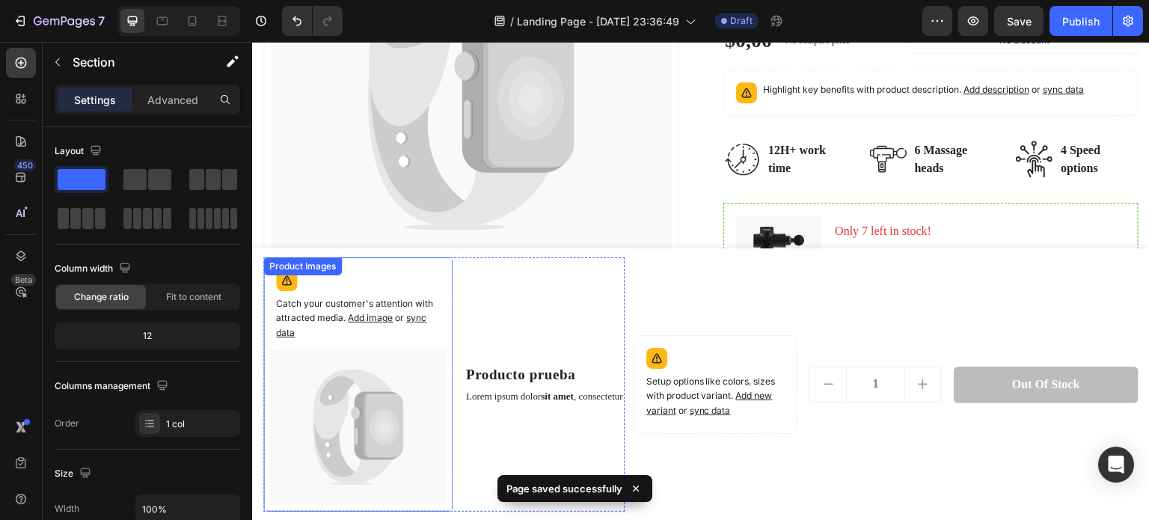
drag, startPoint x: 452, startPoint y: 278, endPoint x: 467, endPoint y: 278, distance: 15.7
click at [453, 278] on div "Catch your customer's attention with attracted media. Add image or sync data Pr…" at bounding box center [443, 384] width 361 height 254
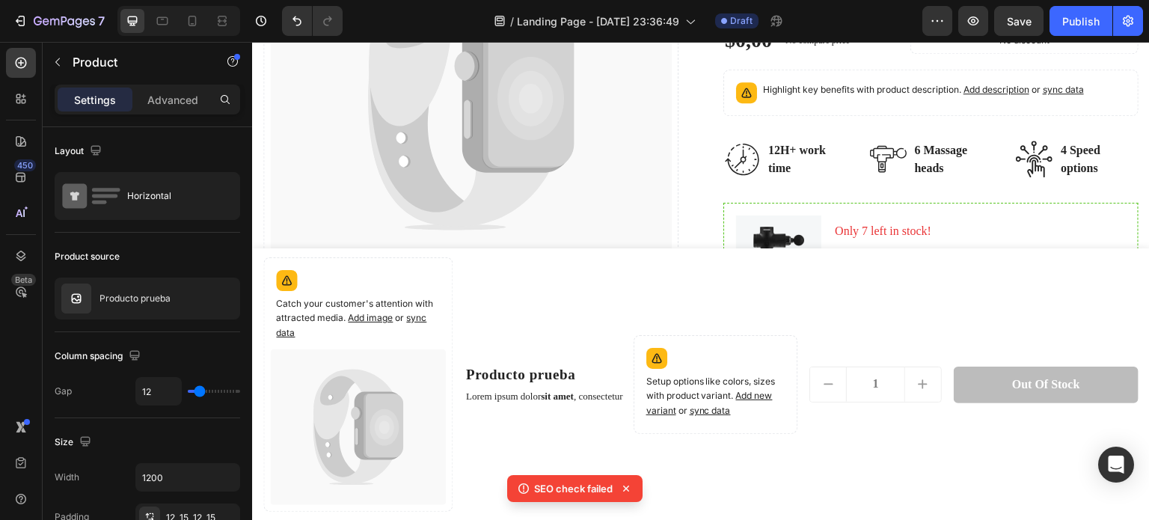
click at [700, 267] on div "Setup options like colors, sizes with product variant. Add new variant or sync …" at bounding box center [887, 384] width 506 height 254
drag, startPoint x: 697, startPoint y: 287, endPoint x: 670, endPoint y: 287, distance: 26.9
click at [699, 287] on div "Setup options like colors, sizes with product variant. Add new variant or sync …" at bounding box center [887, 384] width 506 height 254
click at [674, 310] on div "Setup options like colors, sizes with product variant. Add new variant or sync …" at bounding box center [887, 384] width 506 height 254
click at [25, 99] on icon at bounding box center [24, 101] width 4 height 4
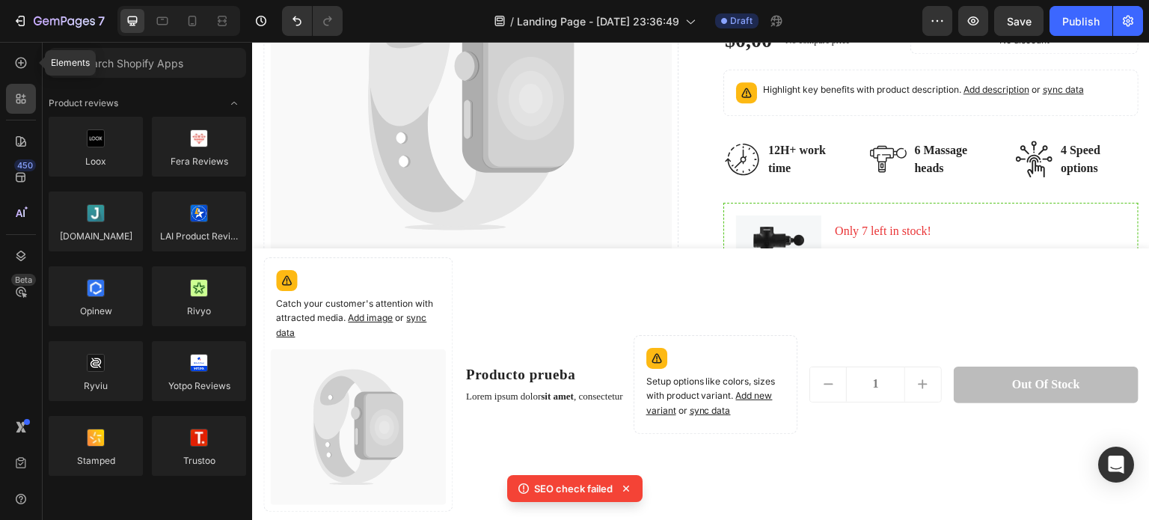
click at [18, 70] on icon at bounding box center [20, 62] width 15 height 15
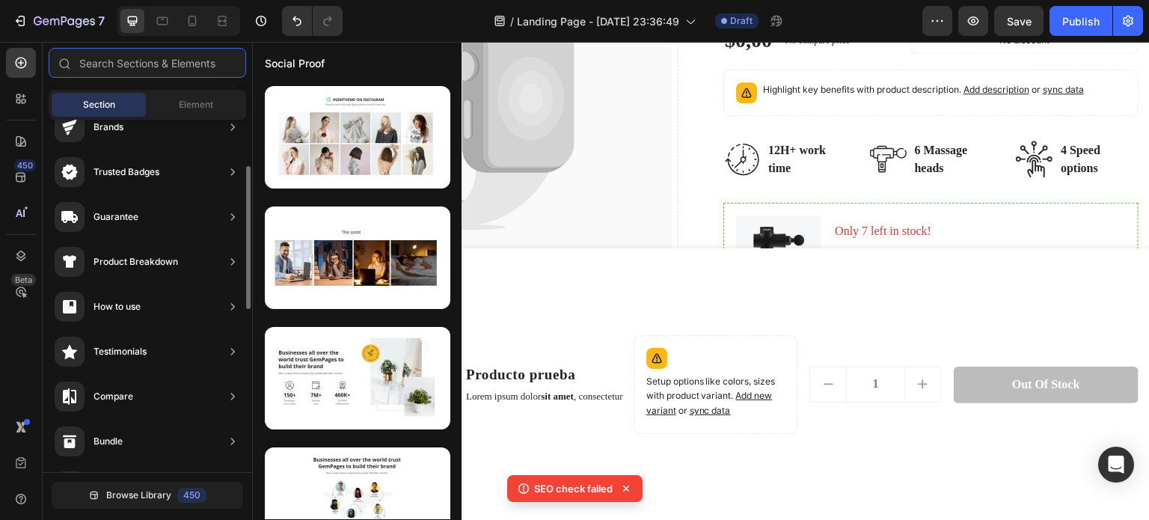
scroll to position [0, 0]
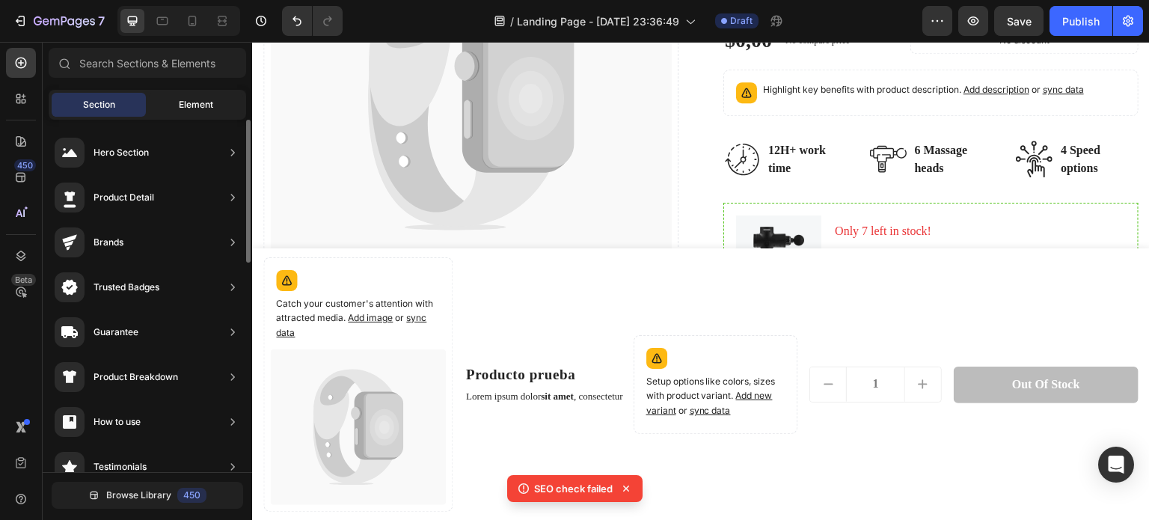
click at [194, 108] on span "Element" at bounding box center [196, 104] width 34 height 13
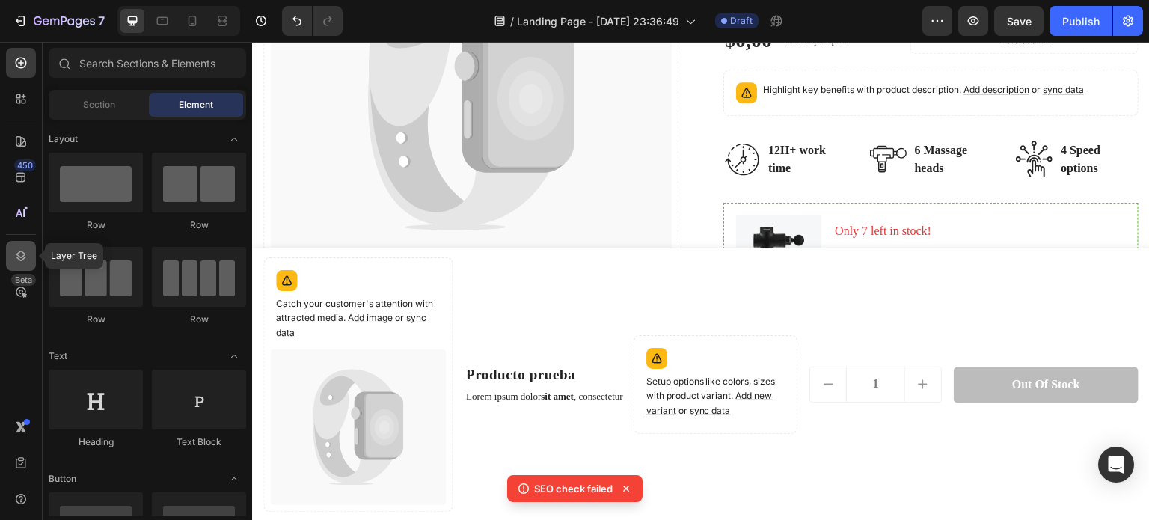
click at [19, 252] on icon at bounding box center [21, 256] width 10 height 10
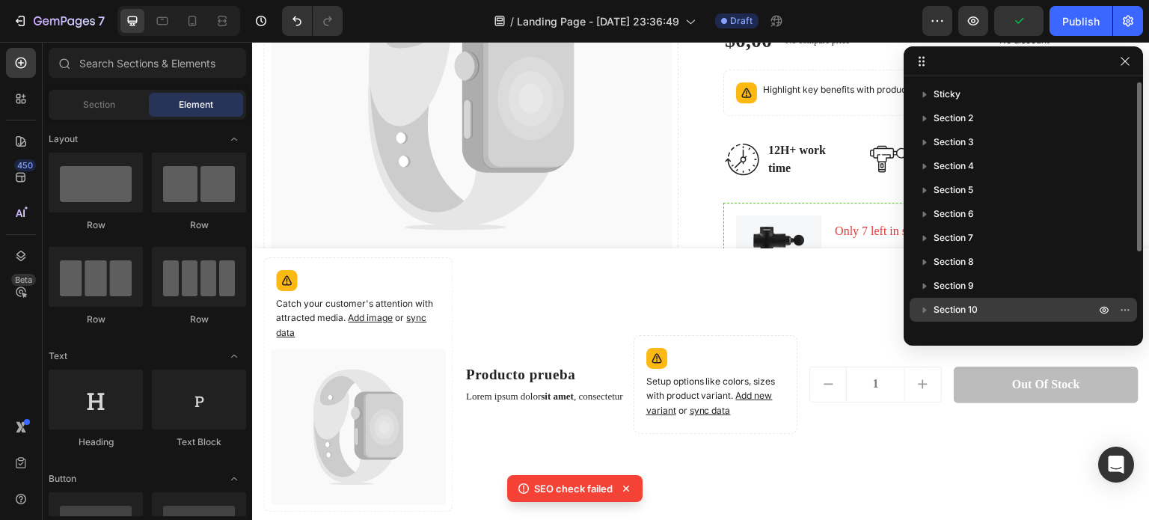
click at [962, 305] on span "Section 10" at bounding box center [955, 309] width 44 height 15
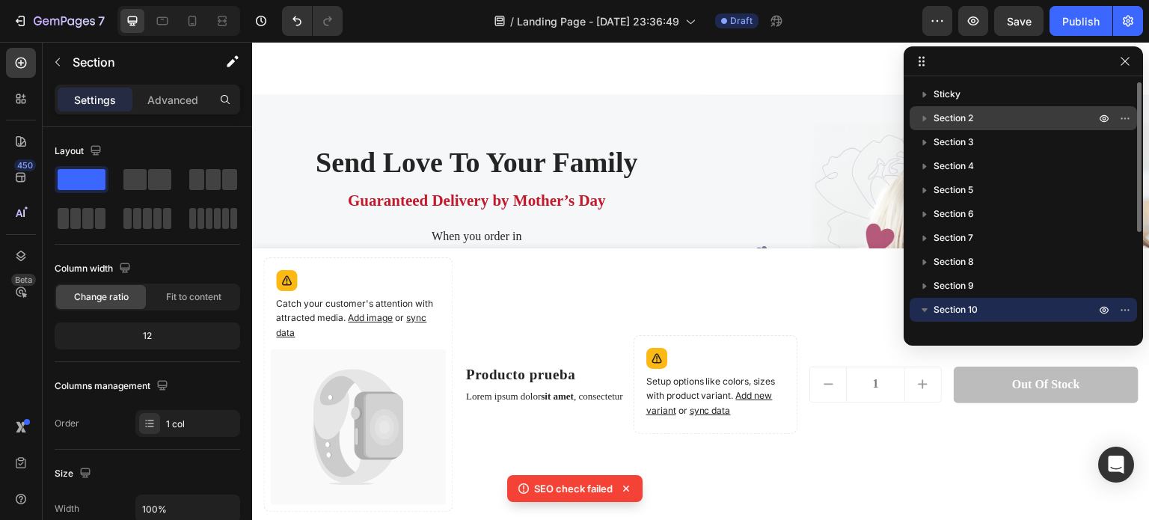
click at [964, 119] on span "Section 2" at bounding box center [953, 118] width 40 height 15
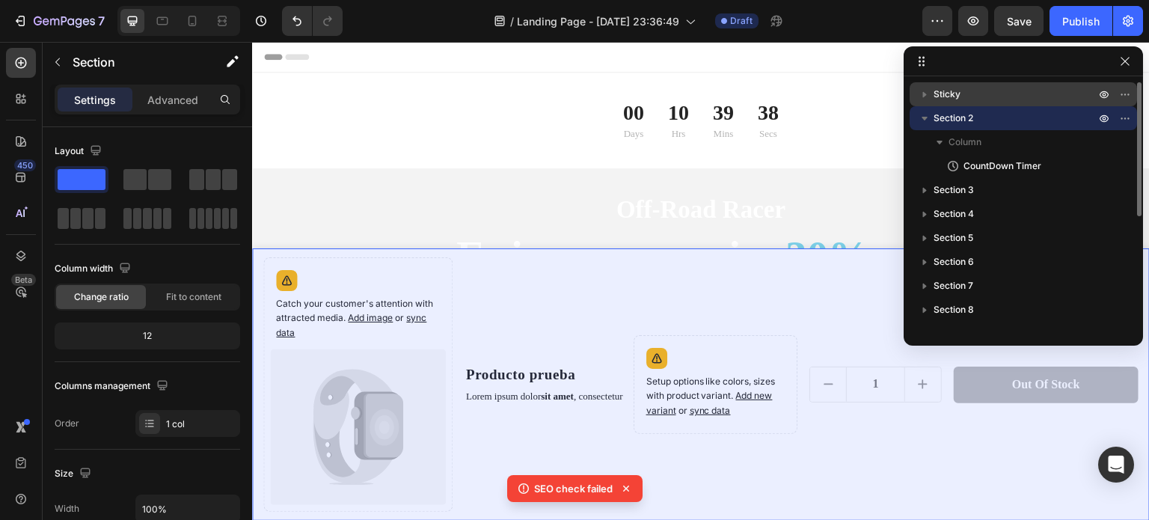
click at [951, 98] on span "Sticky" at bounding box center [946, 94] width 27 height 15
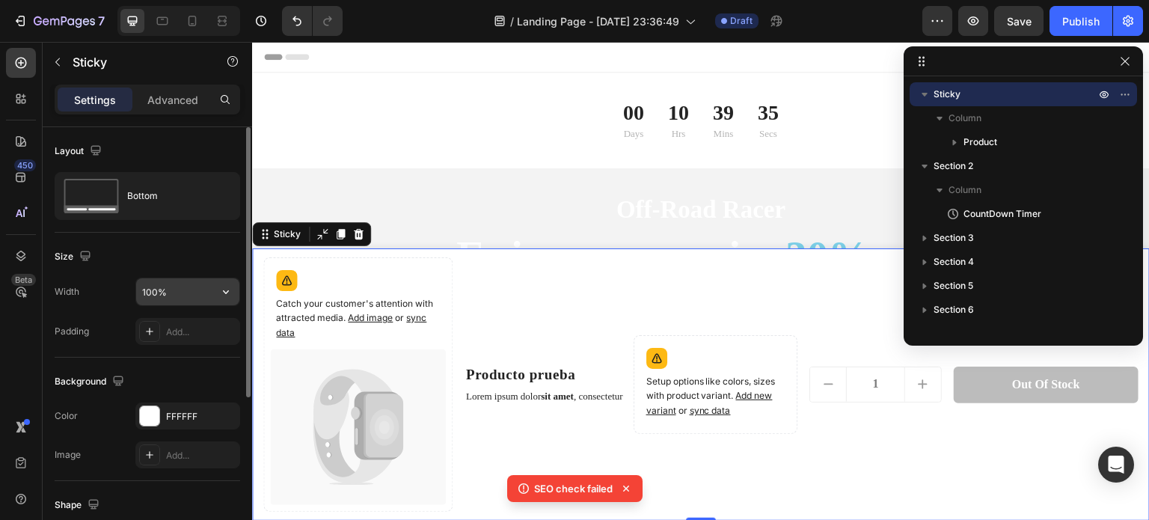
click at [153, 287] on input "100%" at bounding box center [187, 291] width 103 height 27
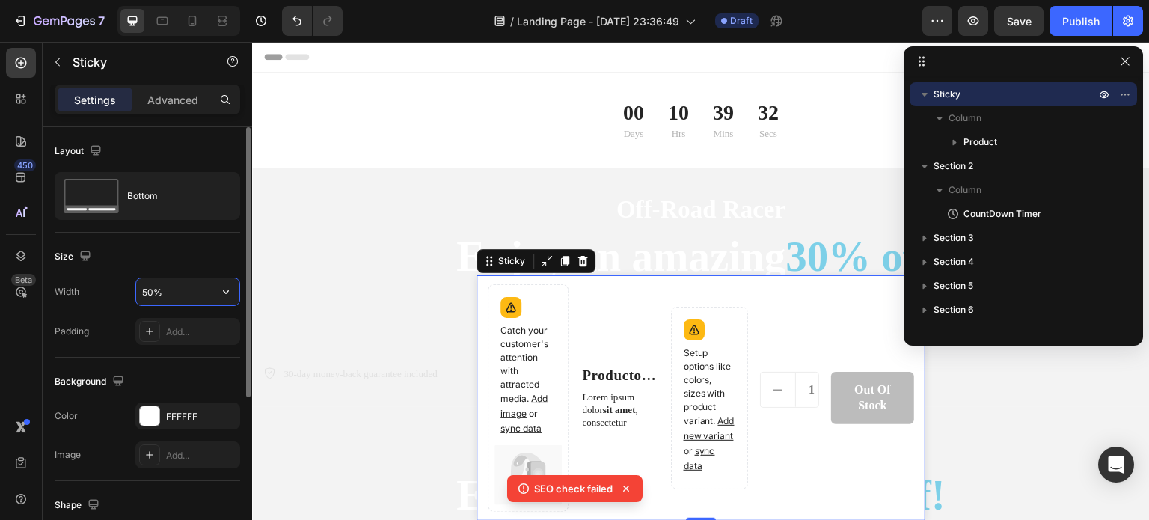
click at [142, 292] on input "50%" at bounding box center [187, 291] width 103 height 27
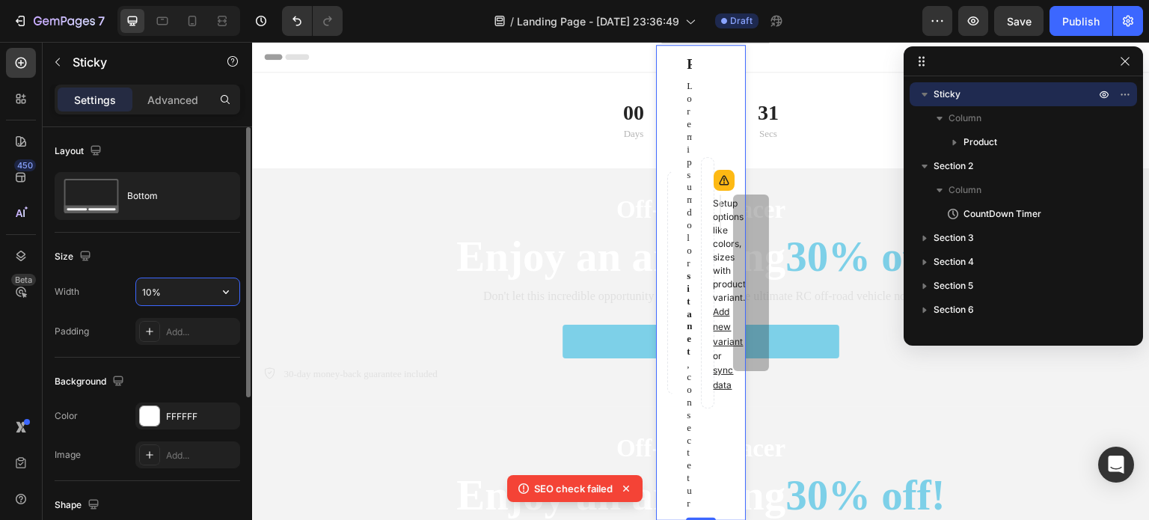
type input "100%"
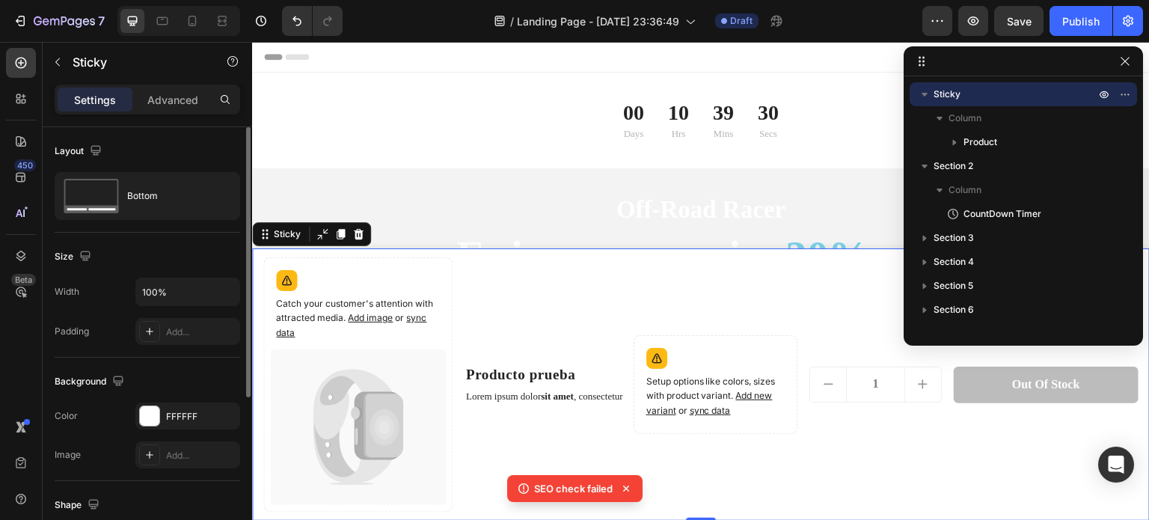
click at [171, 254] on div "Size" at bounding box center [147, 257] width 185 height 24
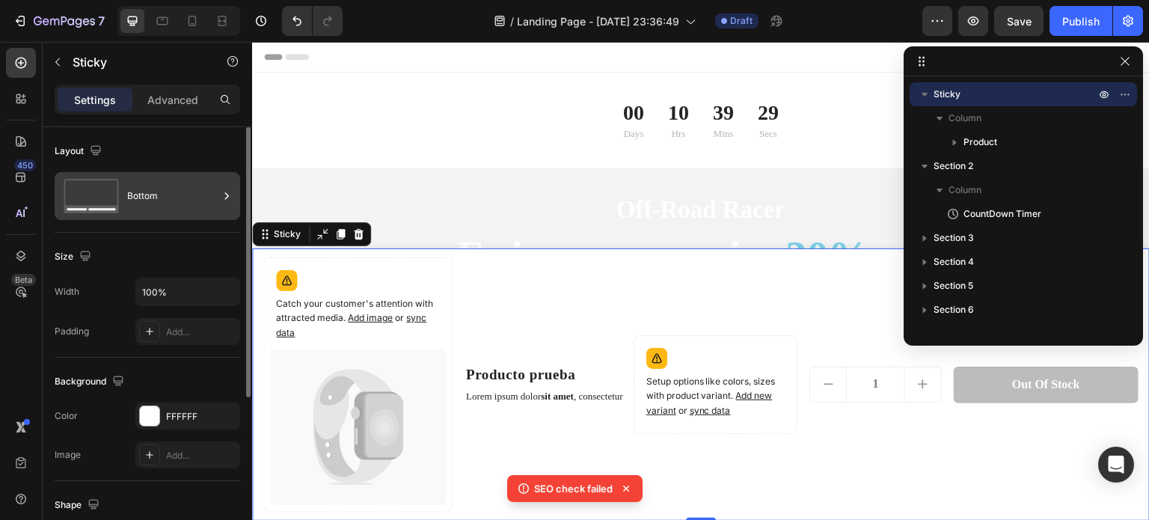
click at [162, 206] on div "Bottom" at bounding box center [172, 196] width 91 height 34
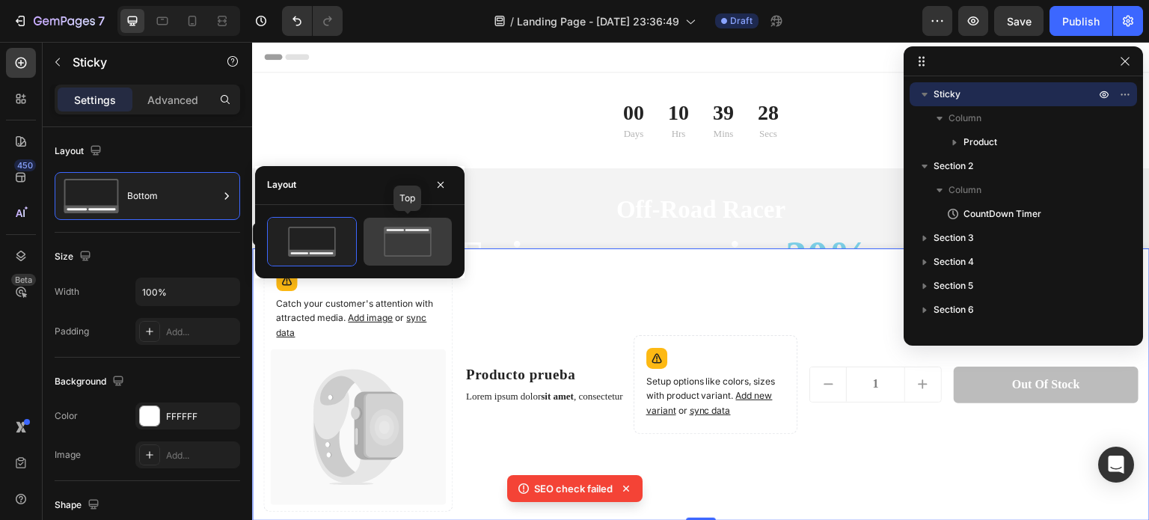
click at [395, 249] on icon at bounding box center [407, 242] width 70 height 30
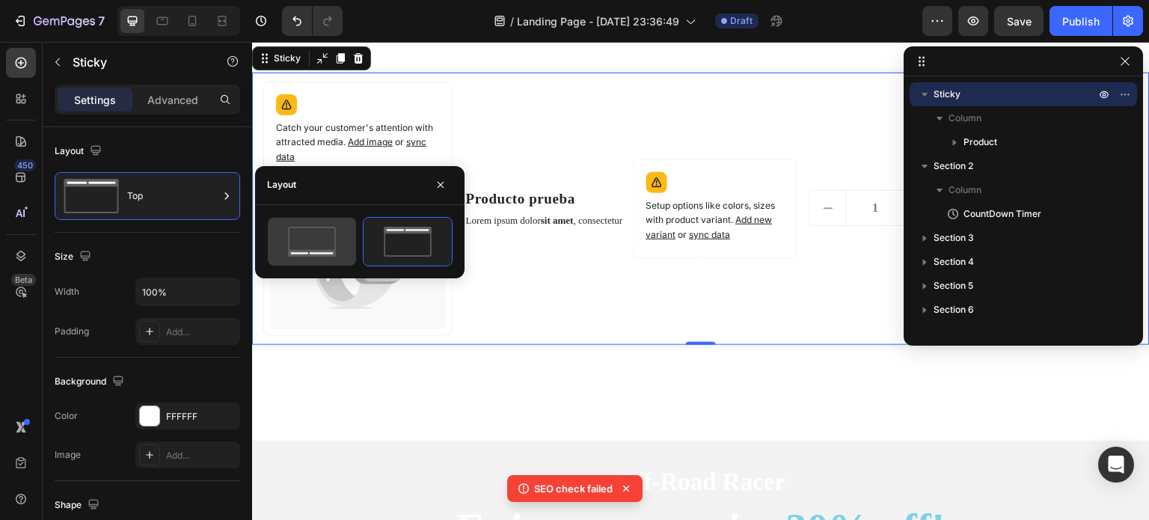
scroll to position [498, 0]
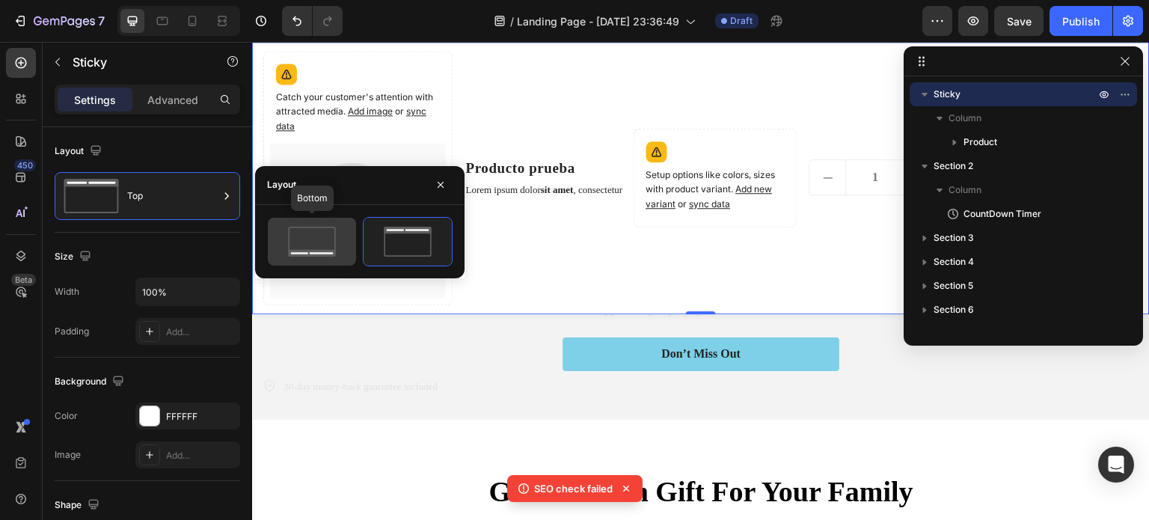
click at [317, 227] on icon at bounding box center [312, 242] width 70 height 30
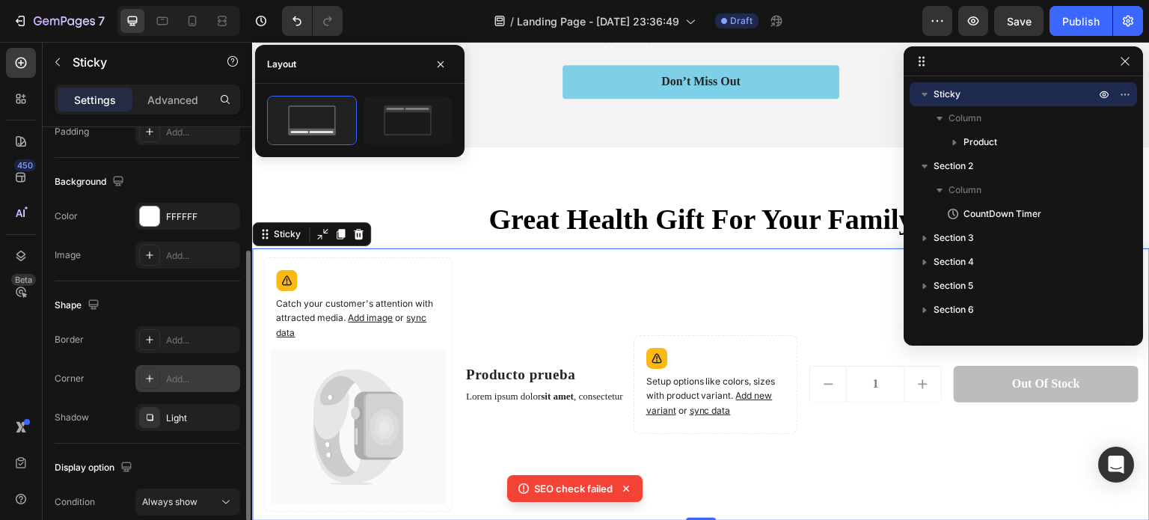
scroll to position [266, 0]
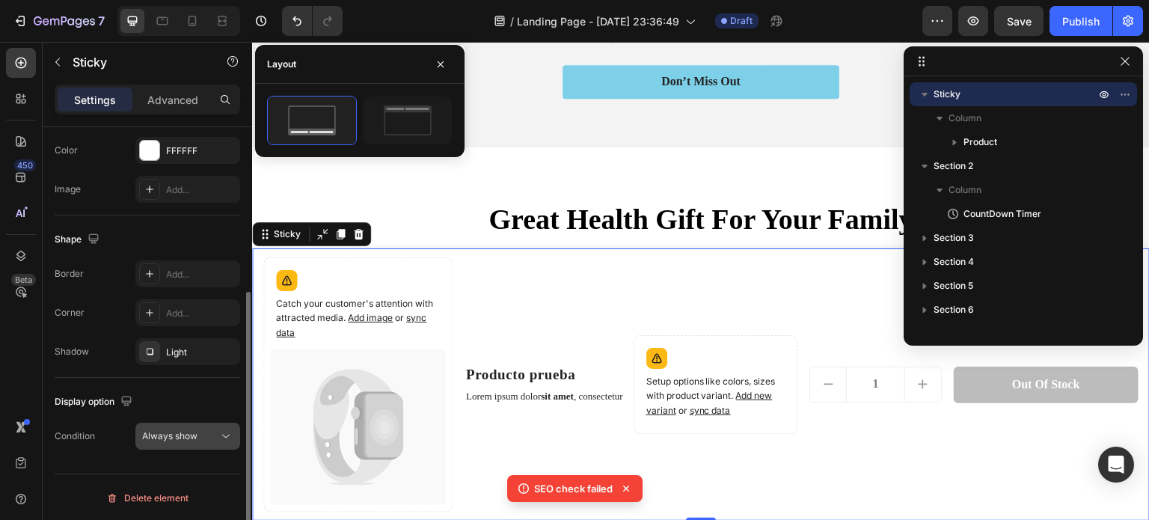
click at [218, 435] on icon at bounding box center [225, 436] width 15 height 15
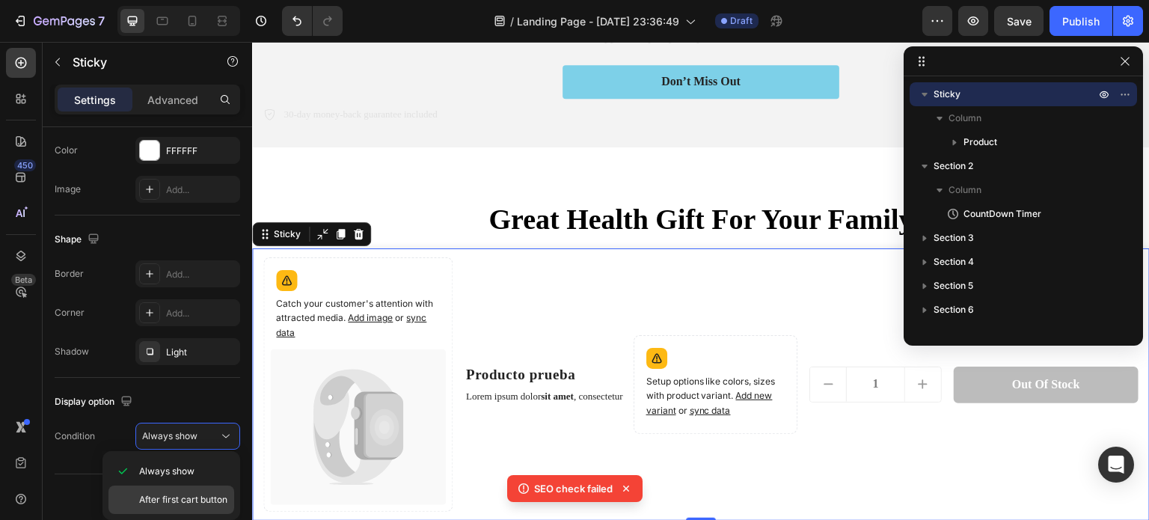
click at [203, 487] on div "After first cart button" at bounding box center [171, 499] width 126 height 28
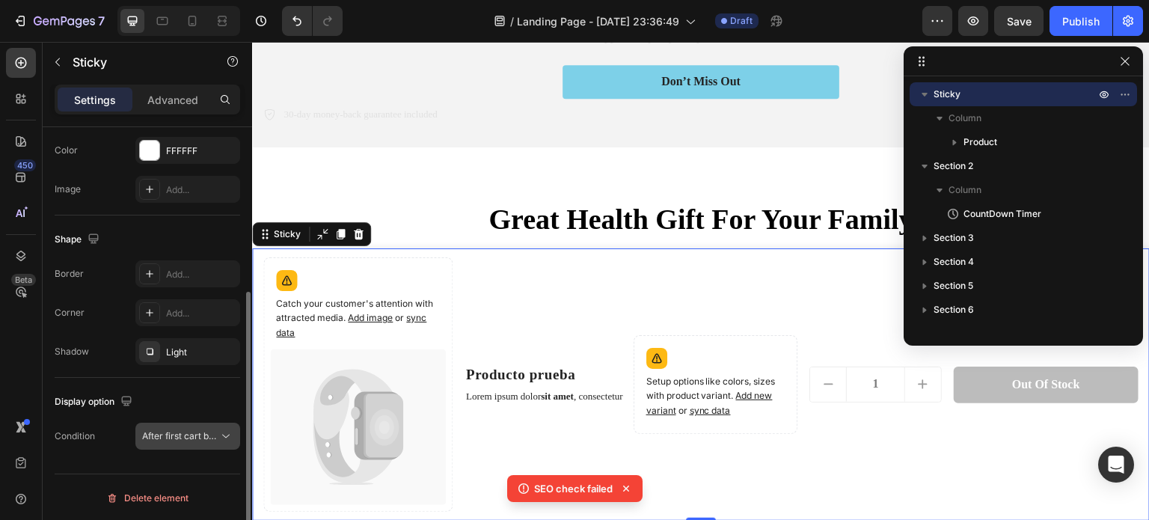
click at [206, 442] on div "After first cart button" at bounding box center [187, 436] width 91 height 15
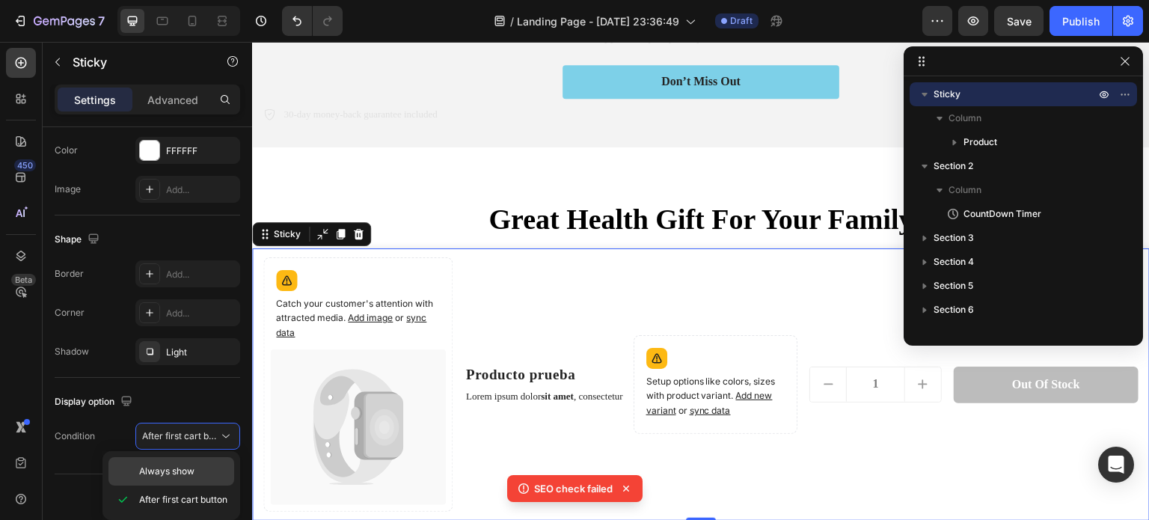
click at [190, 460] on div "Always show" at bounding box center [171, 471] width 126 height 28
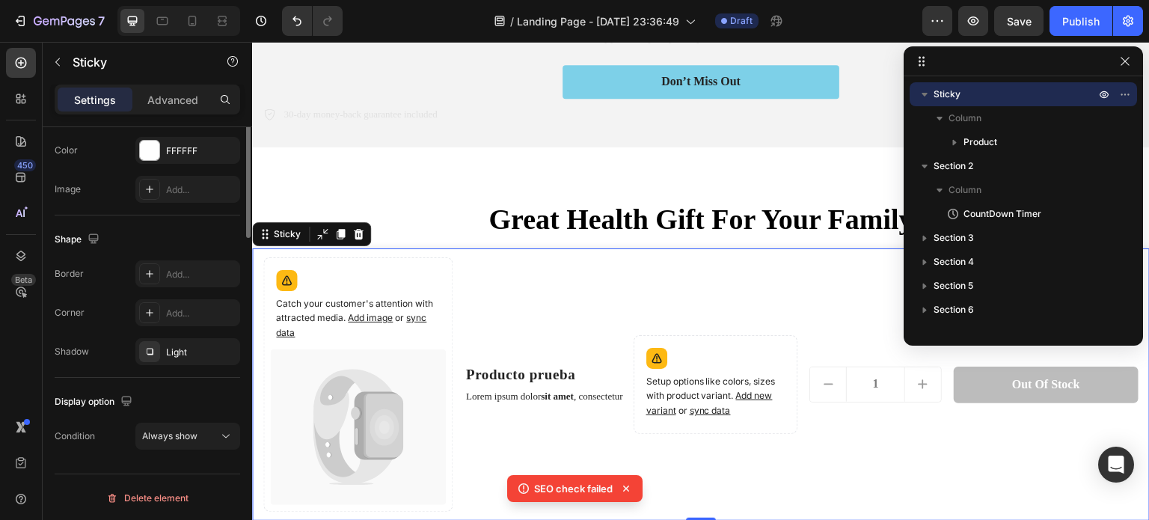
scroll to position [0, 0]
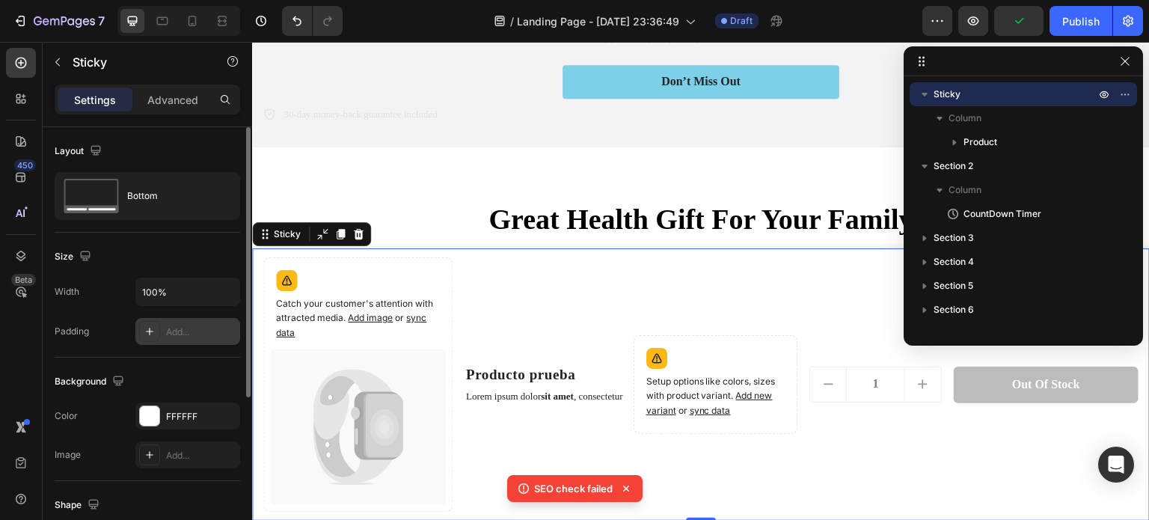
click at [181, 331] on div "Add..." at bounding box center [201, 331] width 70 height 13
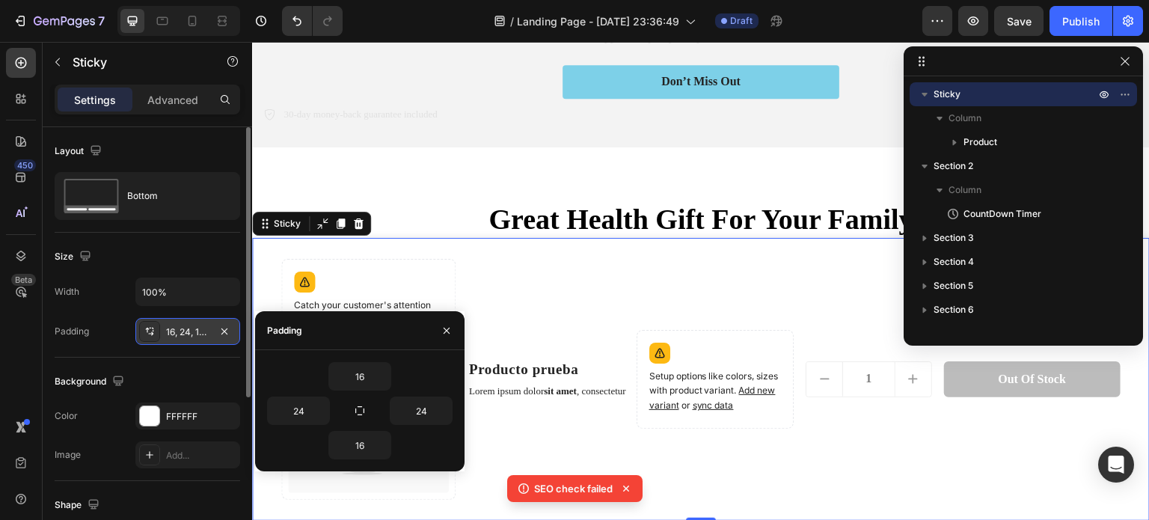
click at [162, 340] on div "16, 24, 16, 24" at bounding box center [187, 331] width 105 height 27
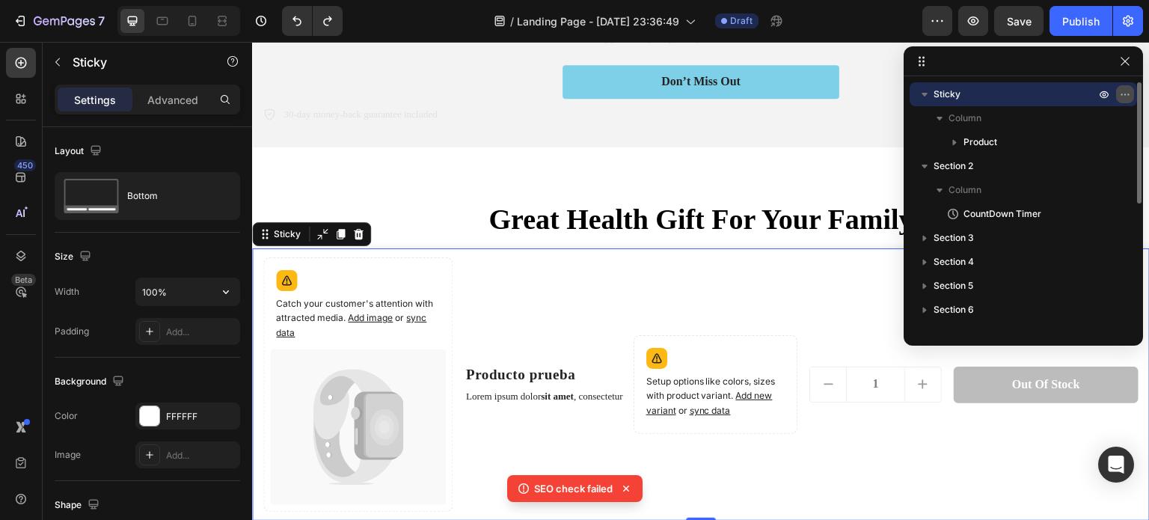
click at [1120, 98] on icon "button" at bounding box center [1125, 94] width 12 height 12
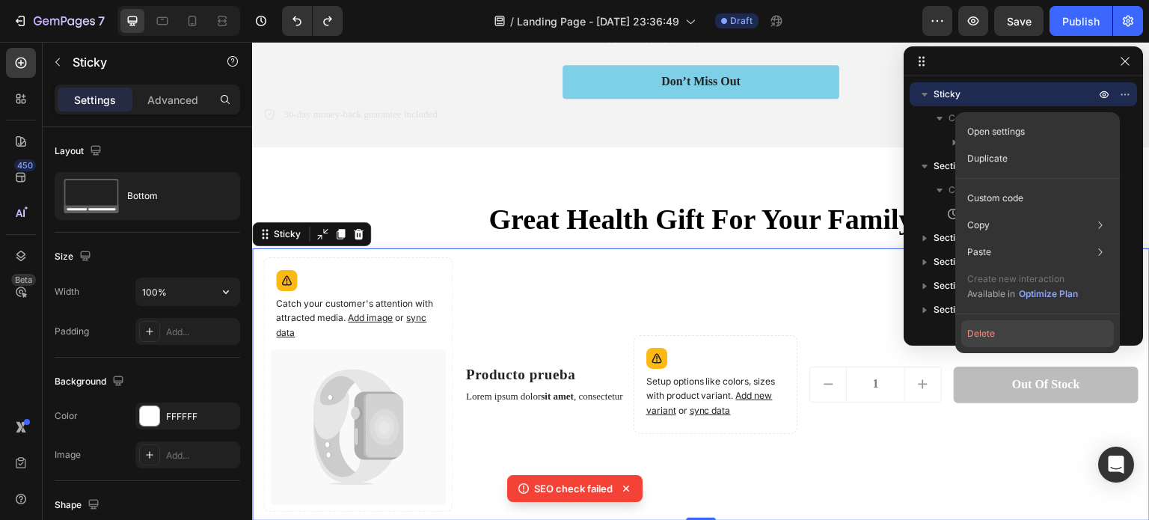
click at [1005, 334] on button "Delete" at bounding box center [1037, 333] width 153 height 27
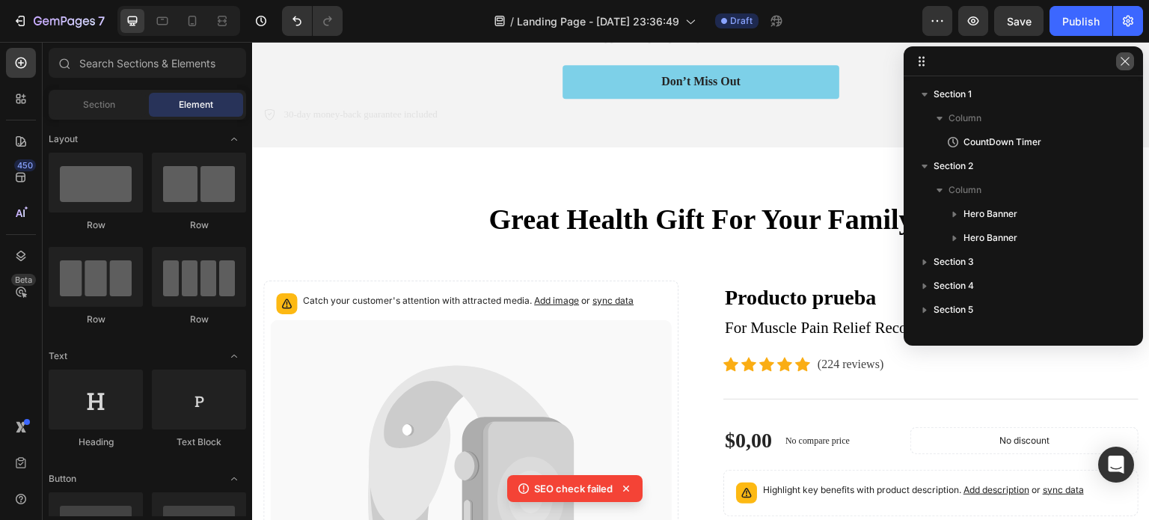
click at [1131, 55] on button "button" at bounding box center [1125, 61] width 18 height 18
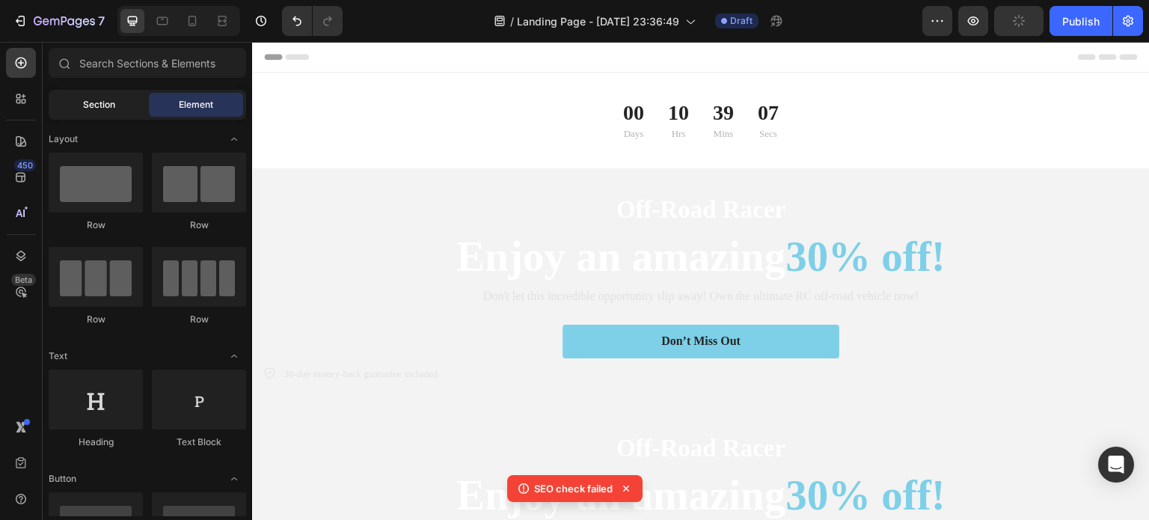
click at [101, 108] on span "Section" at bounding box center [99, 104] width 32 height 13
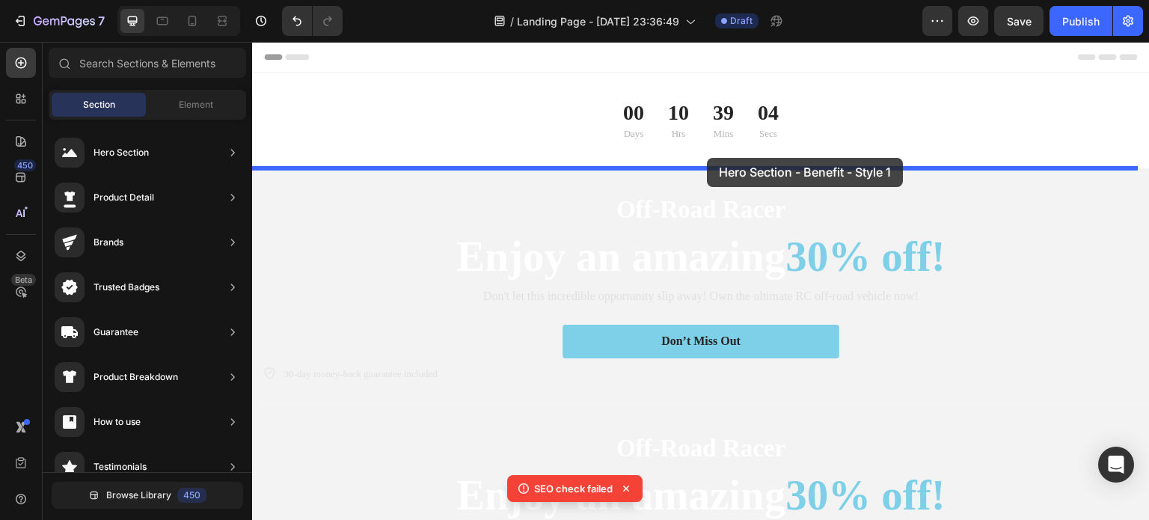
drag, startPoint x: 585, startPoint y: 289, endPoint x: 708, endPoint y: 159, distance: 178.8
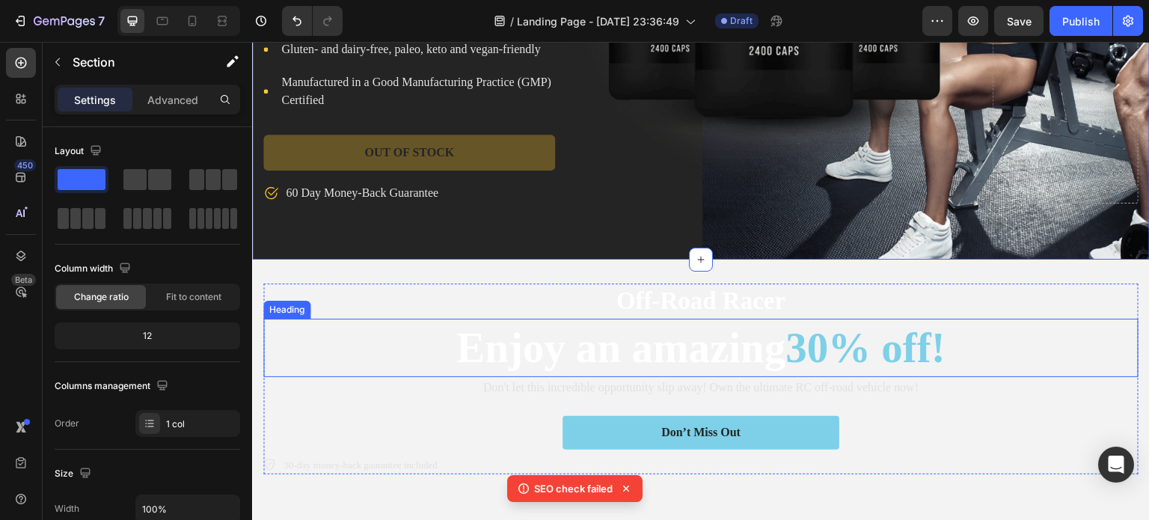
scroll to position [498, 0]
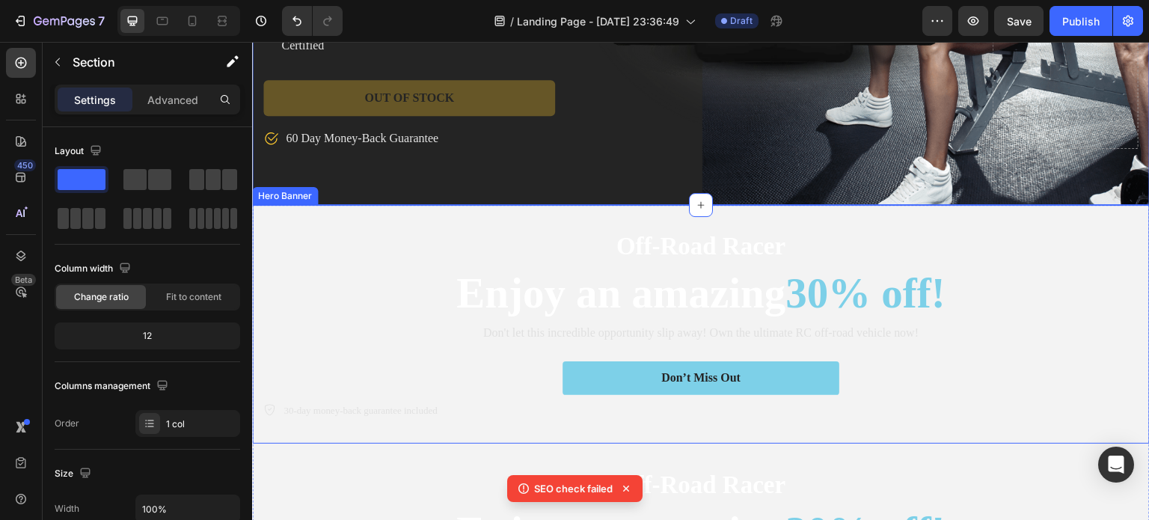
click at [779, 212] on div "Off-Road Racer Text Block Enjoy an amazing 30% off! Heading Don't let this incr…" at bounding box center [701, 324] width 898 height 239
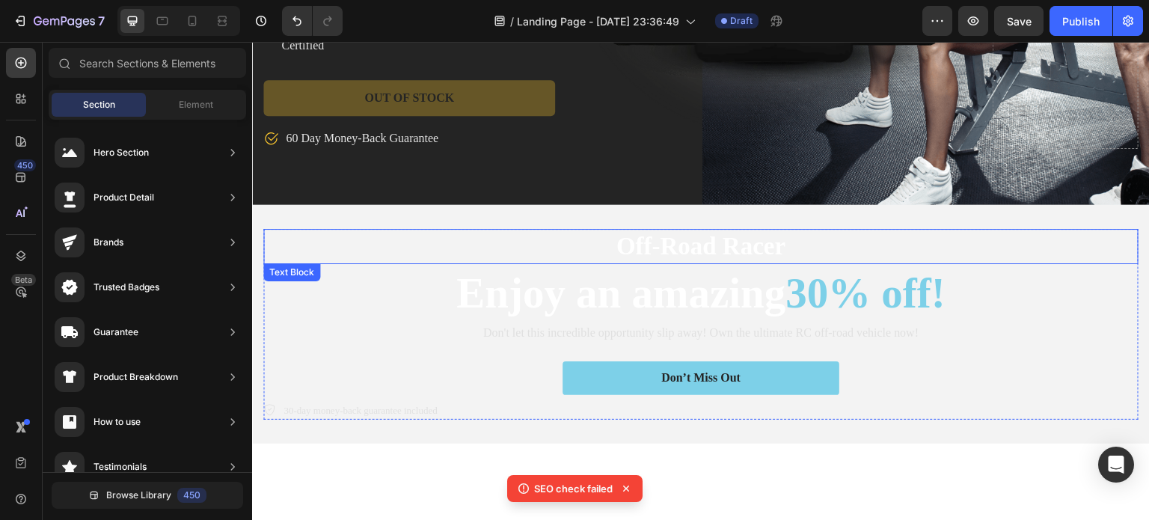
click at [778, 233] on p "Off-Road Racer" at bounding box center [701, 246] width 872 height 32
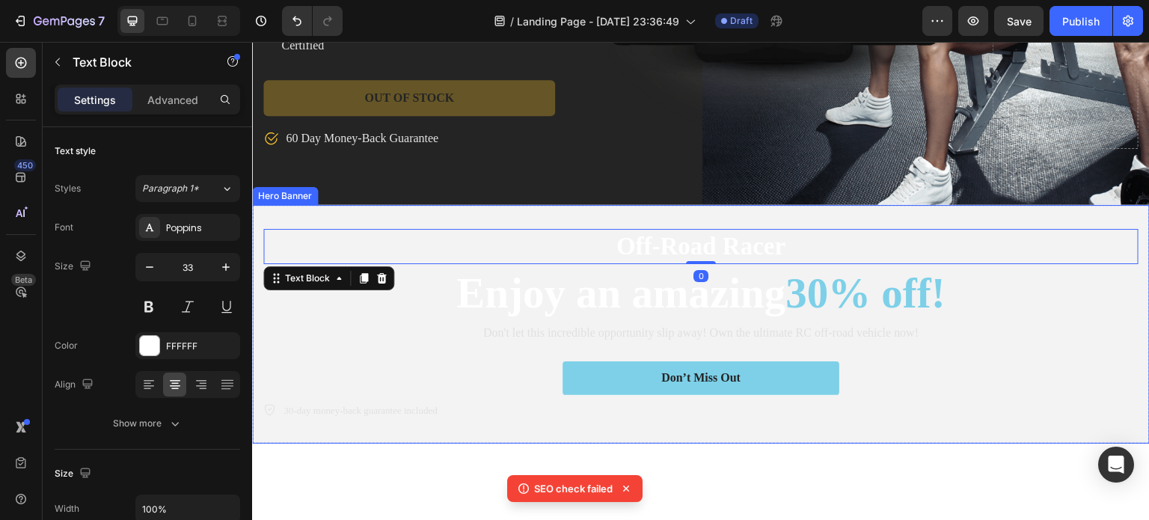
click at [806, 216] on div "Off-Road Racer Text Block 0 Enjoy an amazing 30% off! Heading Don't let this in…" at bounding box center [701, 324] width 898 height 239
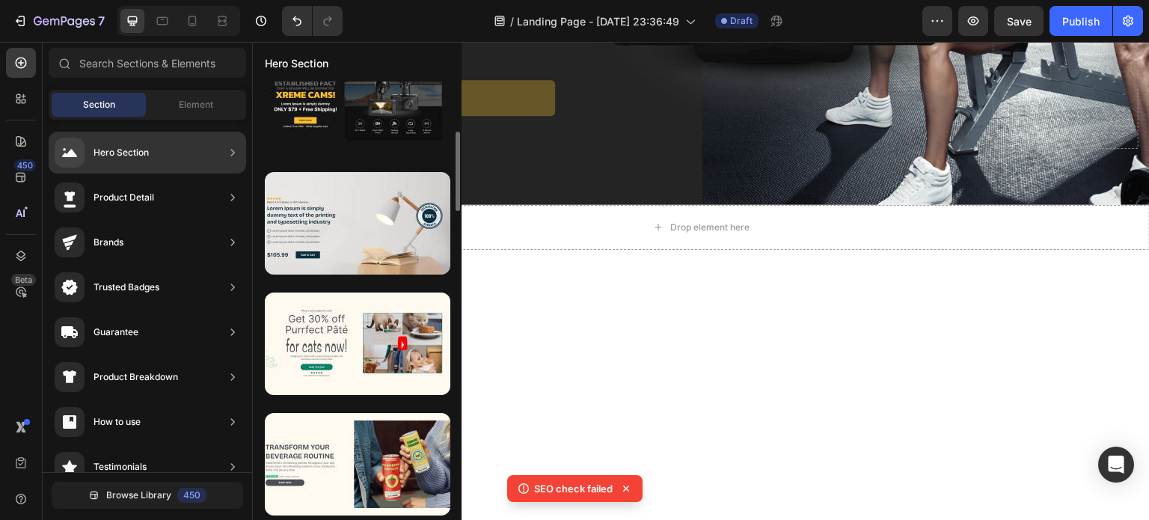
scroll to position [0, 0]
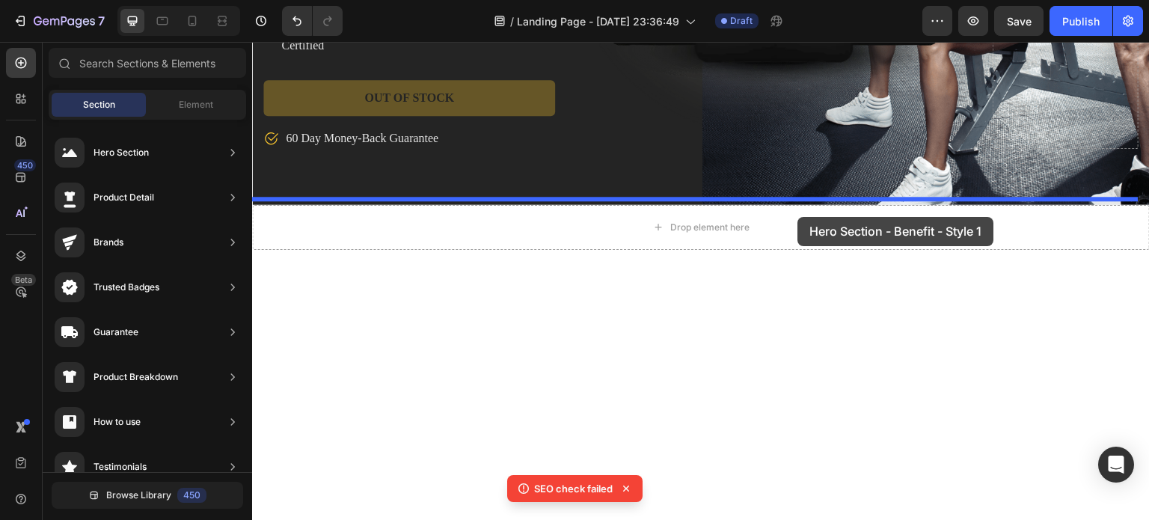
drag, startPoint x: 610, startPoint y: 324, endPoint x: 798, endPoint y: 217, distance: 216.1
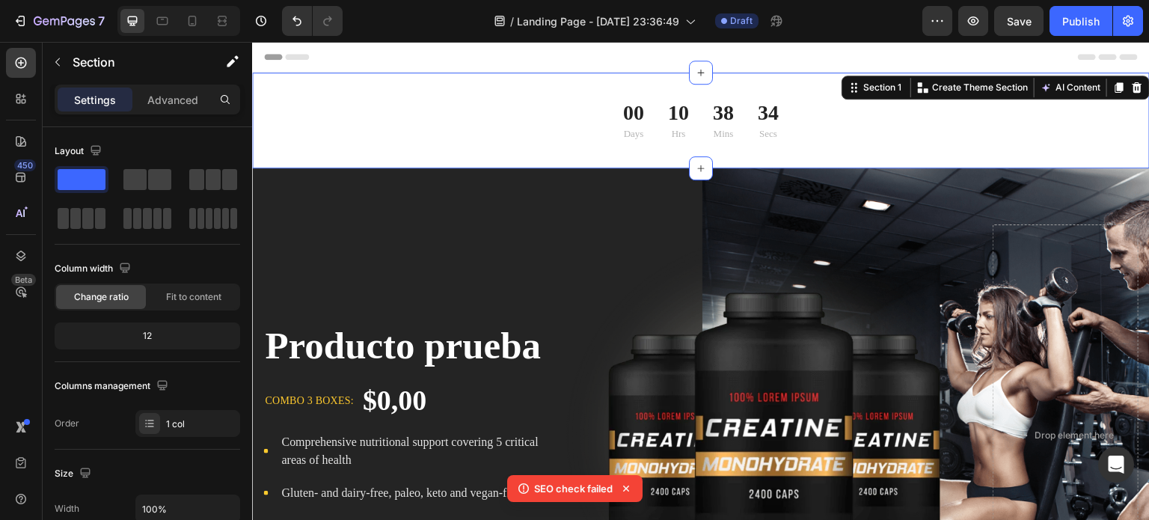
click at [900, 89] on div "00 Days 10 Hrs 38 Mins 34 Secs CountDown Timer Section 1 You can create reusabl…" at bounding box center [701, 121] width 898 height 96
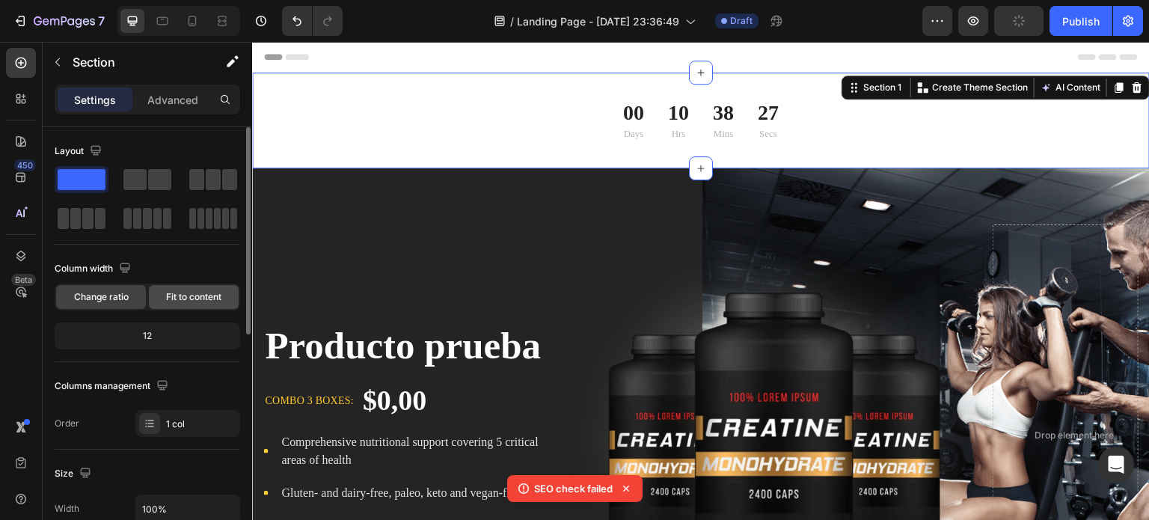
click at [186, 301] on span "Fit to content" at bounding box center [193, 296] width 55 height 13
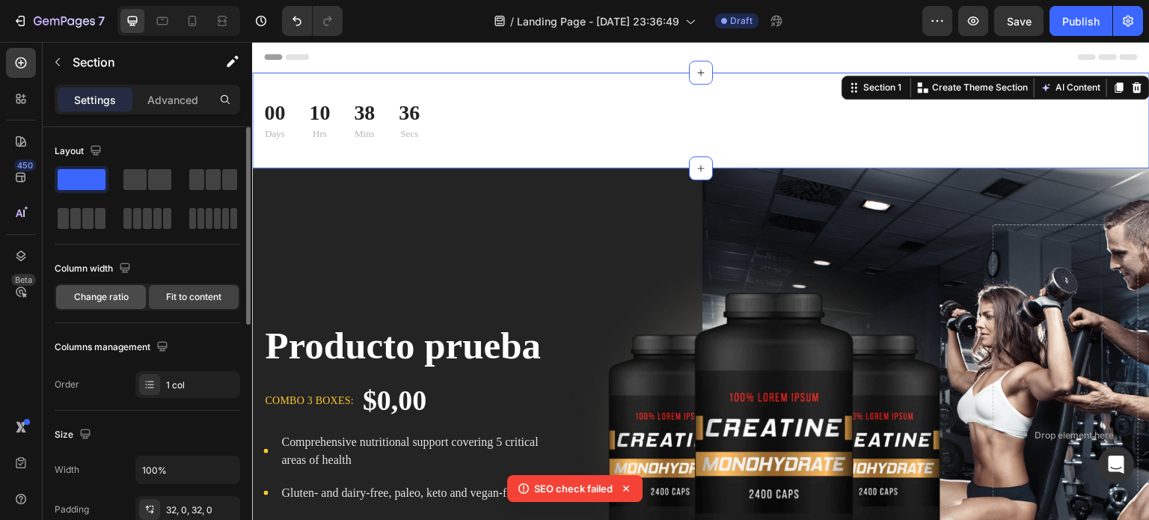
click at [91, 286] on div "Change ratio" at bounding box center [101, 297] width 90 height 24
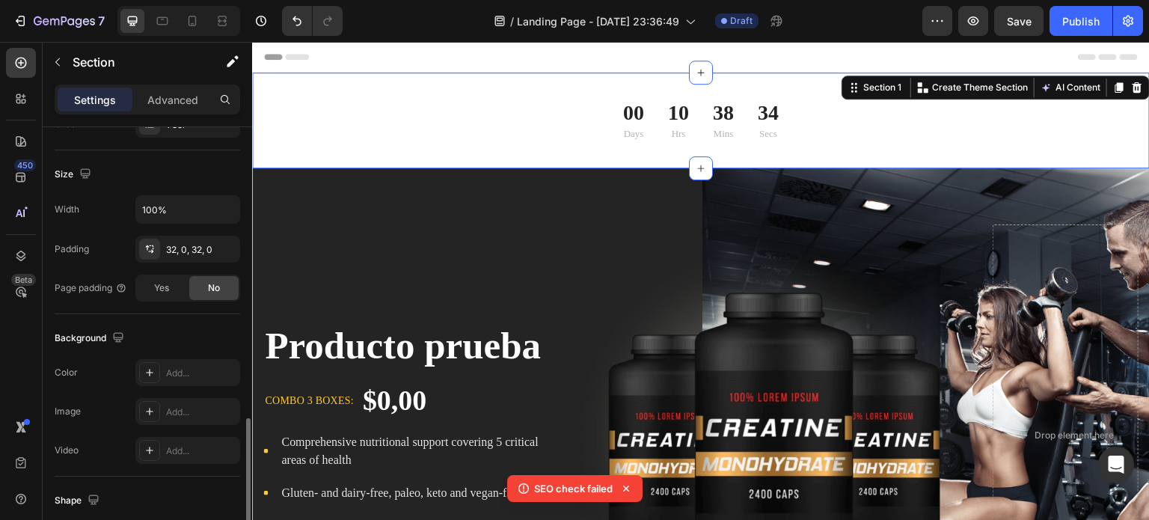
scroll to position [399, 0]
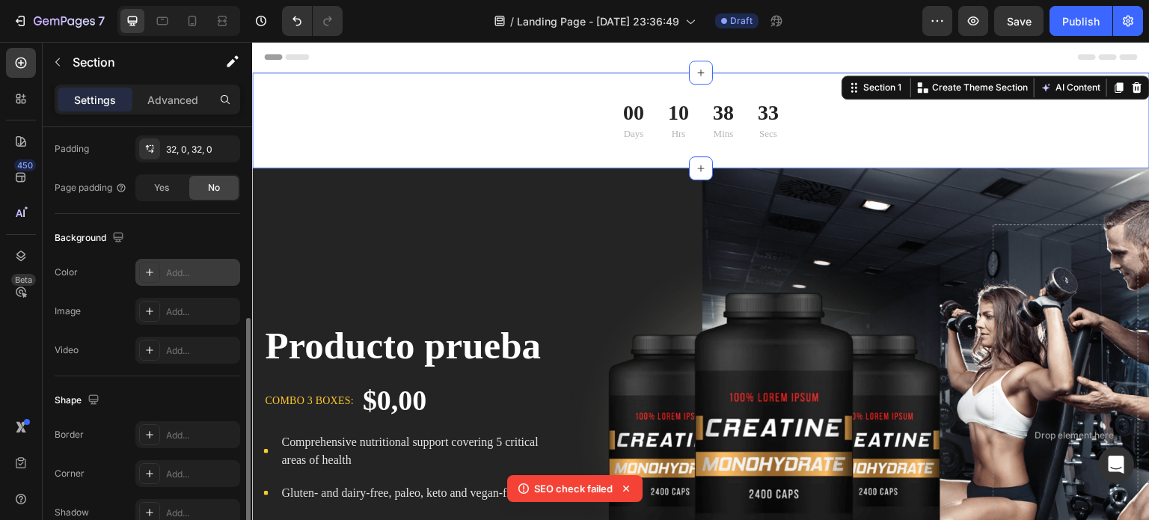
click at [154, 272] on icon at bounding box center [150, 272] width 12 height 12
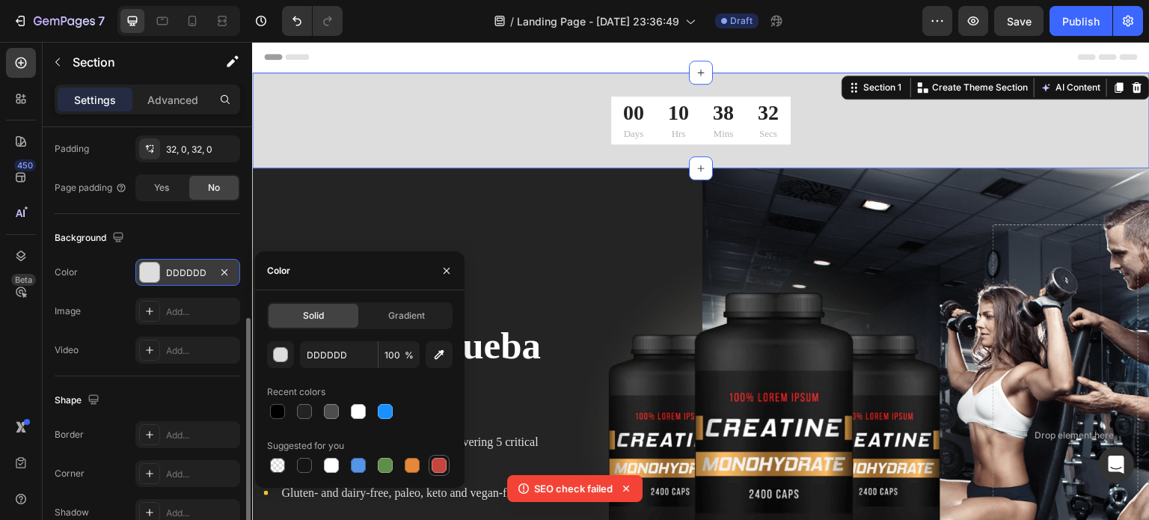
click at [442, 465] on div at bounding box center [439, 465] width 15 height 15
type input "C5453F"
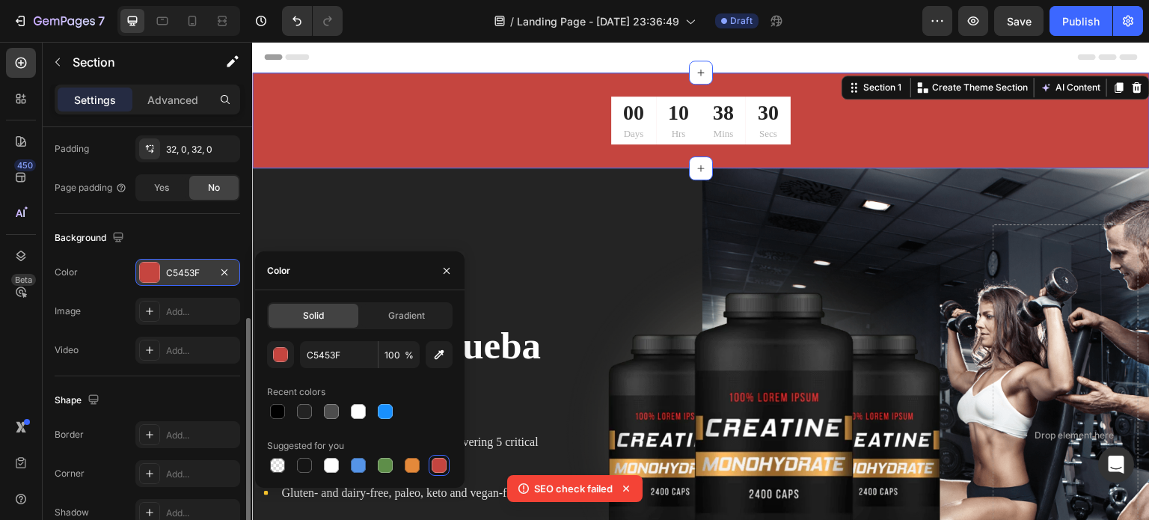
click at [97, 277] on div "Color C5453F" at bounding box center [147, 272] width 185 height 27
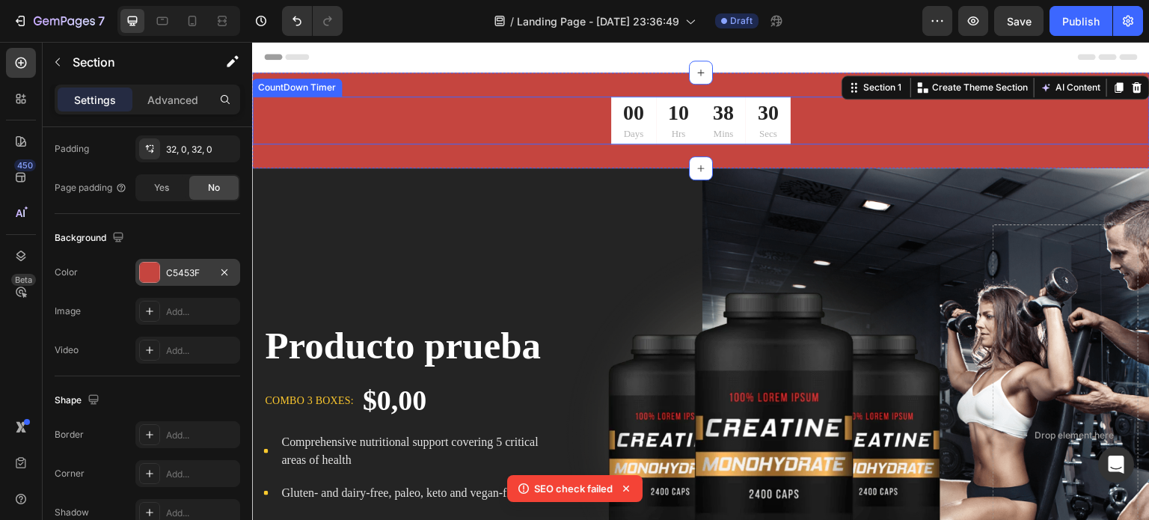
click at [656, 124] on div "10 Hrs" at bounding box center [678, 120] width 45 height 48
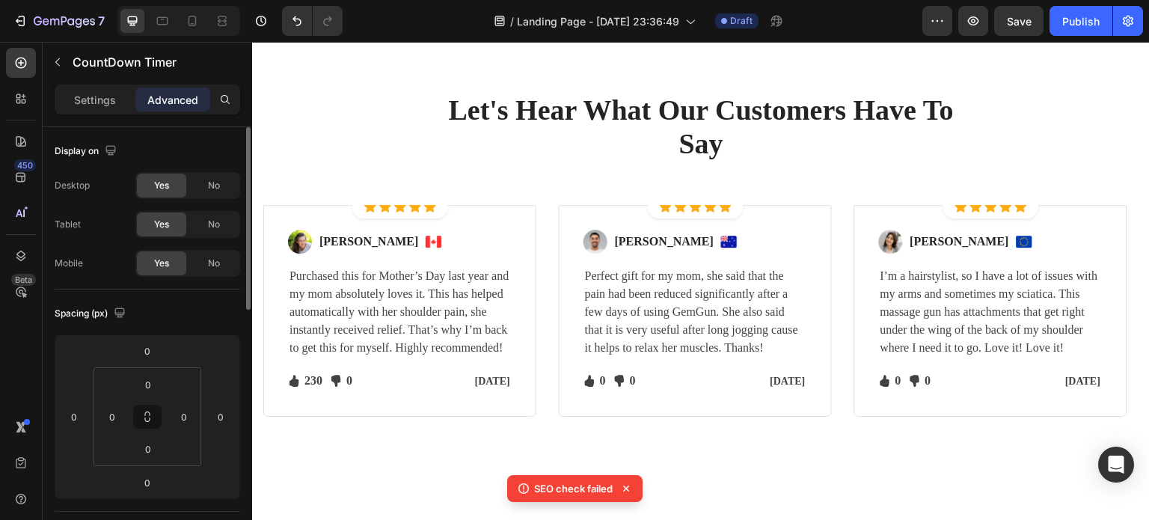
scroll to position [4099, 0]
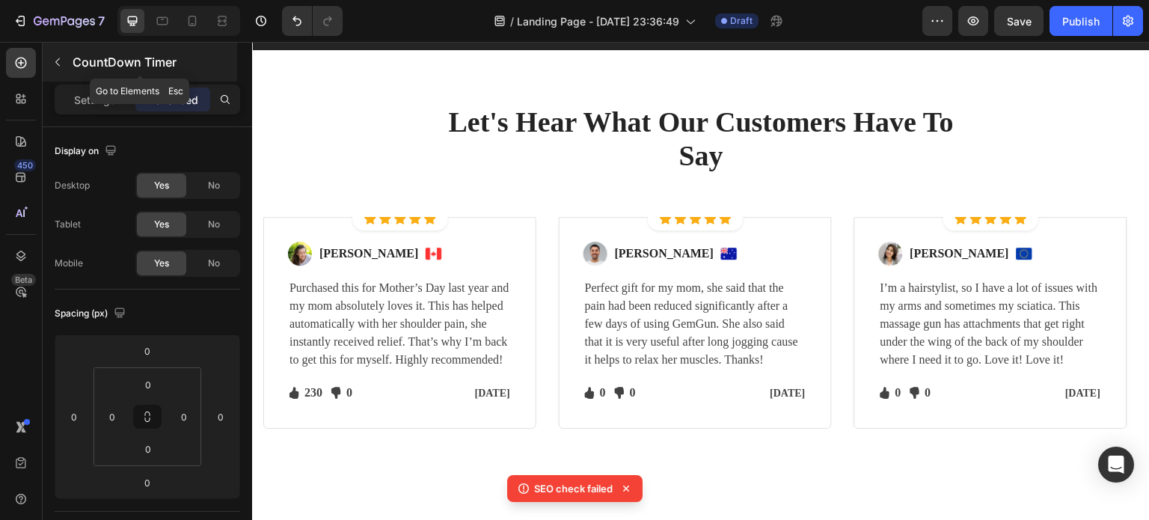
click at [60, 57] on icon "button" at bounding box center [58, 62] width 12 height 12
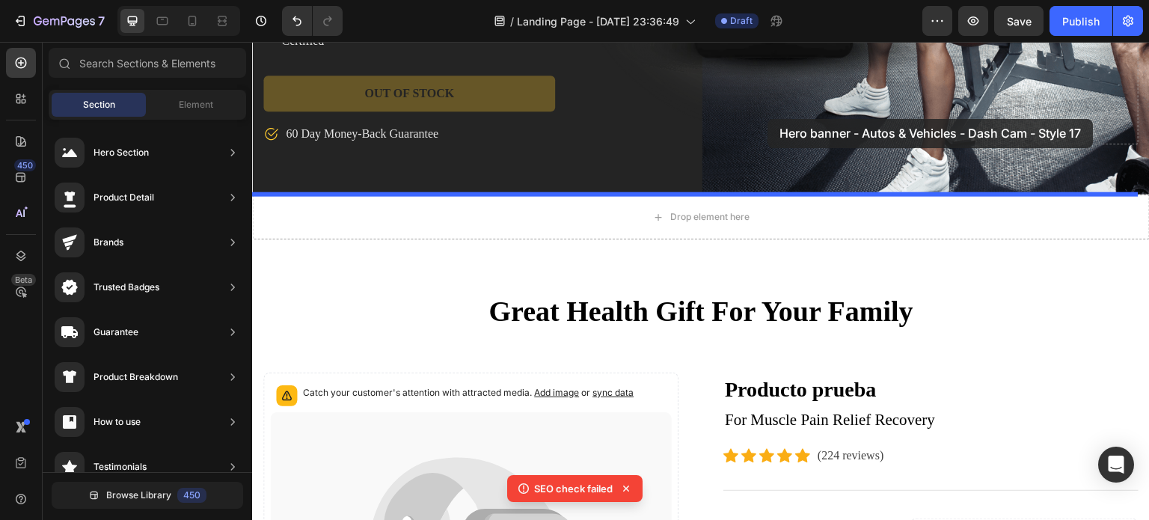
scroll to position [1020, 0]
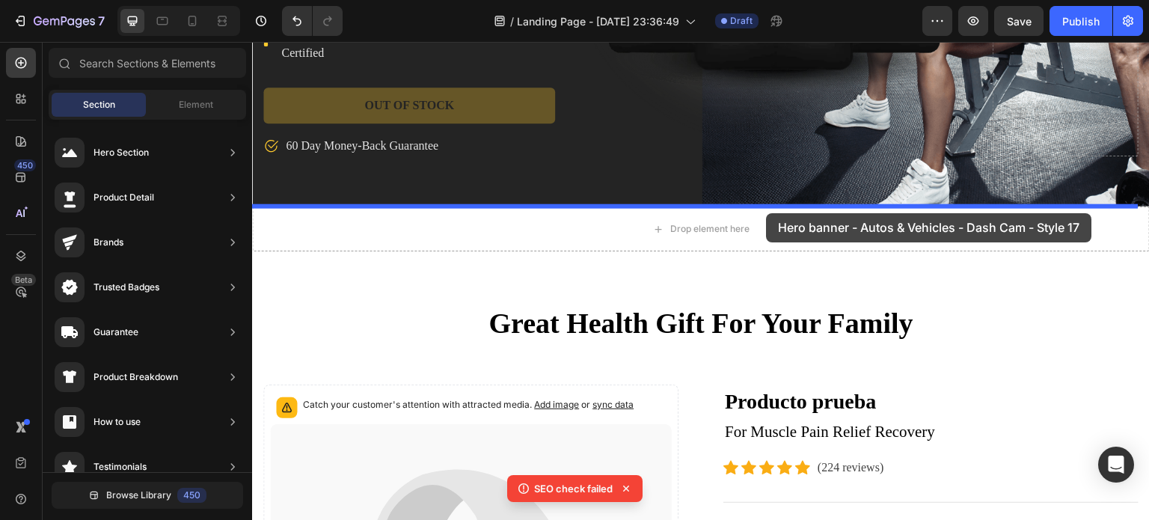
drag, startPoint x: 640, startPoint y: 430, endPoint x: 767, endPoint y: 209, distance: 254.7
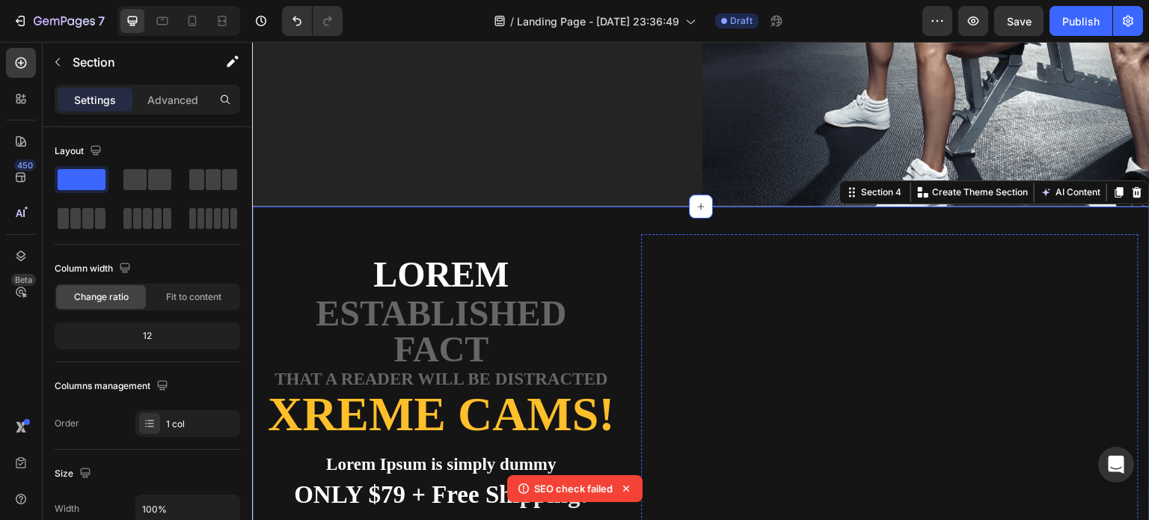
scroll to position [1220, 0]
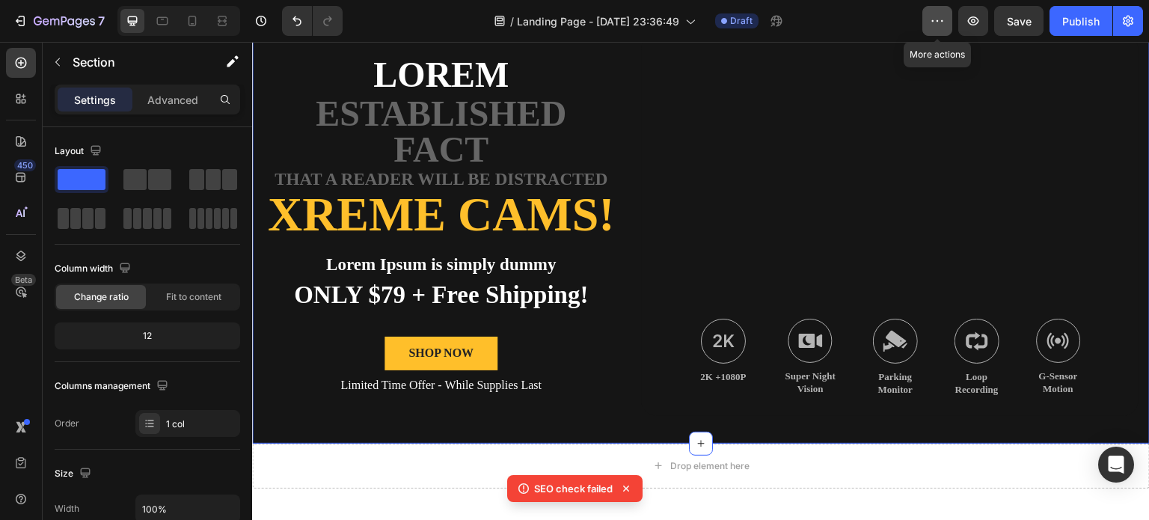
click at [940, 28] on button "button" at bounding box center [937, 21] width 30 height 30
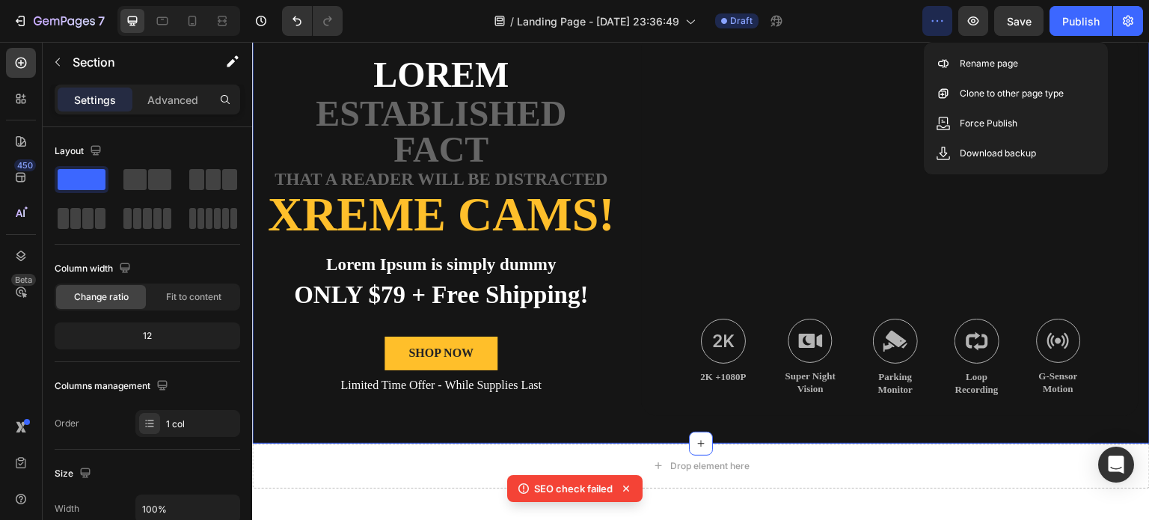
click at [940, 28] on button "button" at bounding box center [937, 21] width 30 height 30
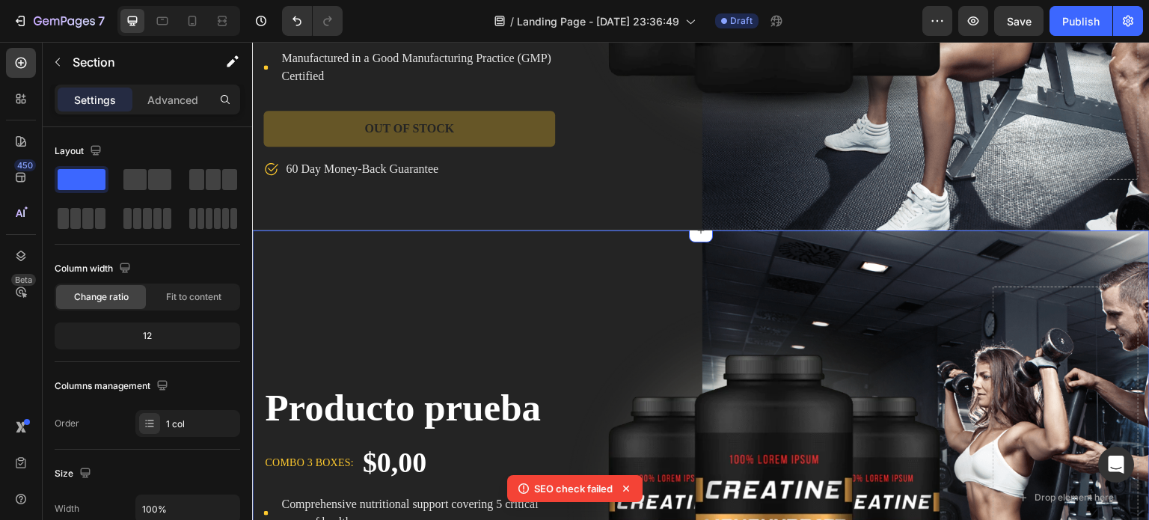
scroll to position [0, 0]
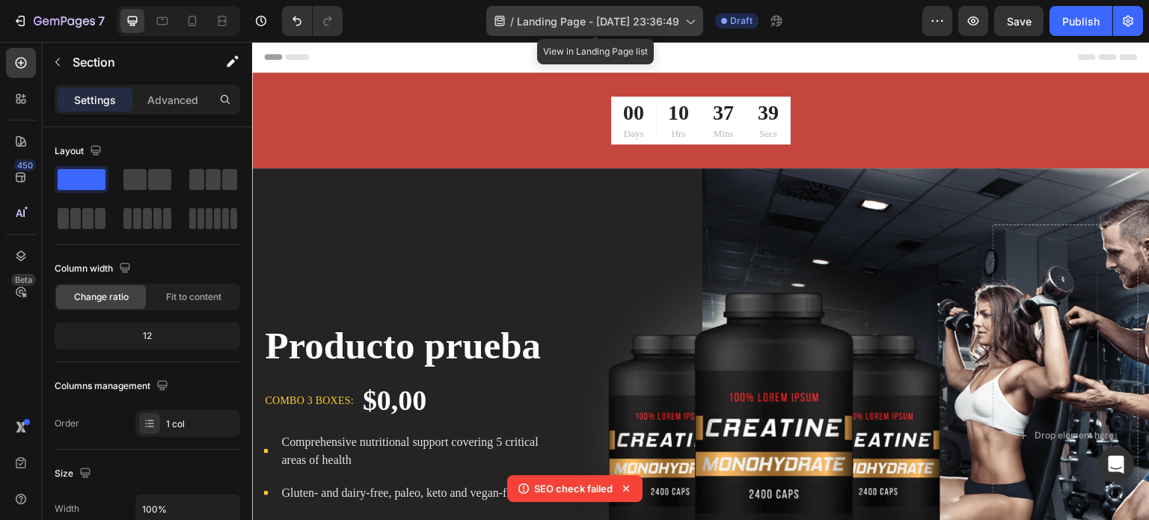
click at [652, 20] on span "Landing Page - [DATE] 23:36:49" at bounding box center [598, 21] width 162 height 16
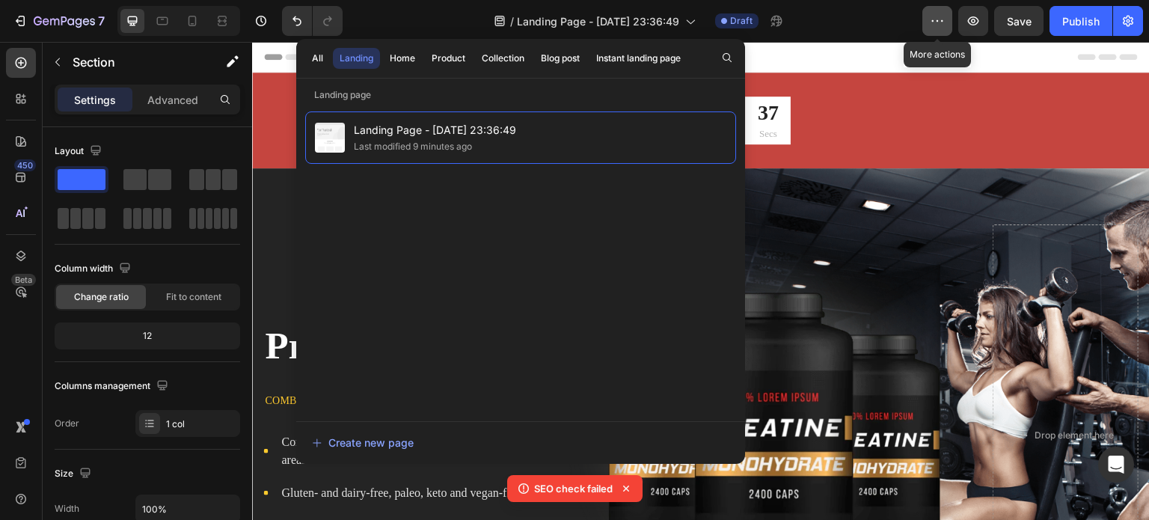
click at [939, 26] on icon "button" at bounding box center [937, 20] width 15 height 15
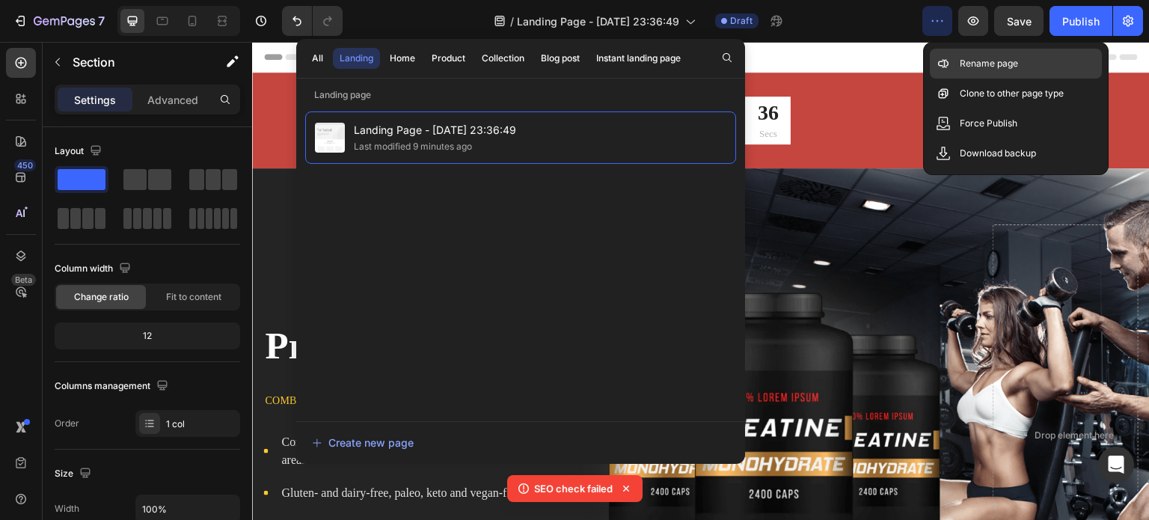
click at [955, 59] on div "Rename page" at bounding box center [1016, 64] width 172 height 30
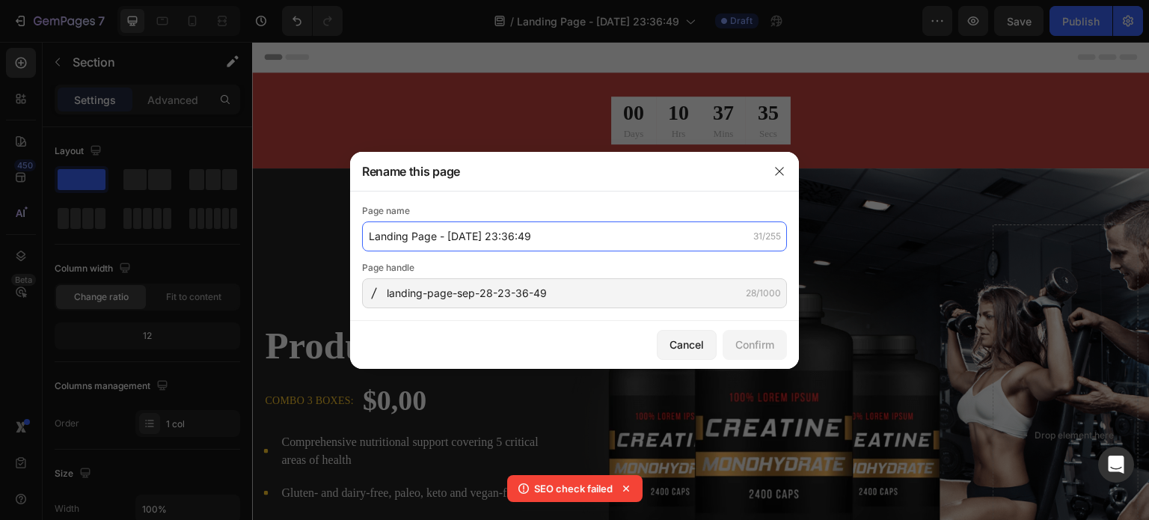
click at [574, 239] on input "Landing Page - [DATE] 23:36:49" at bounding box center [574, 236] width 425 height 30
type input "Bermudas"
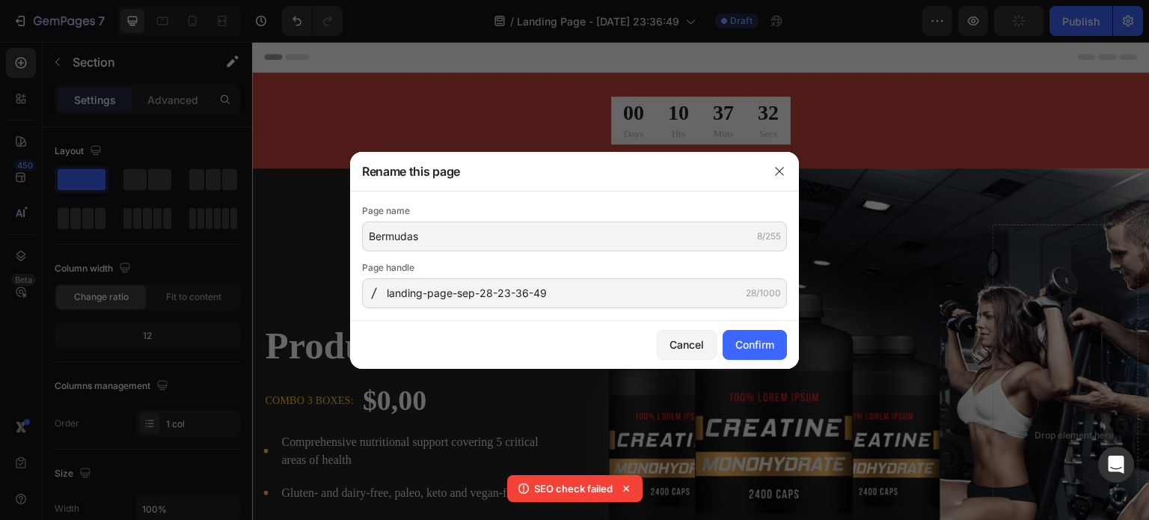
click at [505, 192] on div "Page name Bermudas 8/255 Page handle landing-page-sep-28-23-36-49 28/1000" at bounding box center [574, 255] width 449 height 129
click at [495, 219] on div "Page name Bermudas 8/255" at bounding box center [574, 227] width 425 height 48
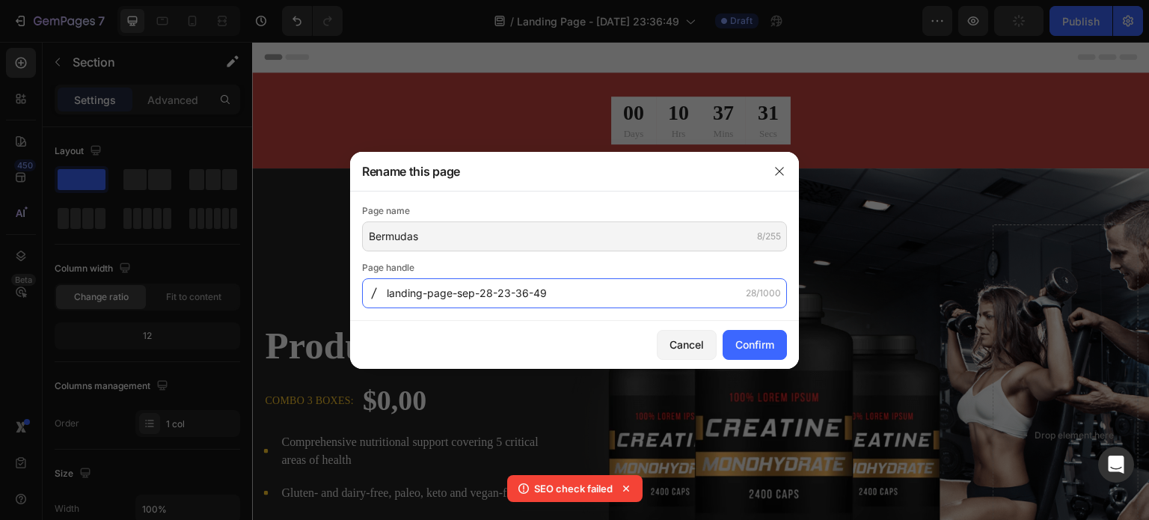
click at [517, 286] on input "landing-page-sep-28-23-36-49" at bounding box center [574, 293] width 425 height 30
type input "bermudas"
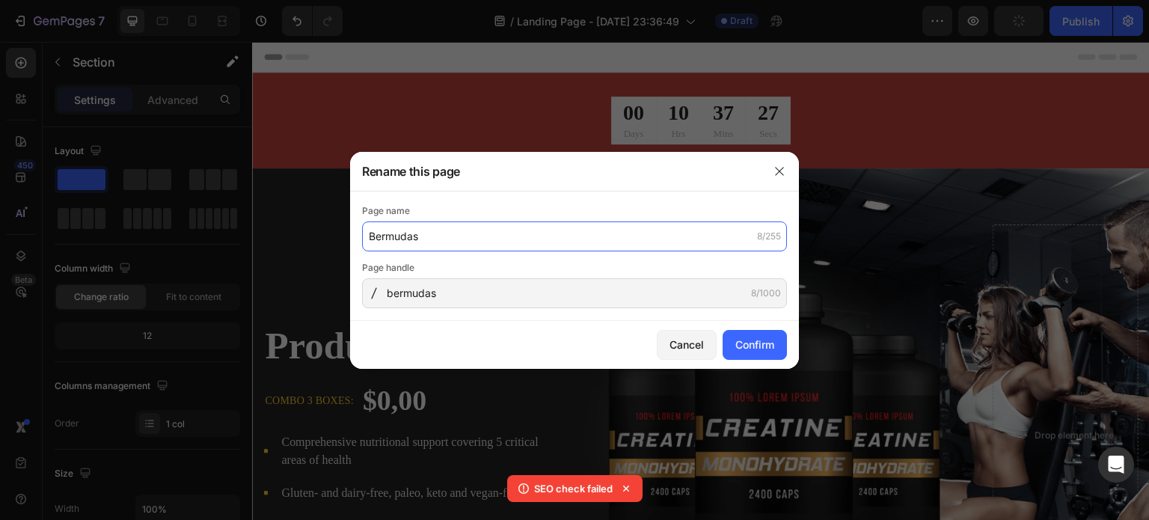
click at [489, 233] on input "Bermudas" at bounding box center [574, 236] width 425 height 30
click at [526, 247] on input "Bermudas" at bounding box center [574, 236] width 425 height 30
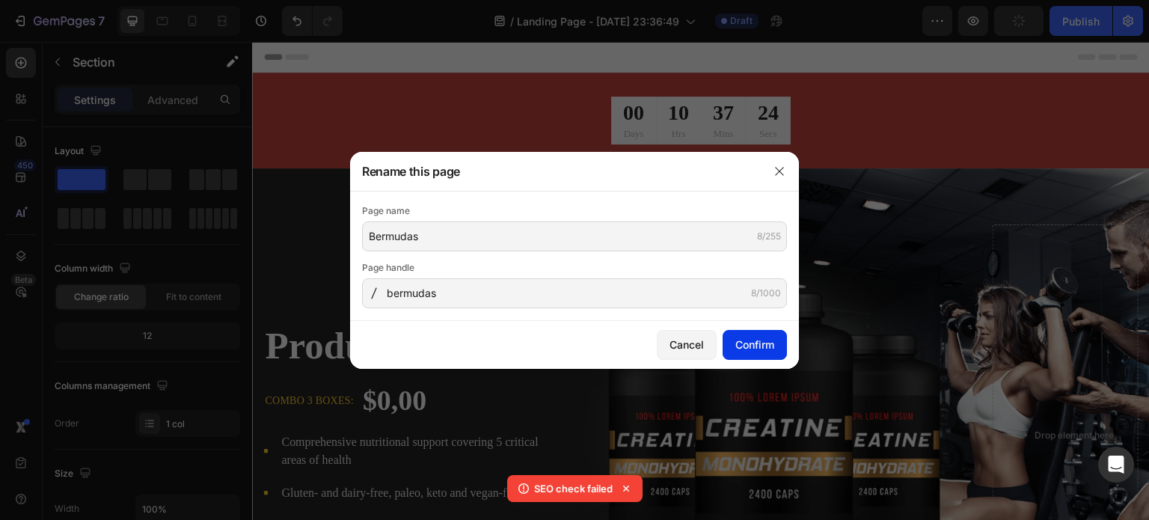
click at [749, 349] on div "Confirm" at bounding box center [754, 345] width 39 height 16
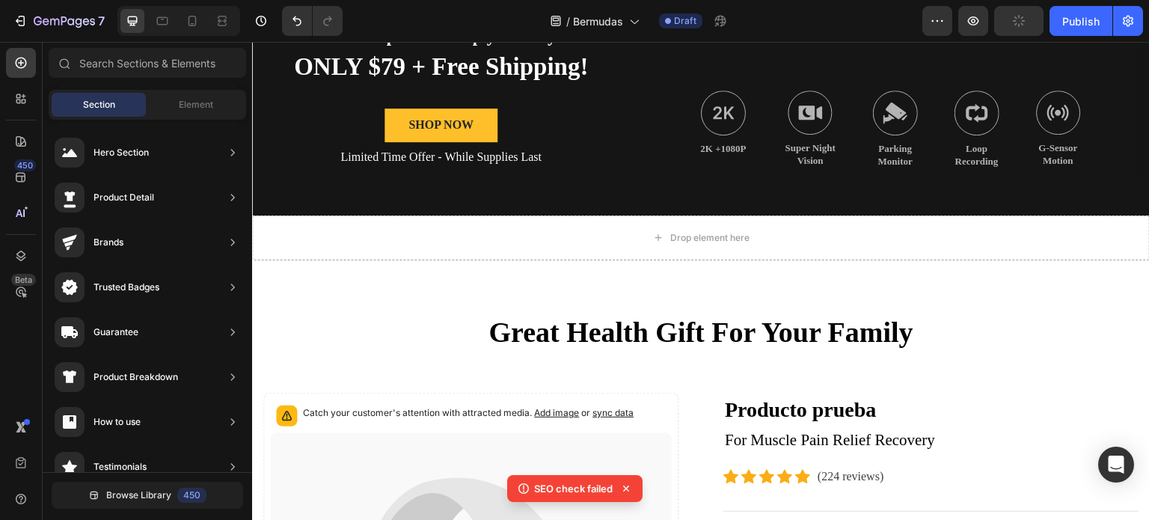
scroll to position [1188, 0]
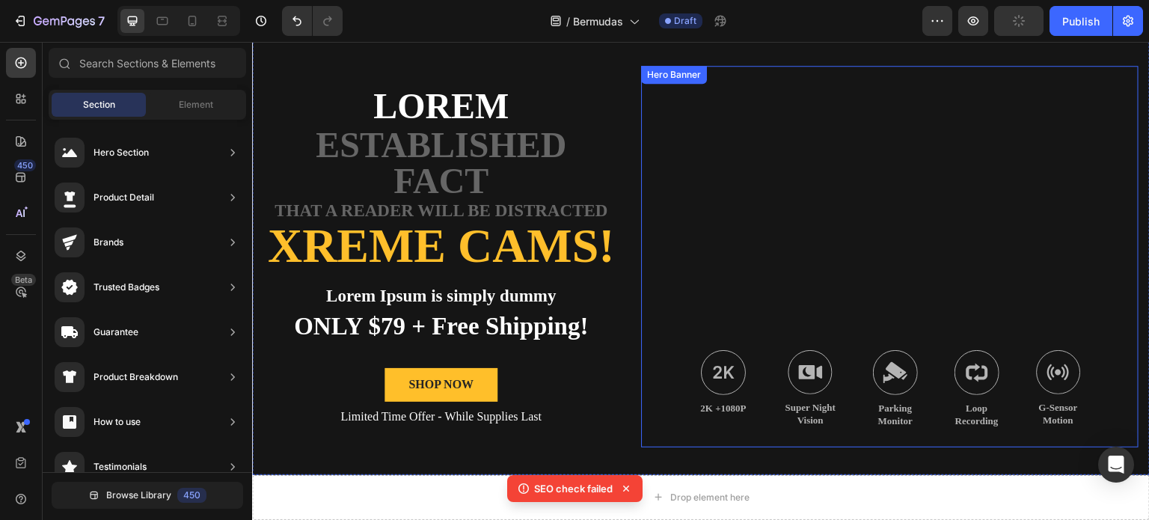
click at [888, 186] on div "Background Image" at bounding box center [889, 256] width 497 height 381
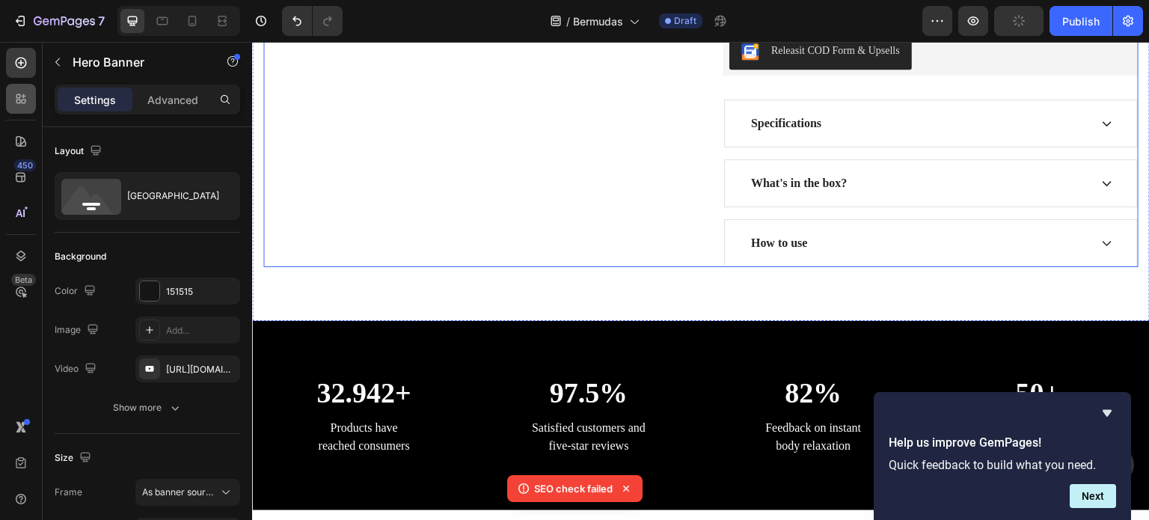
scroll to position [2385, 0]
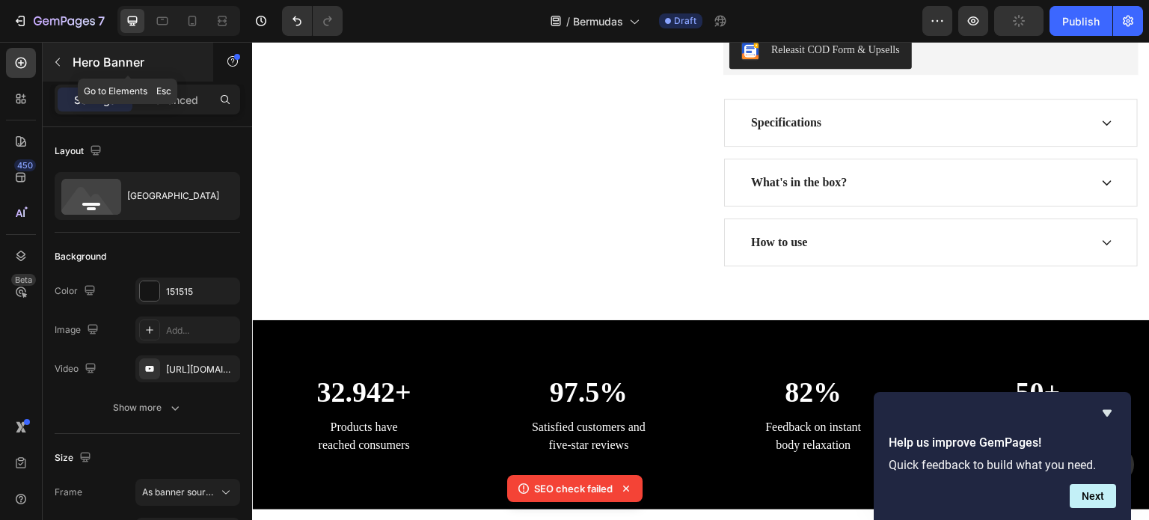
click at [53, 62] on icon "button" at bounding box center [58, 62] width 12 height 12
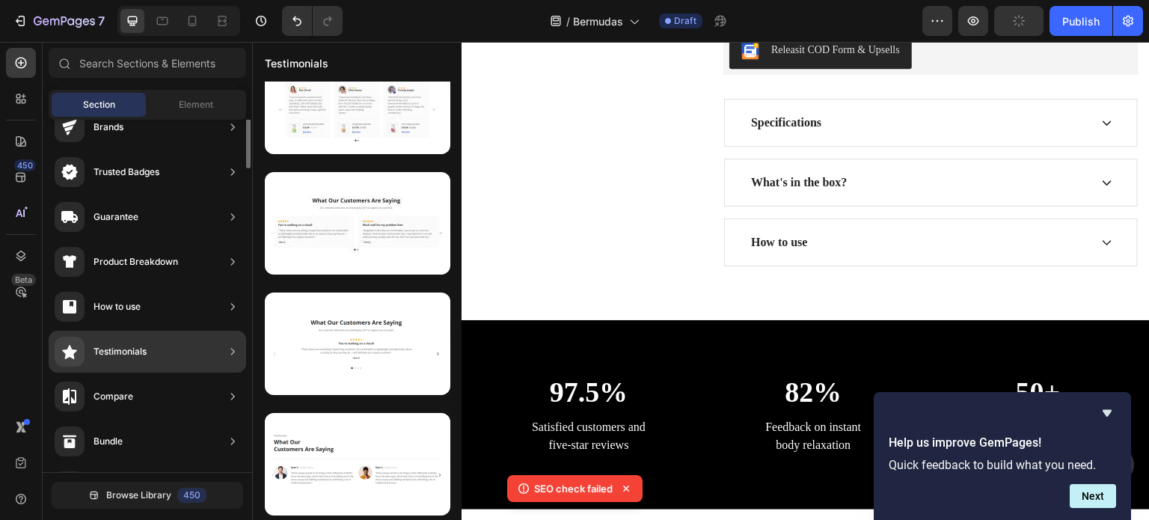
scroll to position [15, 0]
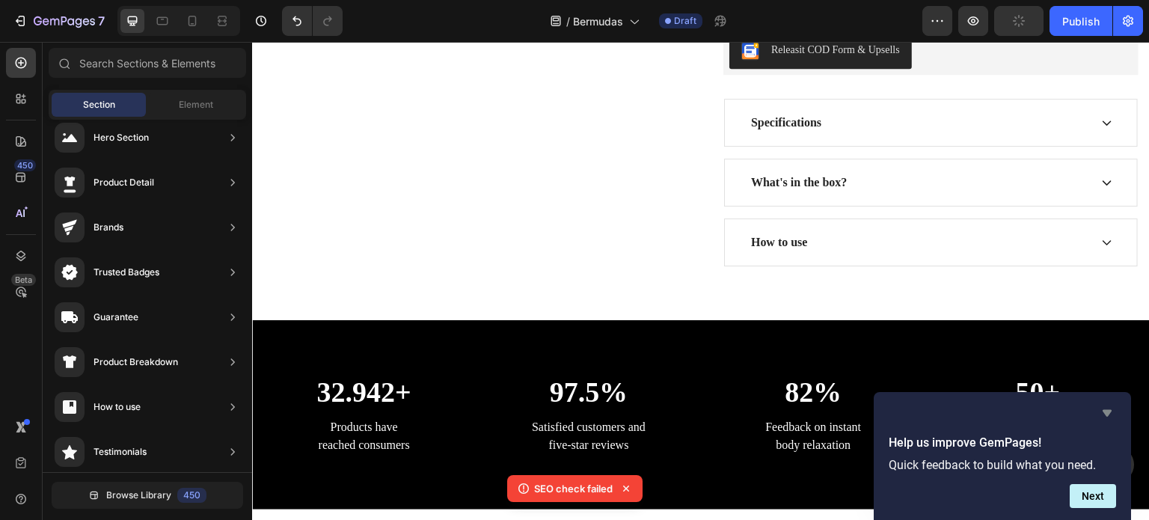
click at [1111, 411] on icon "Hide survey" at bounding box center [1107, 413] width 18 height 18
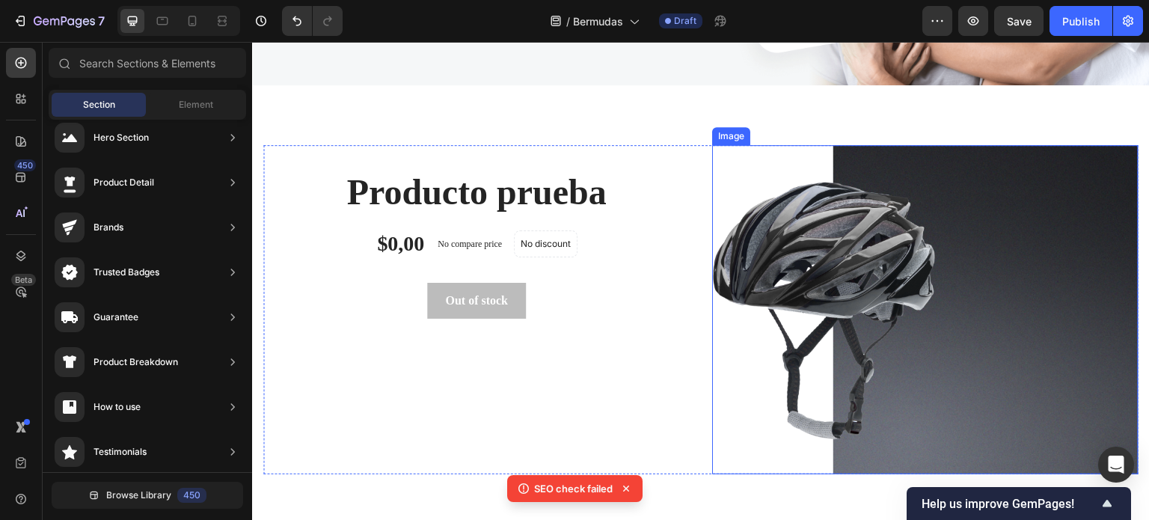
scroll to position [5277, 0]
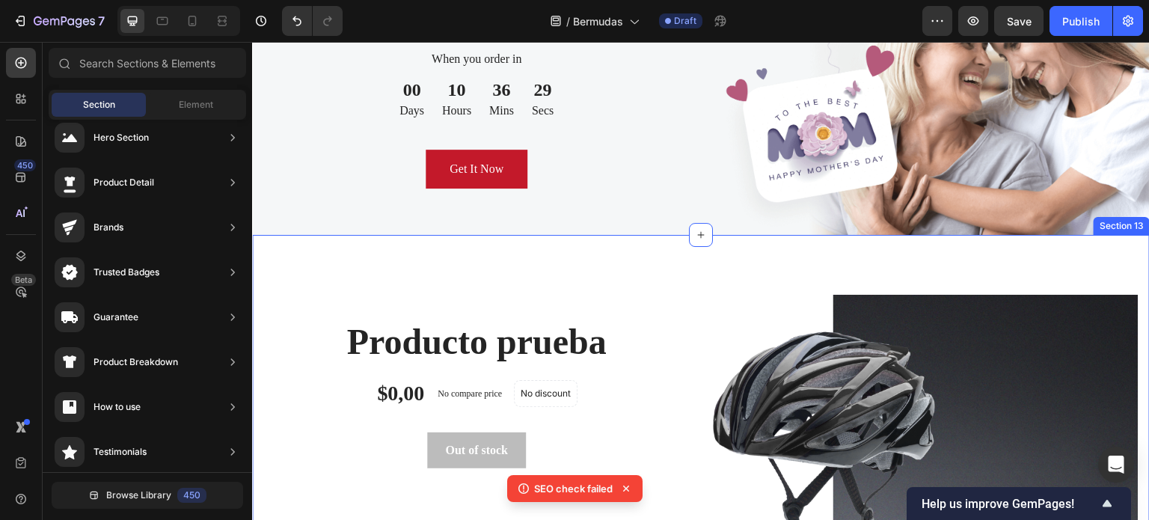
click at [782, 275] on div "Producto prueba (P) Title $0,00 (P) Price (P) Price No compare price (P) Price …" at bounding box center [701, 460] width 898 height 450
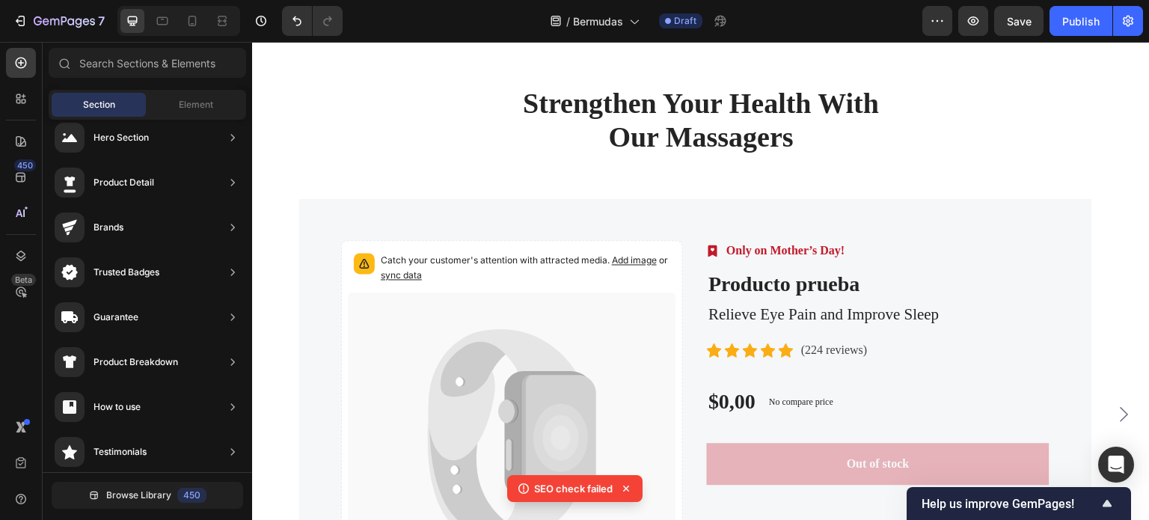
scroll to position [5561, 0]
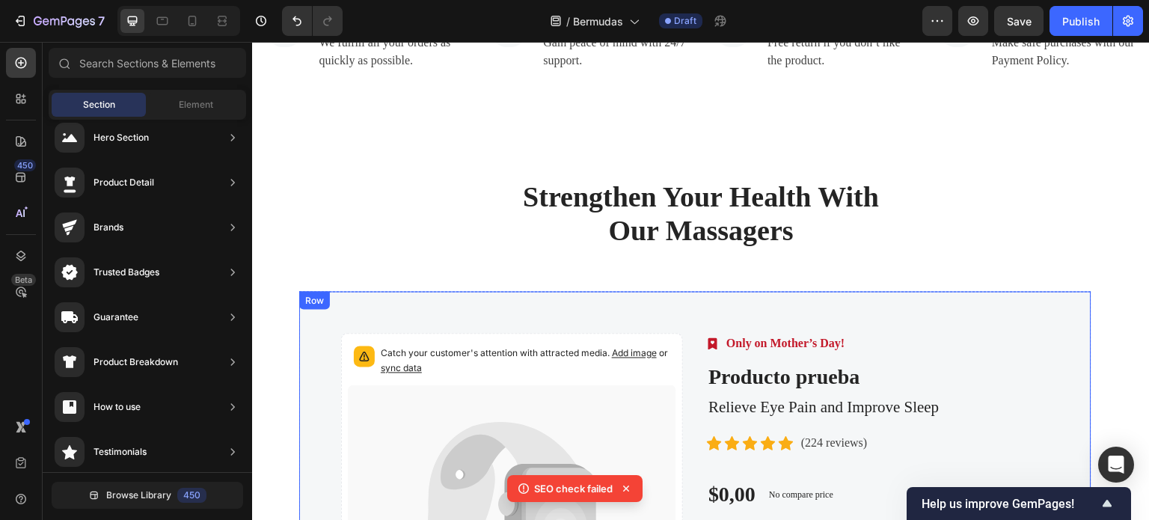
click at [769, 329] on div "Catch your customer's attention with attracted media. Add image or sync data Pr…" at bounding box center [695, 508] width 792 height 433
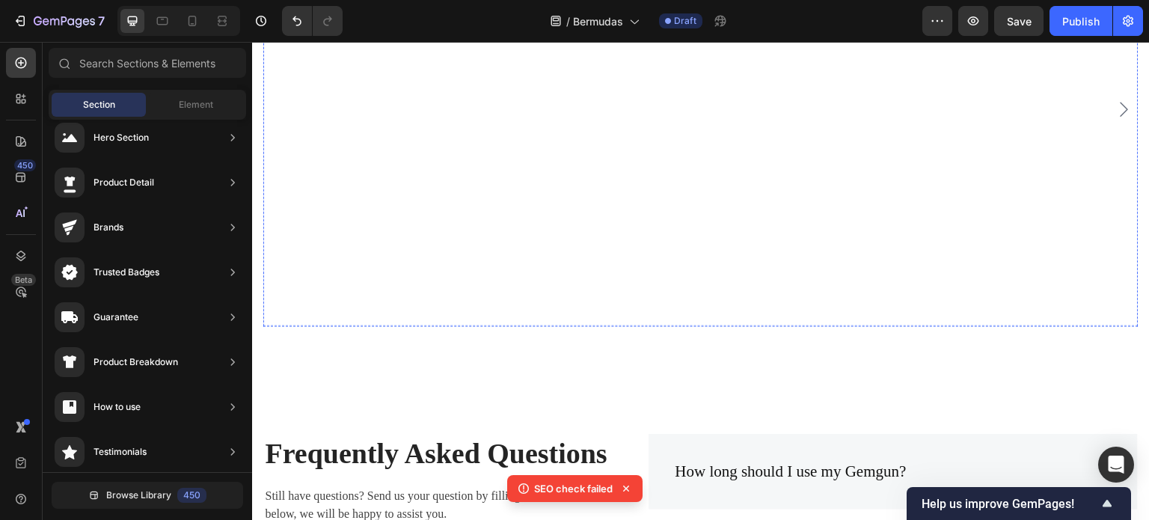
scroll to position [6259, 0]
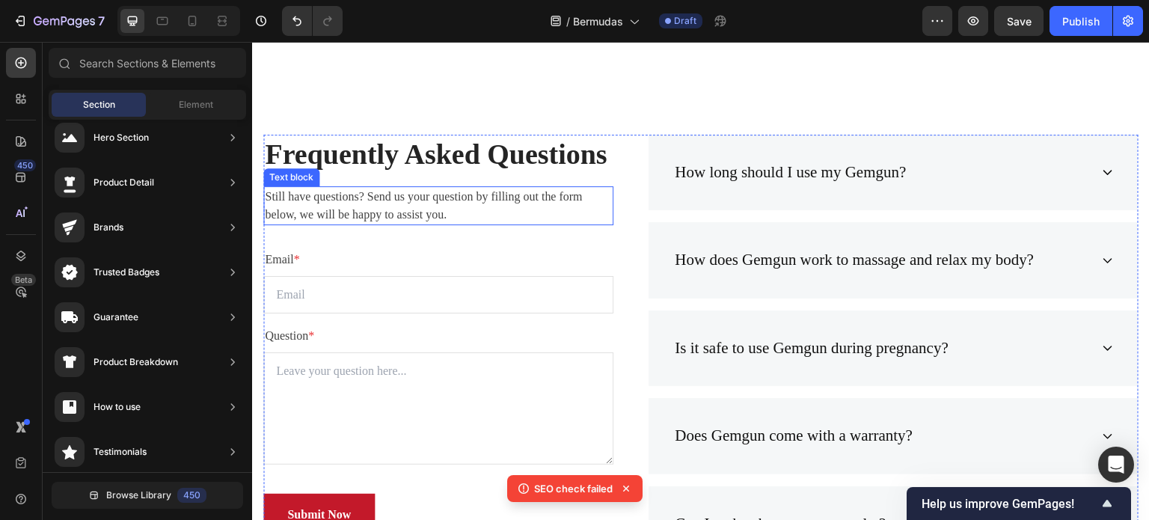
click at [587, 206] on p "Still have questions? Send us your question by filling out the form below, we w…" at bounding box center [438, 206] width 347 height 36
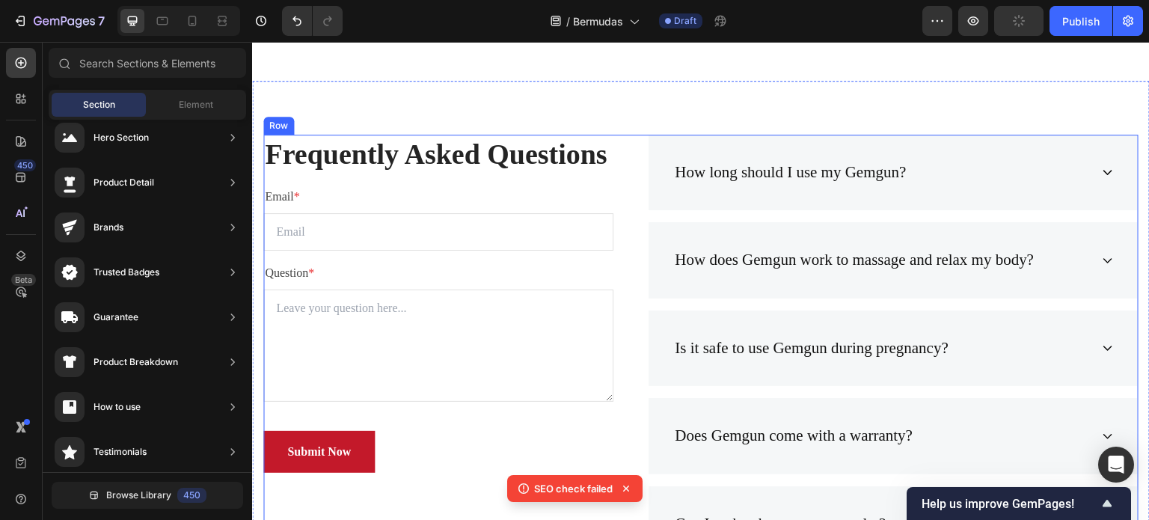
click at [568, 168] on p "Frequently Asked Questions" at bounding box center [438, 154] width 347 height 37
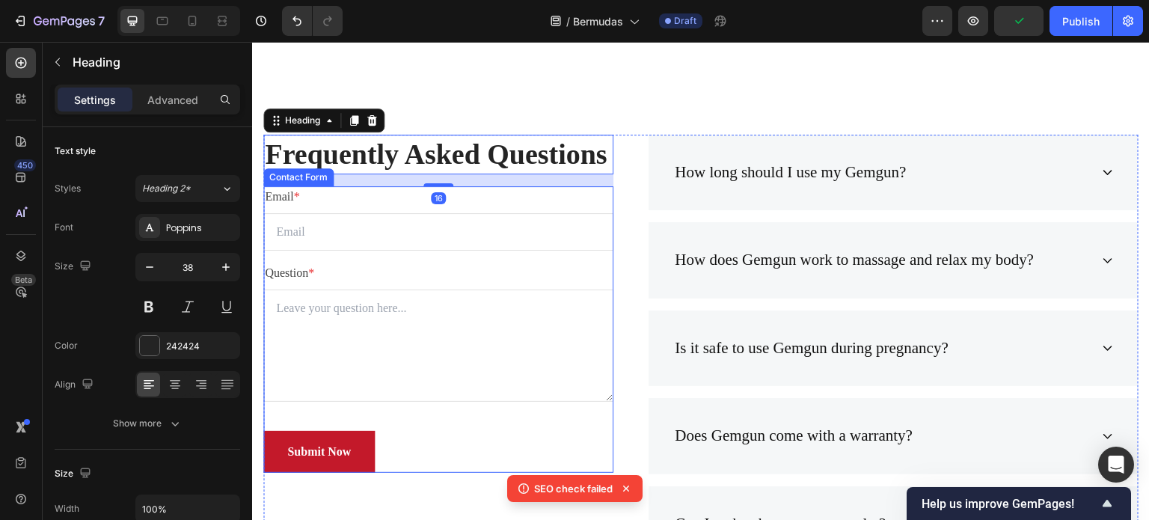
click at [589, 206] on div "Email * Text block Email Field Question * Text block Text Area Submit Now Submi…" at bounding box center [438, 329] width 350 height 286
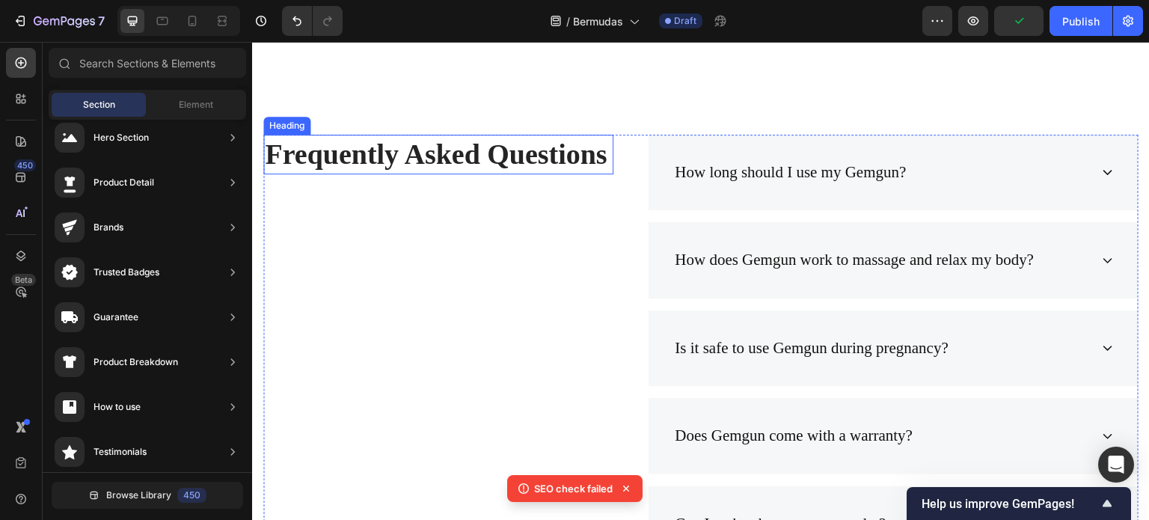
click at [540, 162] on p "Frequently Asked Questions" at bounding box center [438, 154] width 347 height 37
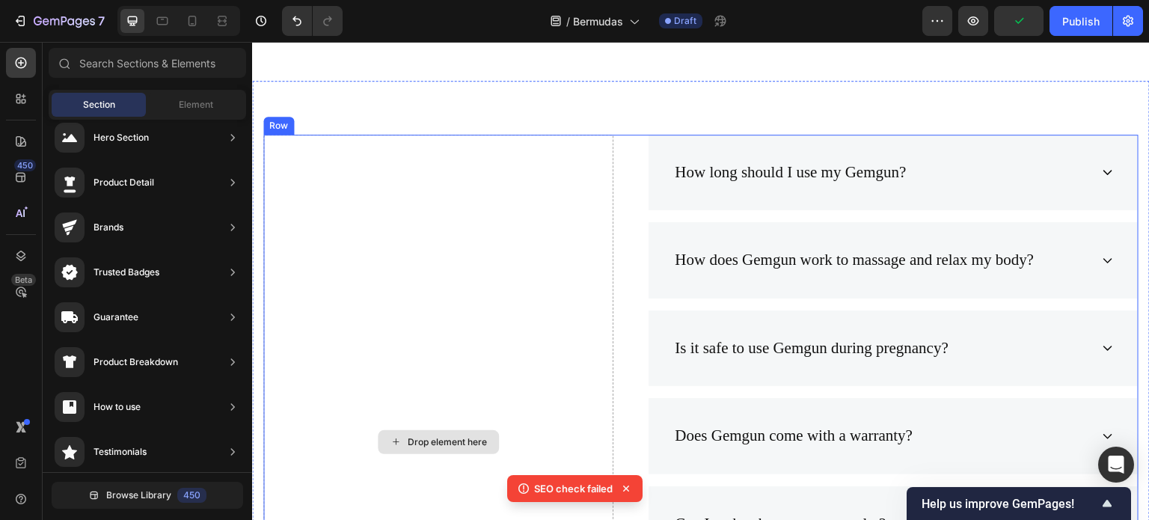
click at [576, 171] on div "Drop element here" at bounding box center [438, 443] width 350 height 616
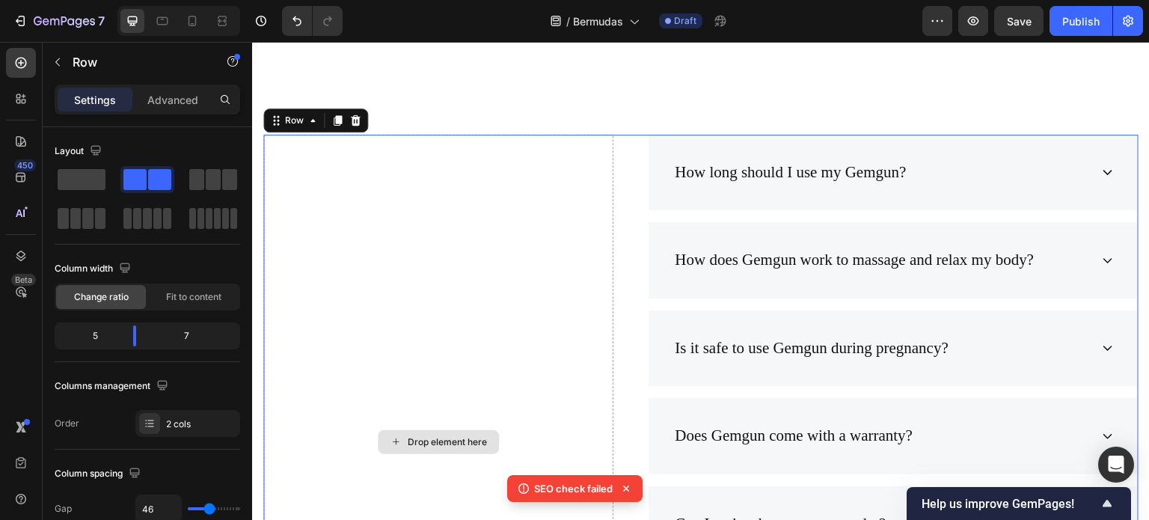
click at [594, 227] on div "Drop element here" at bounding box center [438, 443] width 350 height 616
click at [84, 176] on span at bounding box center [82, 179] width 48 height 21
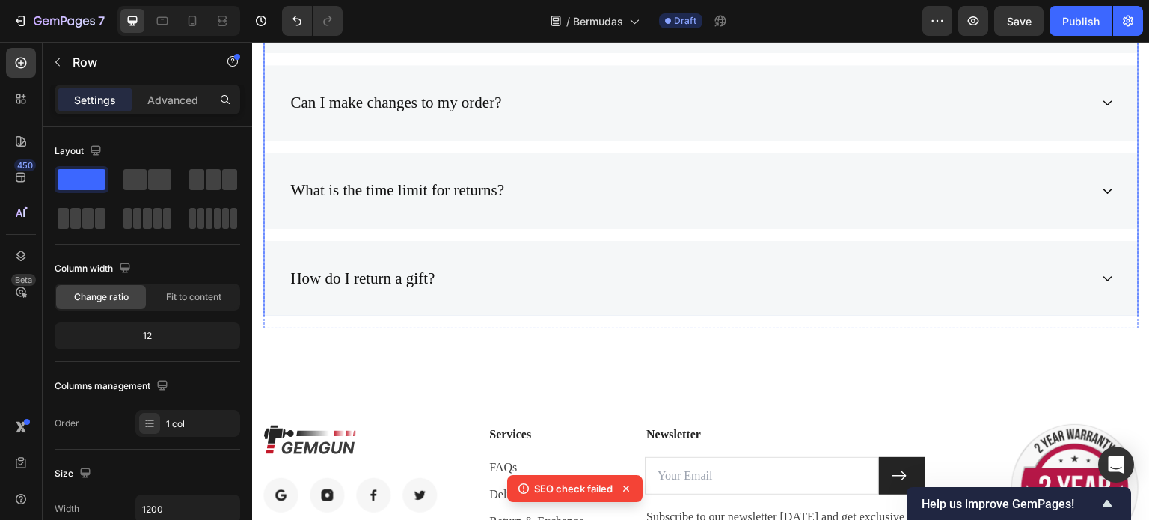
scroll to position [6657, 0]
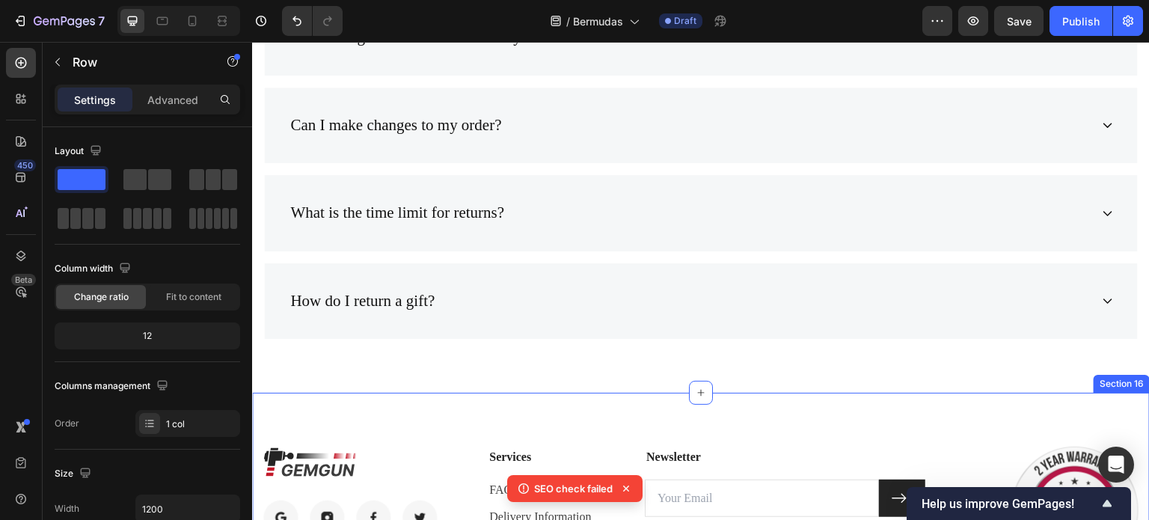
click at [669, 402] on div "Image Image Image Image Image Row Services Text block FAQs Text block Delivery …" at bounding box center [701, 522] width 898 height 259
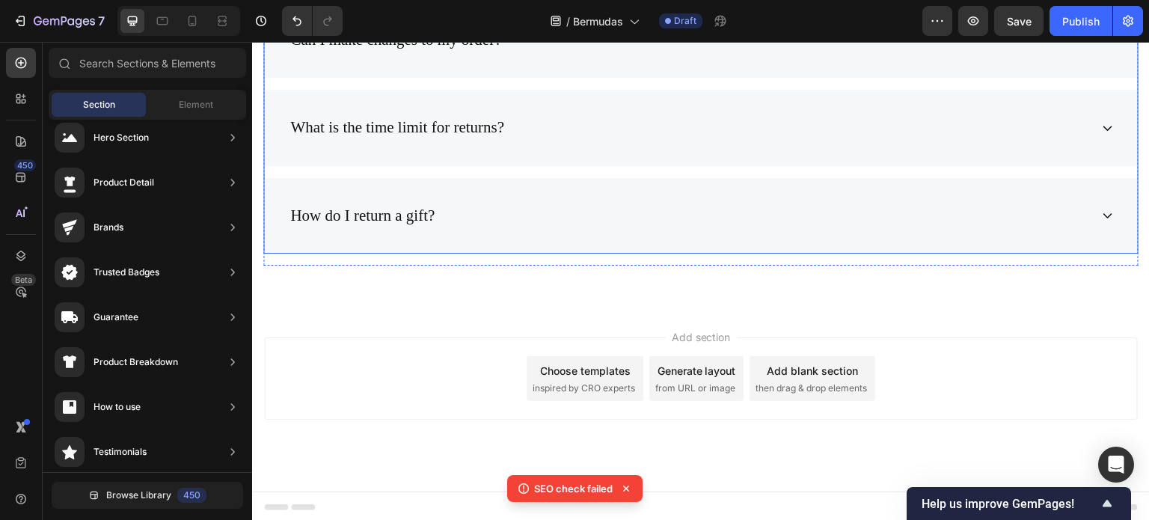
scroll to position [5745, 0]
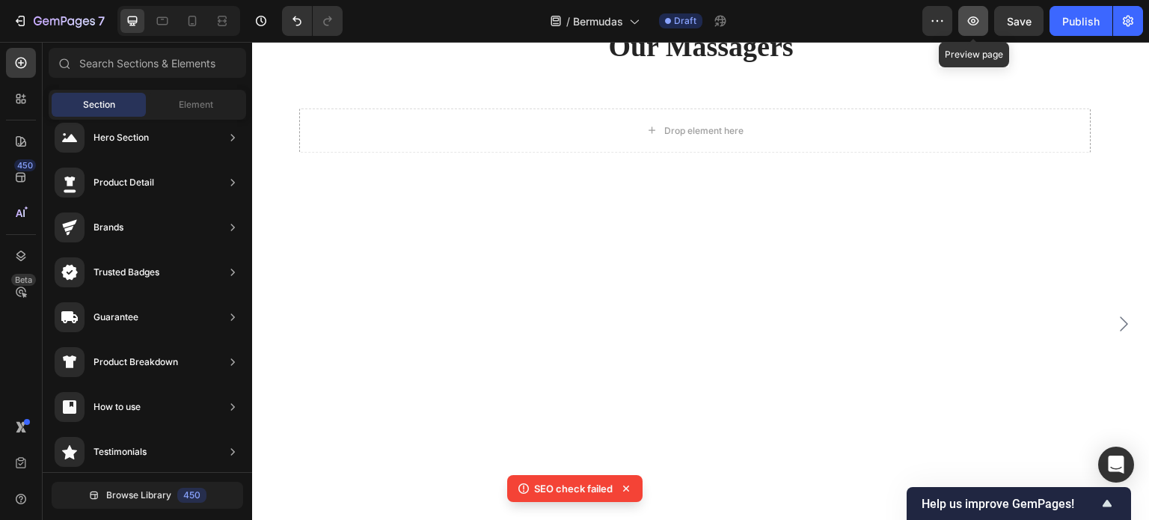
click at [976, 22] on icon "button" at bounding box center [973, 20] width 15 height 15
click at [1080, 25] on div "Publish" at bounding box center [1080, 21] width 37 height 16
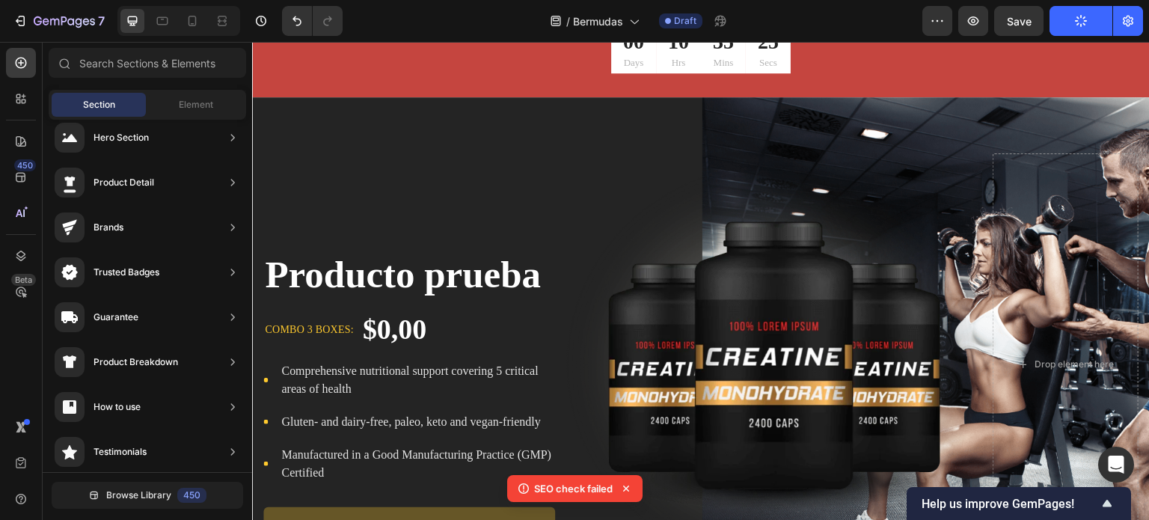
scroll to position [0, 0]
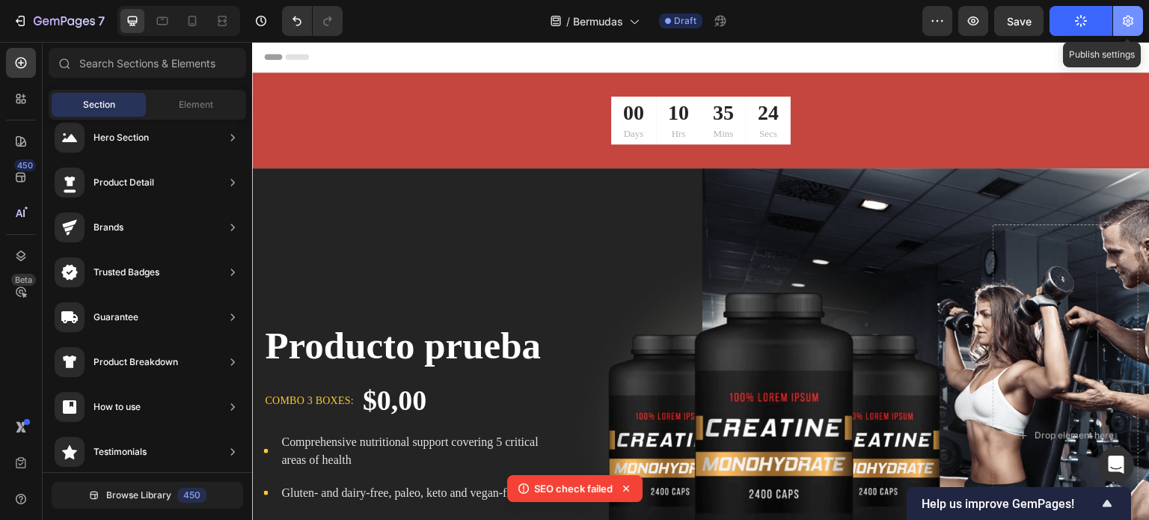
click at [1125, 18] on icon "button" at bounding box center [1128, 21] width 10 height 11
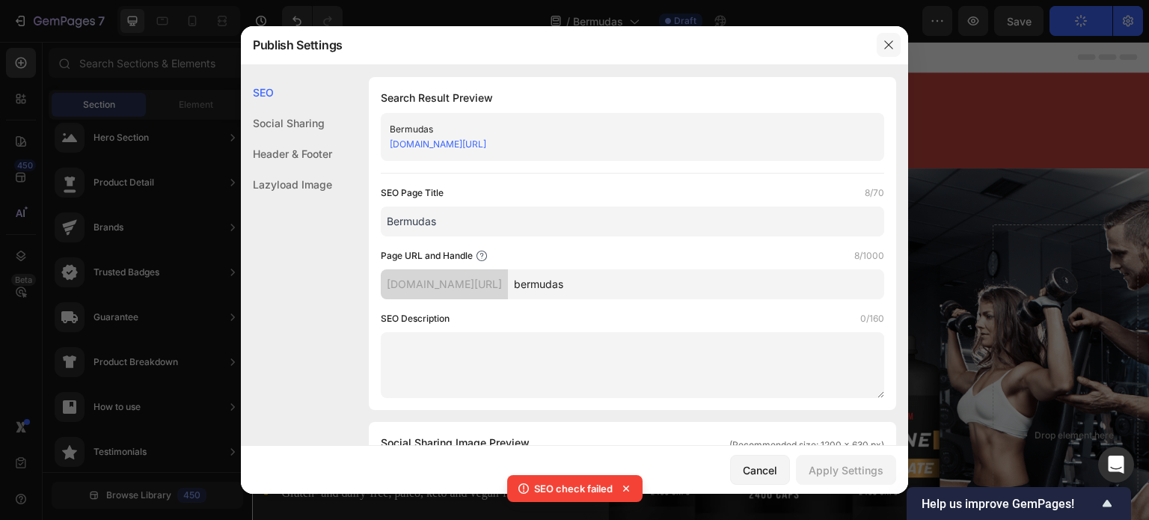
click at [887, 41] on icon "button" at bounding box center [889, 45] width 12 height 12
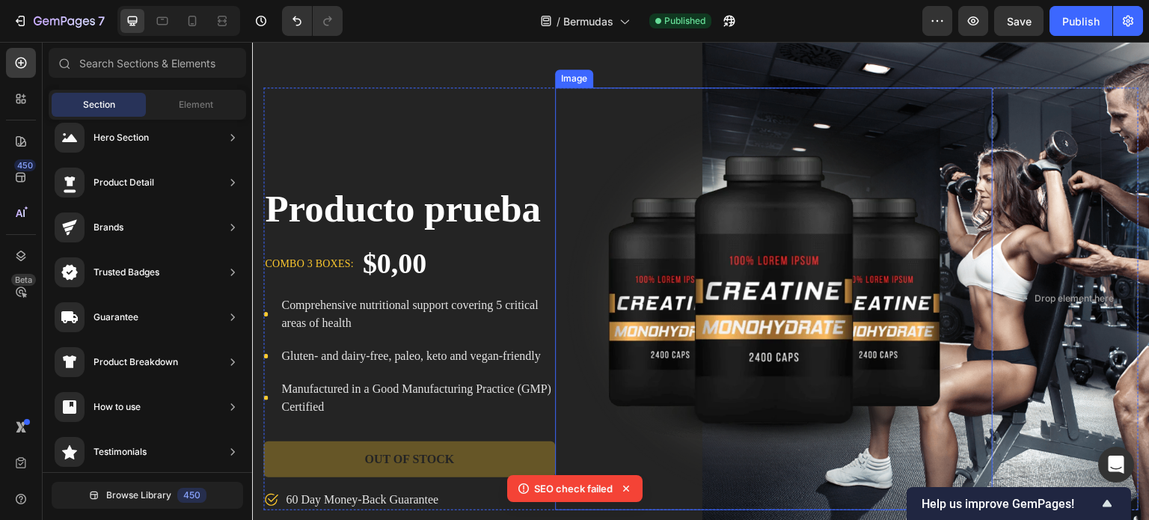
scroll to position [199, 0]
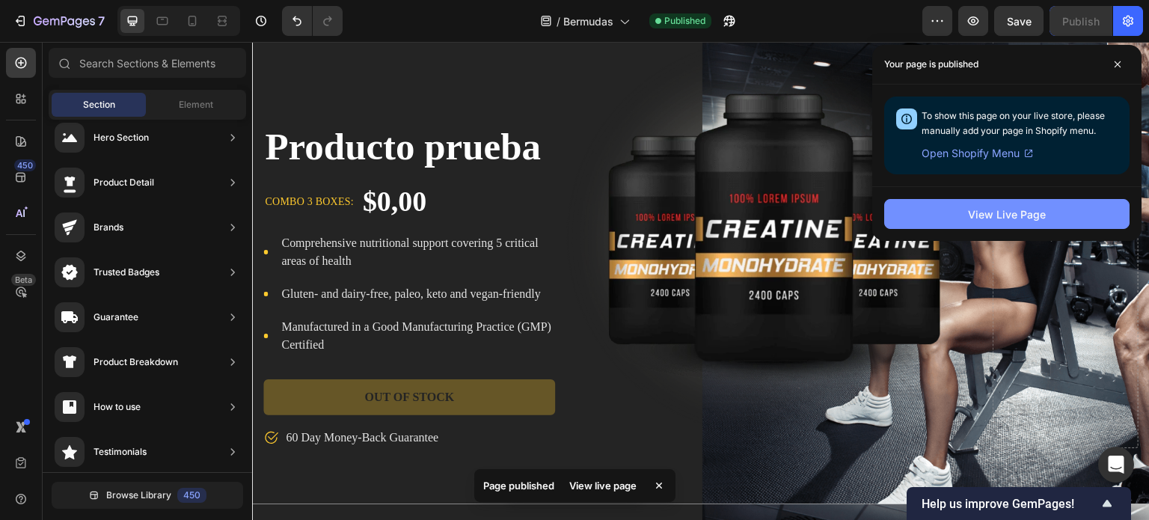
click at [1022, 210] on div "View Live Page" at bounding box center [1007, 214] width 78 height 16
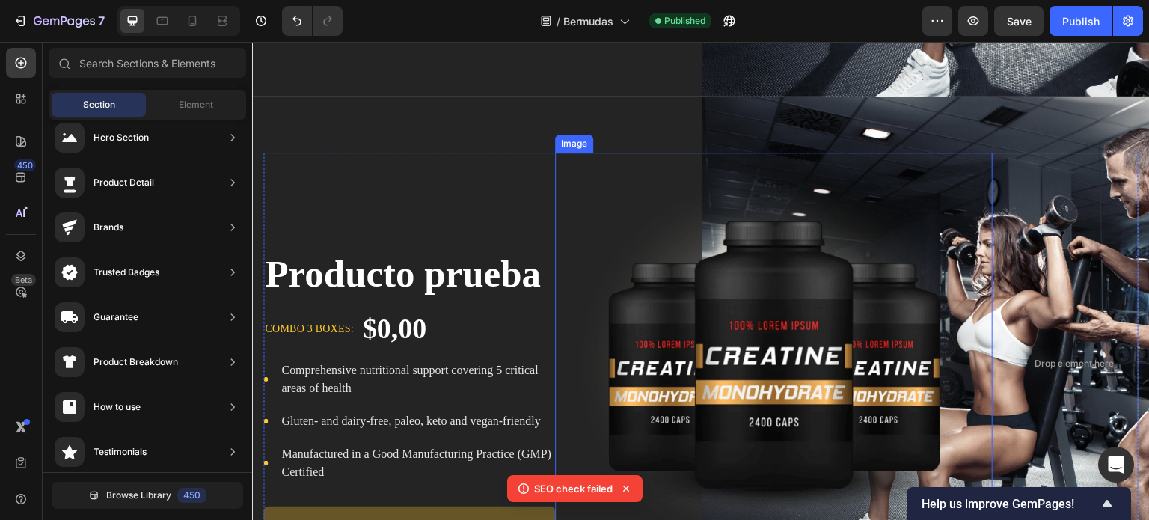
scroll to position [797, 0]
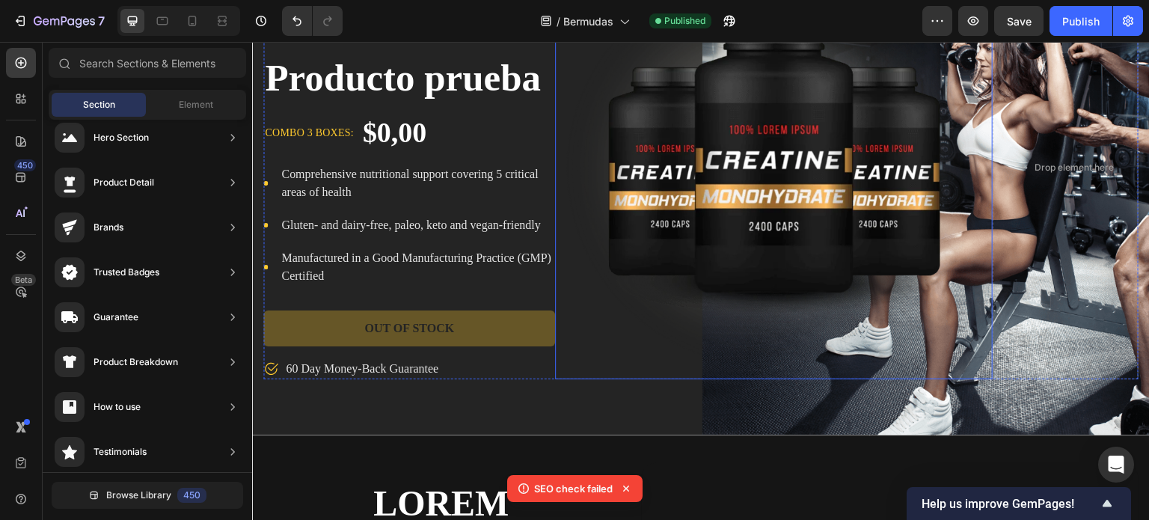
click at [809, 194] on img at bounding box center [774, 168] width 438 height 423
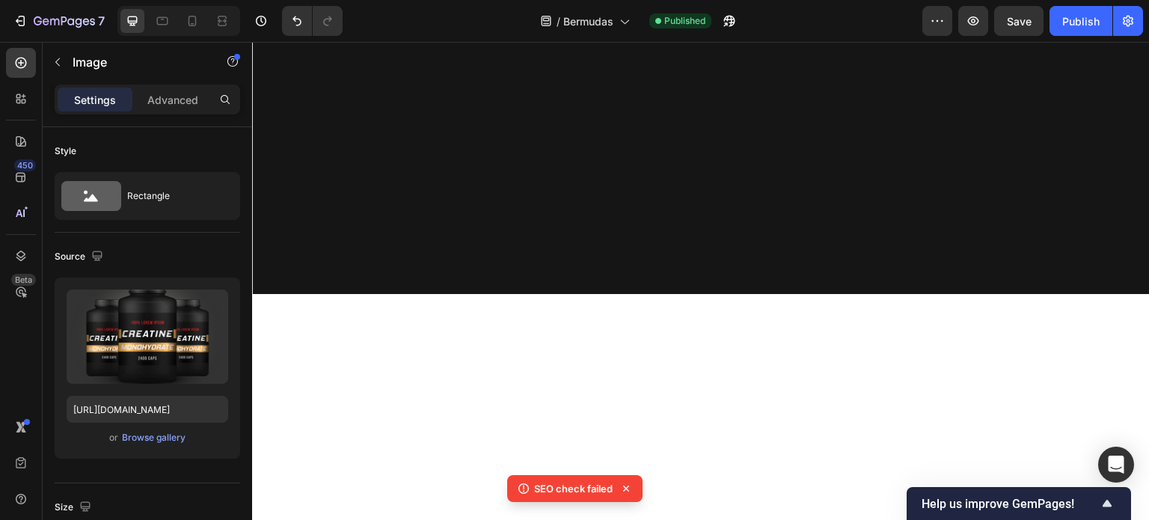
scroll to position [99, 0]
